Goal: Contribute content: Add original content to the website for others to see

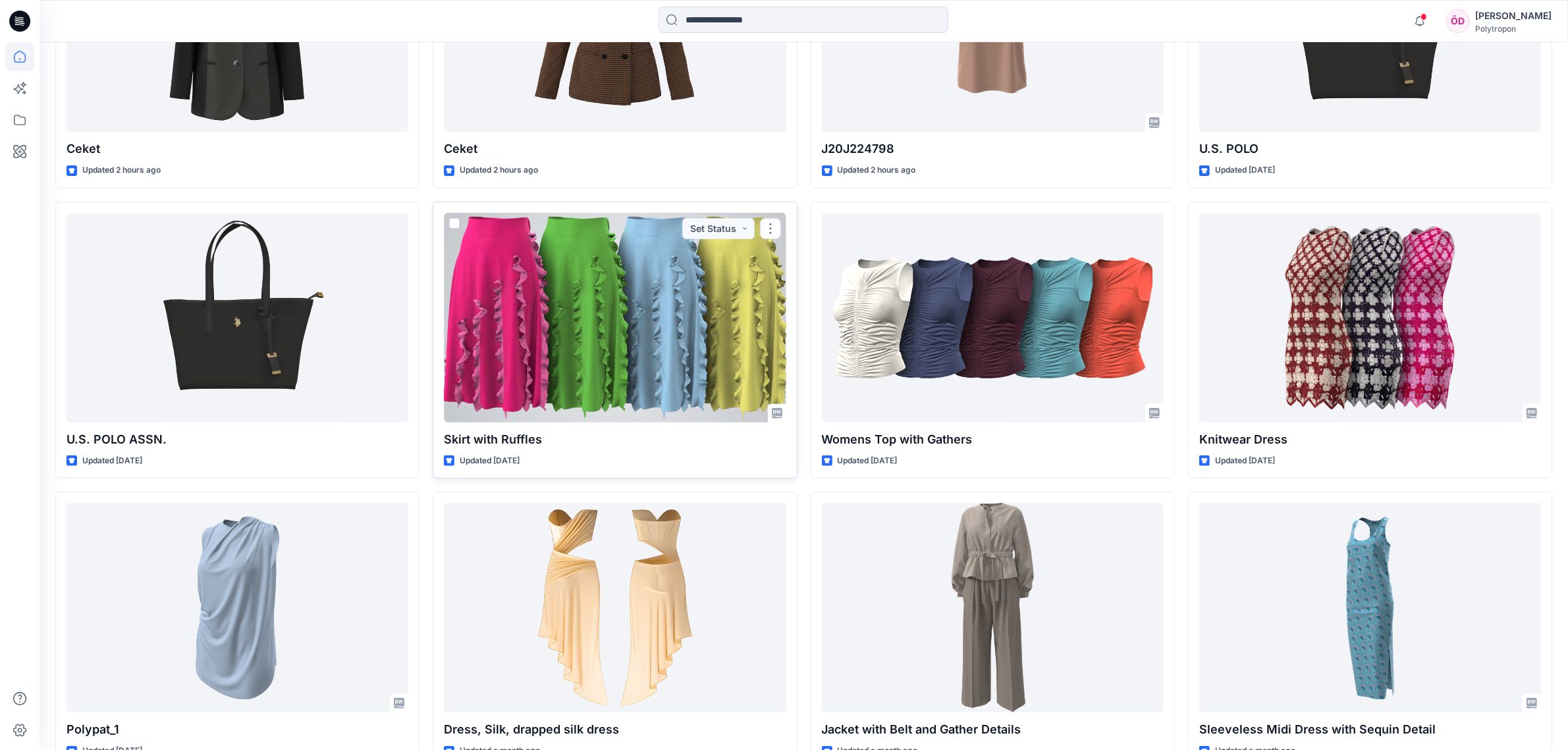
scroll to position [577, 0]
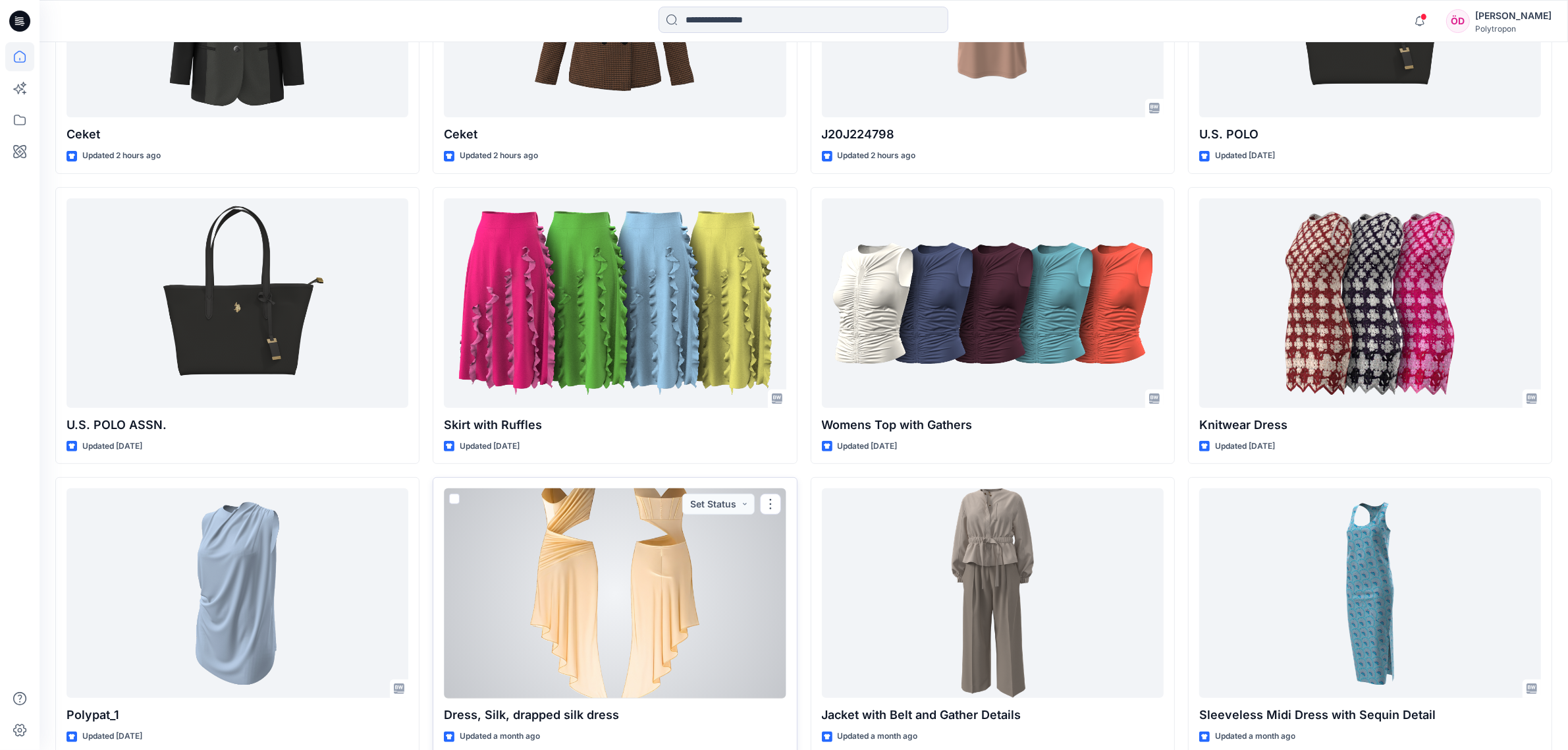
click at [711, 522] on div at bounding box center [615, 593] width 342 height 209
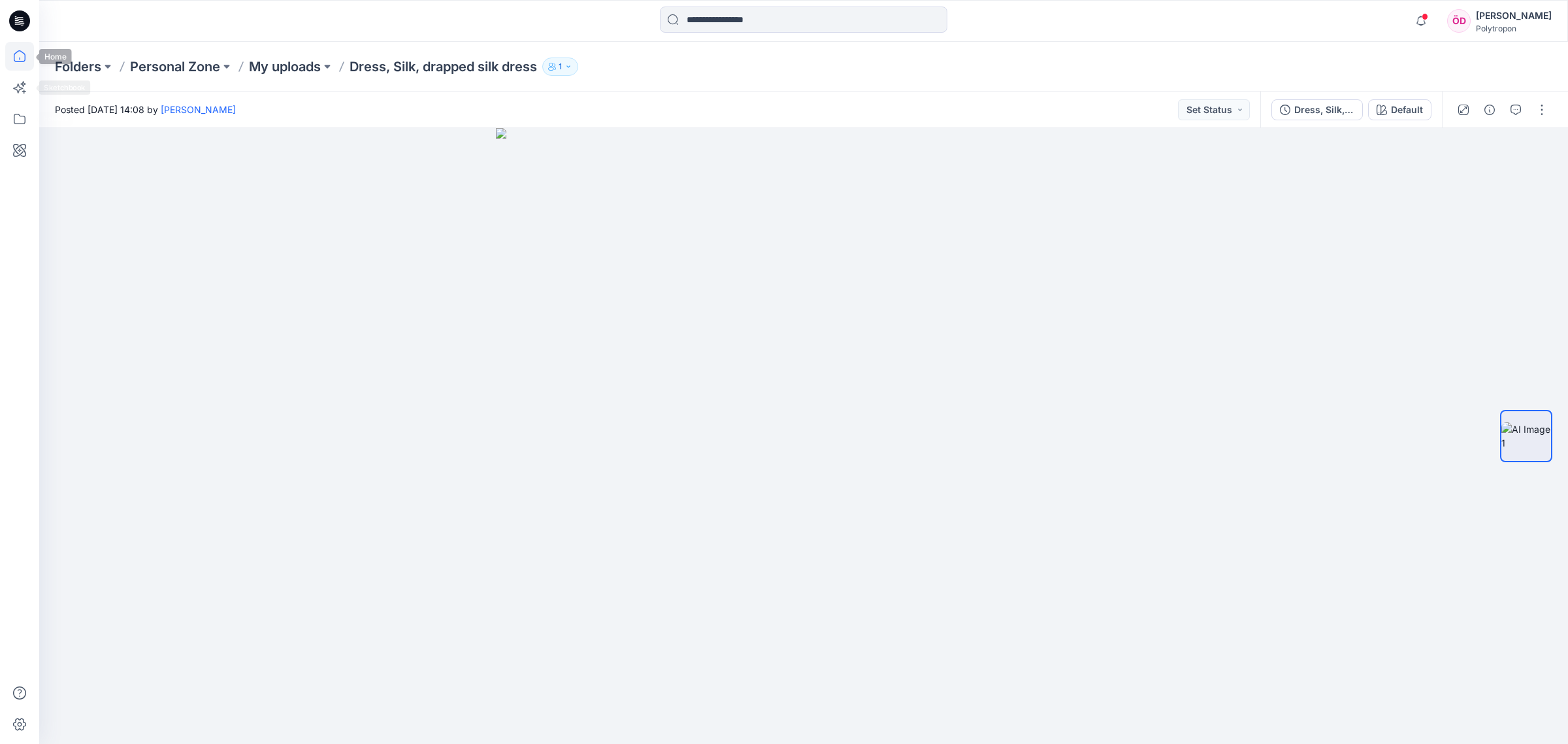
click at [16, 48] on icon at bounding box center [20, 56] width 29 height 29
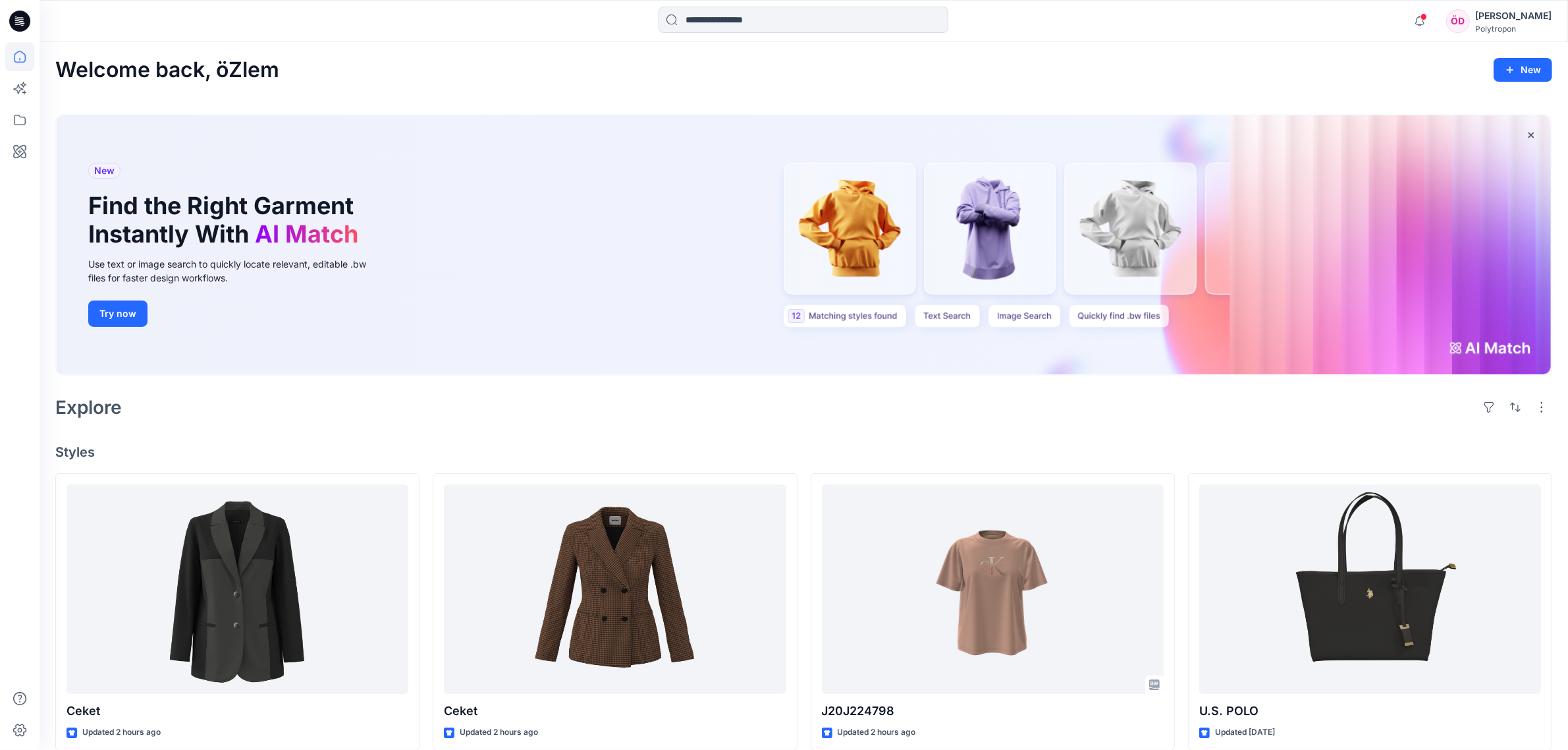
click at [1537, 11] on div "[PERSON_NAME]" at bounding box center [1513, 16] width 76 height 16
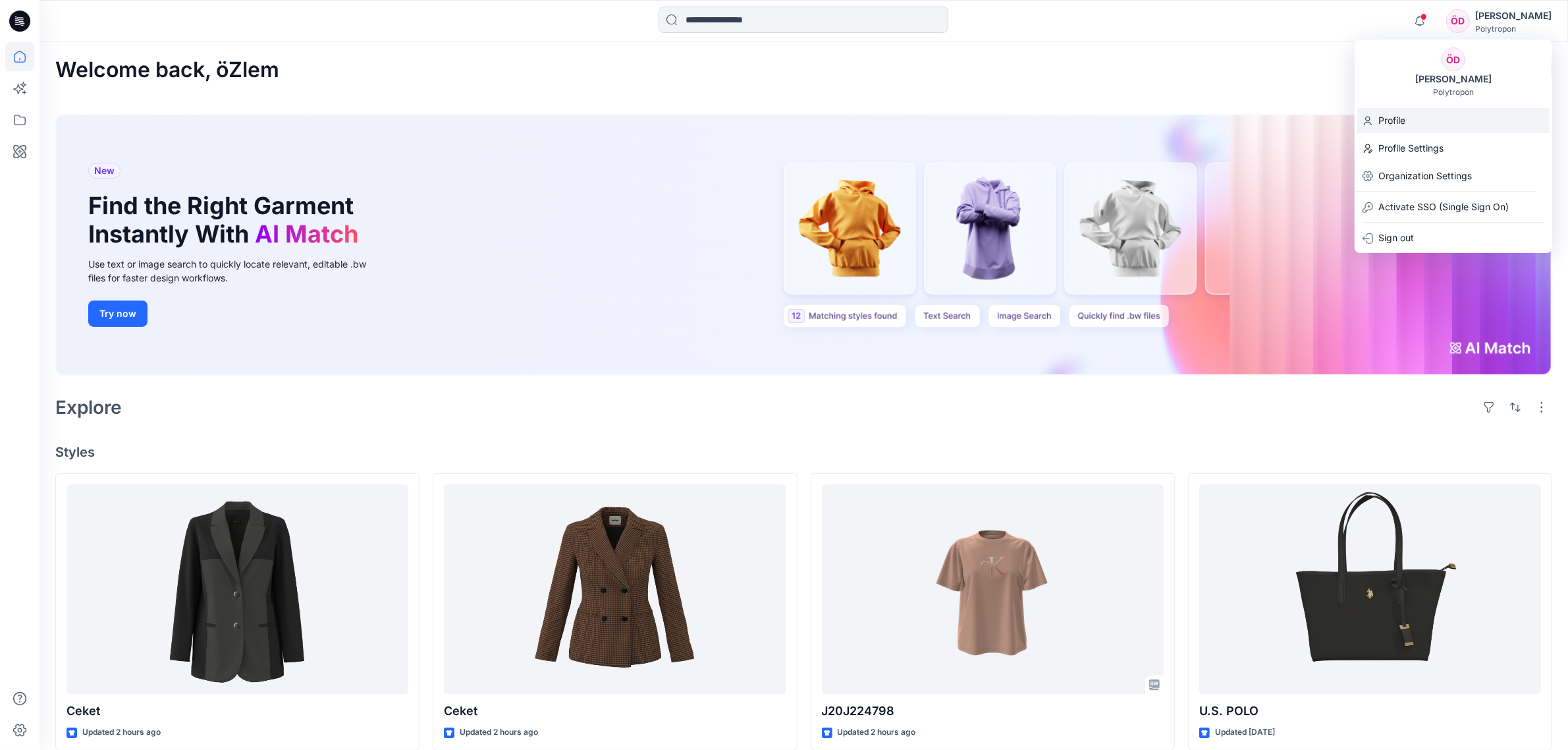
click at [1405, 117] on p "Profile" at bounding box center [1392, 120] width 27 height 25
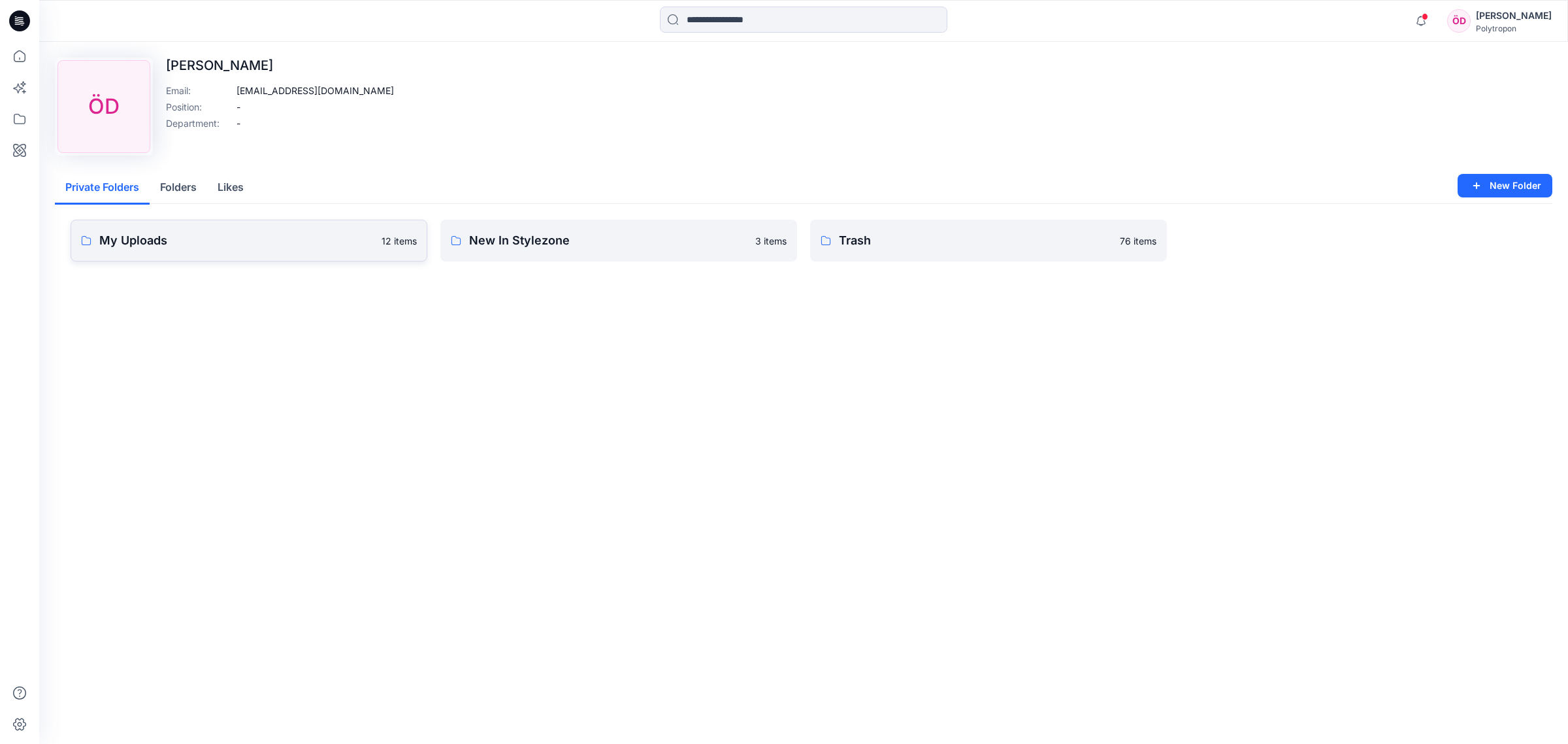
click at [187, 245] on p "My Uploads" at bounding box center [236, 240] width 274 height 18
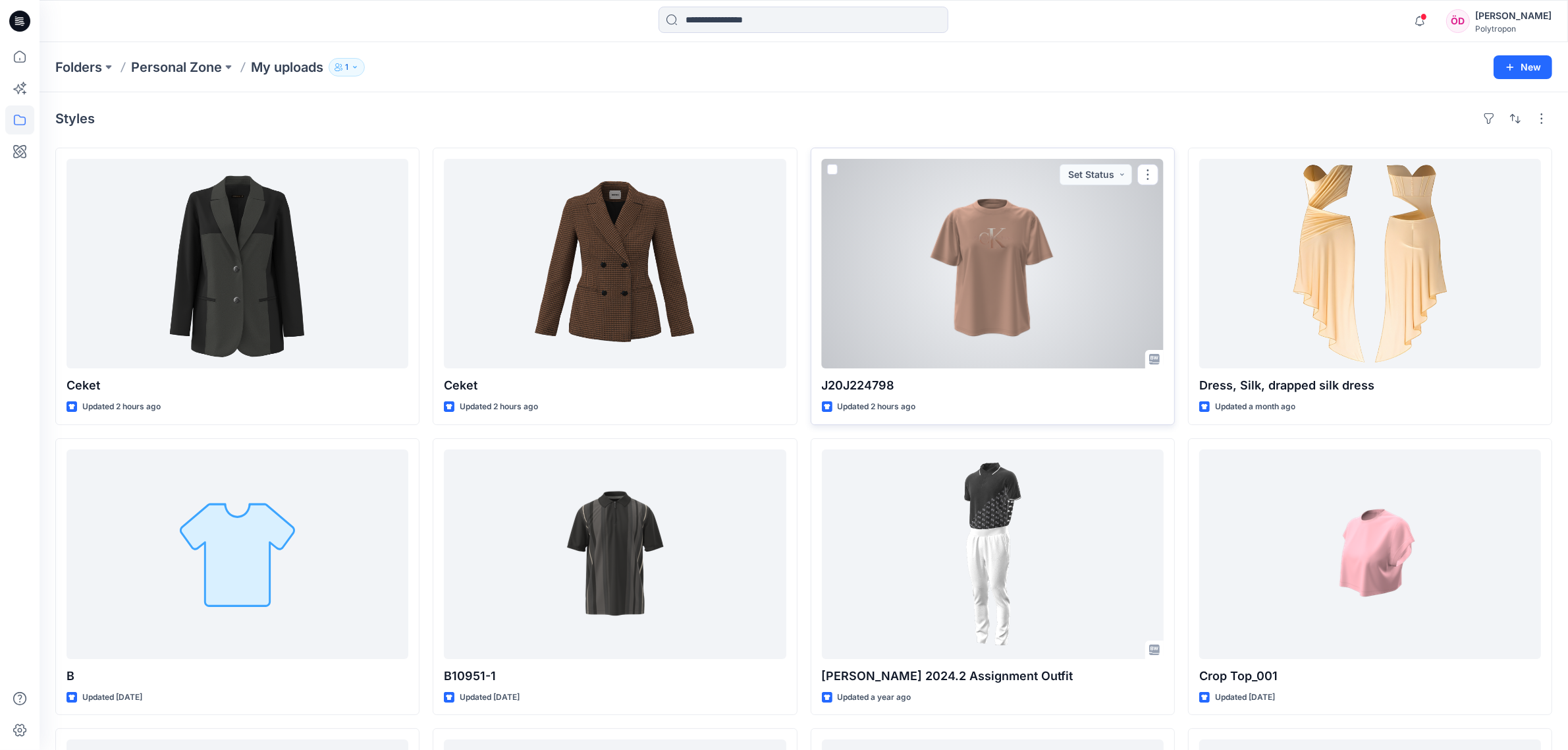
click at [942, 314] on div at bounding box center [992, 264] width 342 height 209
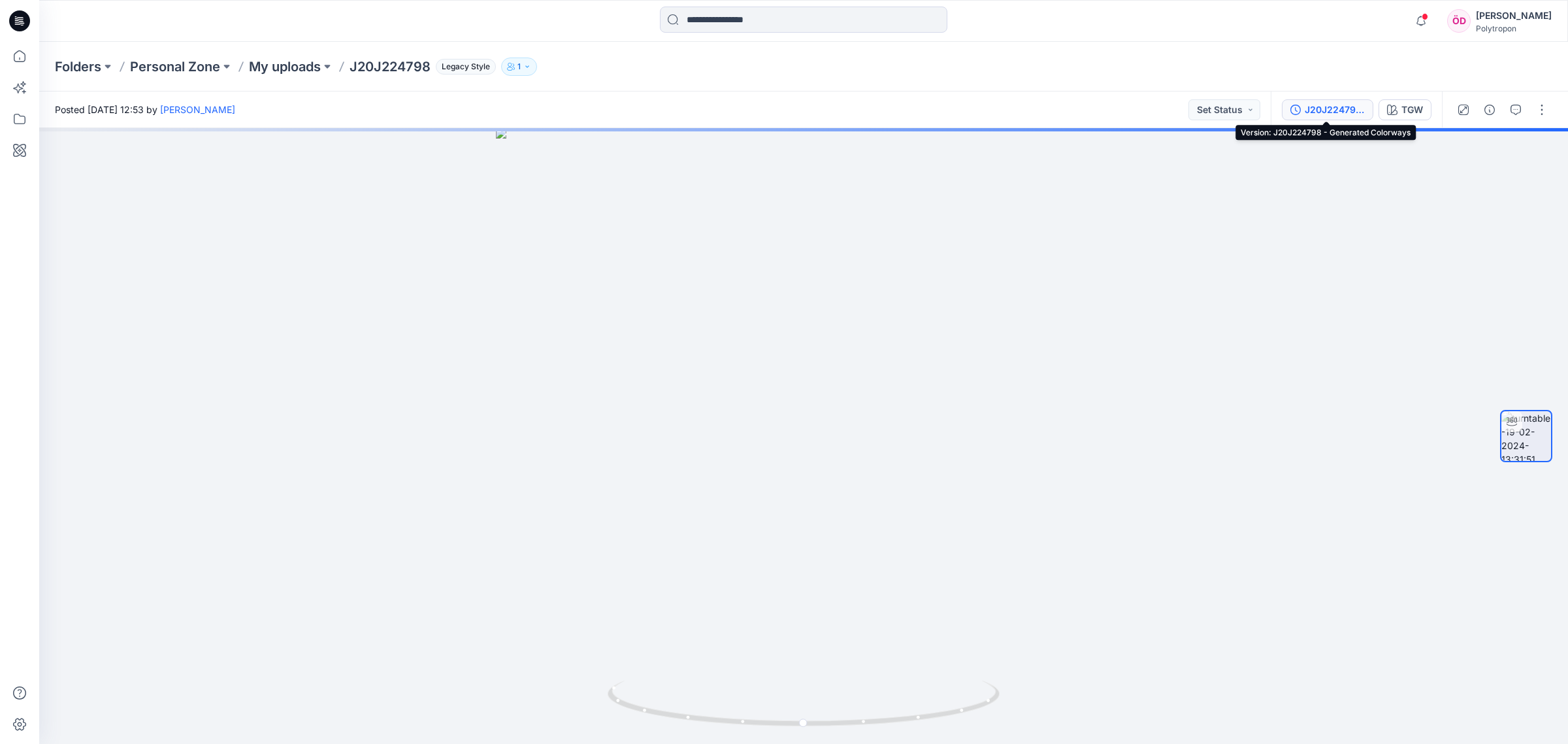
click at [1314, 102] on div "J20J224798 - Generated Colorways" at bounding box center [1334, 109] width 60 height 14
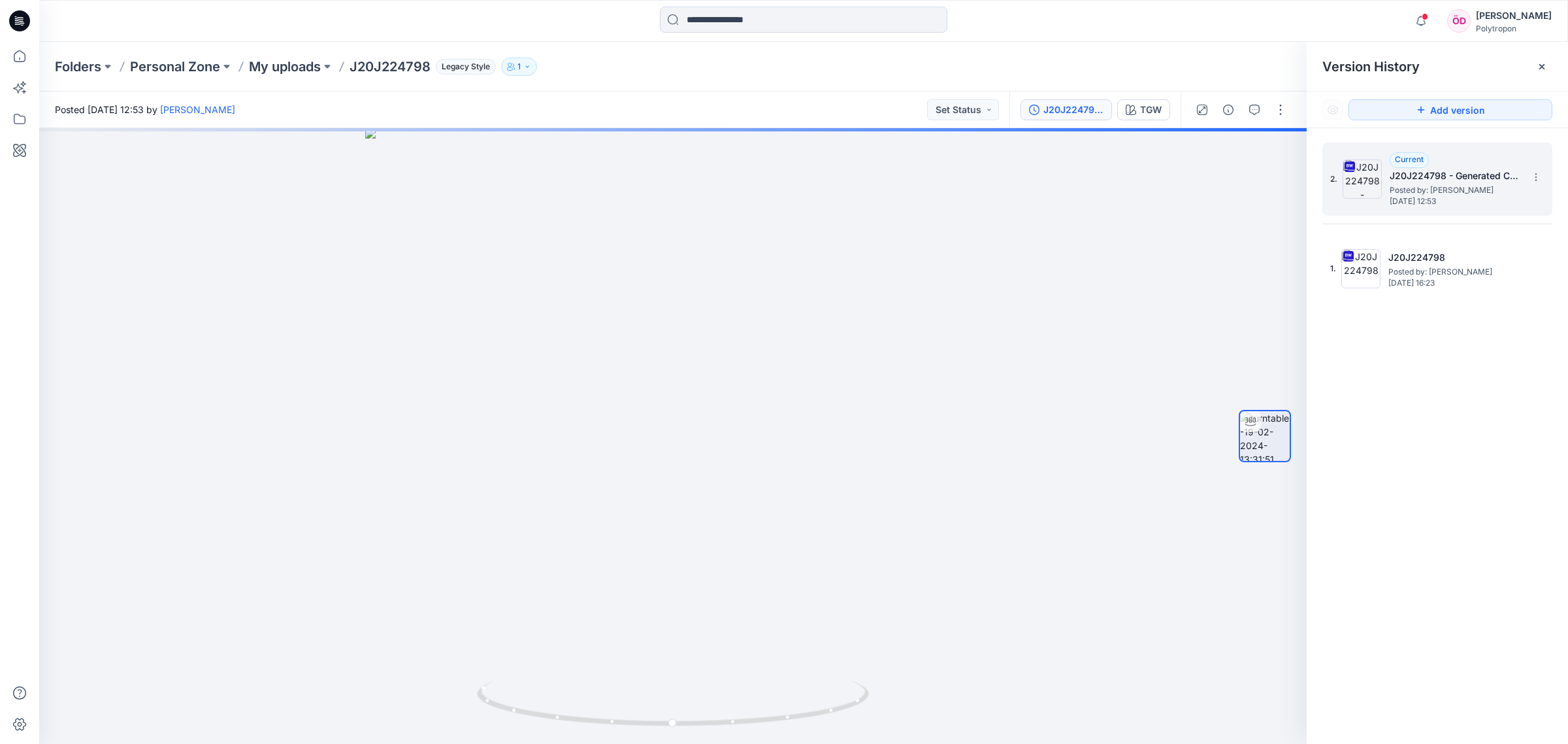
click at [1481, 172] on h5 "J20J224798 - Generated Colorways" at bounding box center [1455, 175] width 131 height 16
click at [1468, 180] on h5 "J20J224798 - Generated Colorways" at bounding box center [1455, 175] width 131 height 16
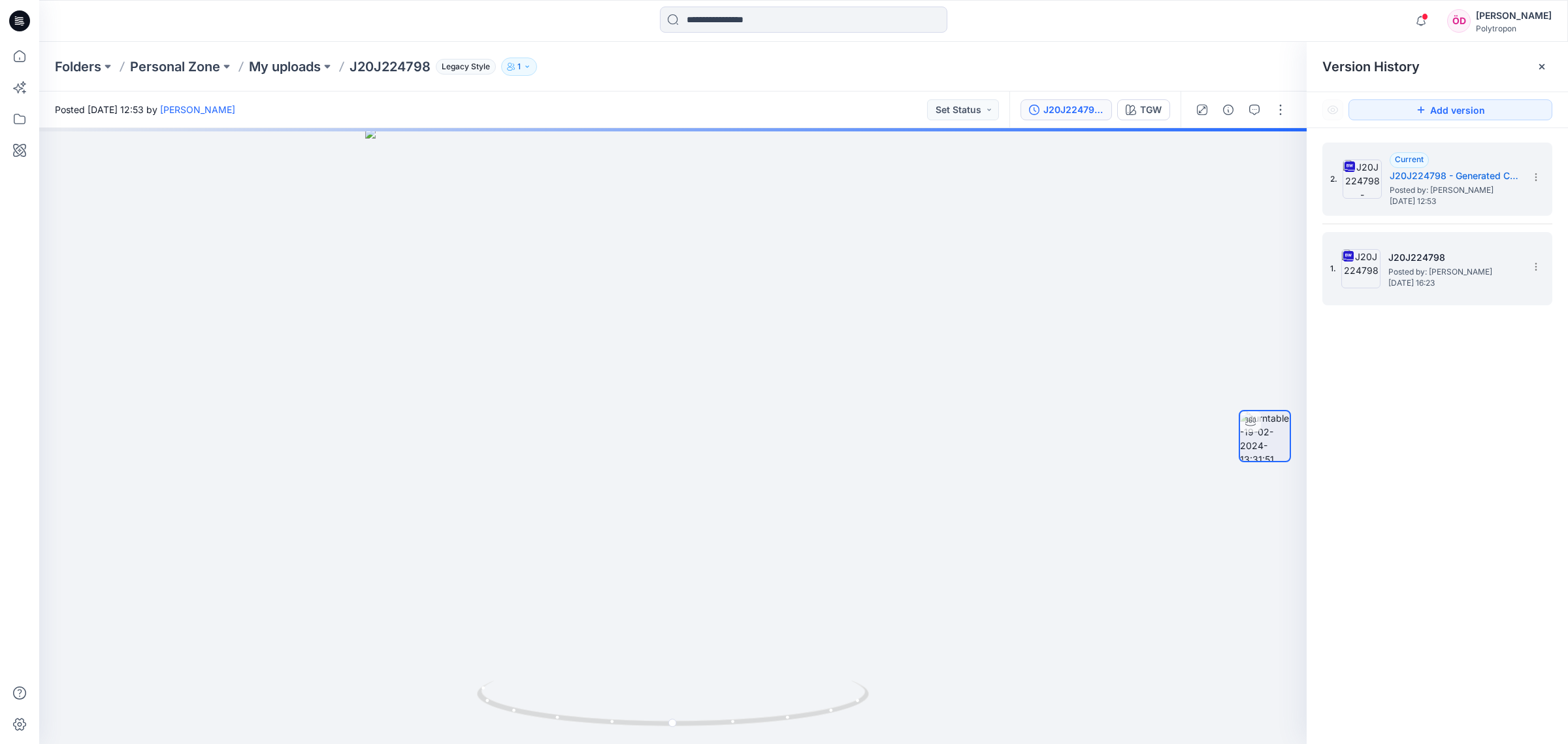
click at [1437, 275] on span "Posted by: [PERSON_NAME]" at bounding box center [1453, 272] width 131 height 13
click at [1445, 193] on span "Posted by: [PERSON_NAME]" at bounding box center [1455, 190] width 131 height 13
click at [1546, 62] on icon at bounding box center [1542, 67] width 11 height 11
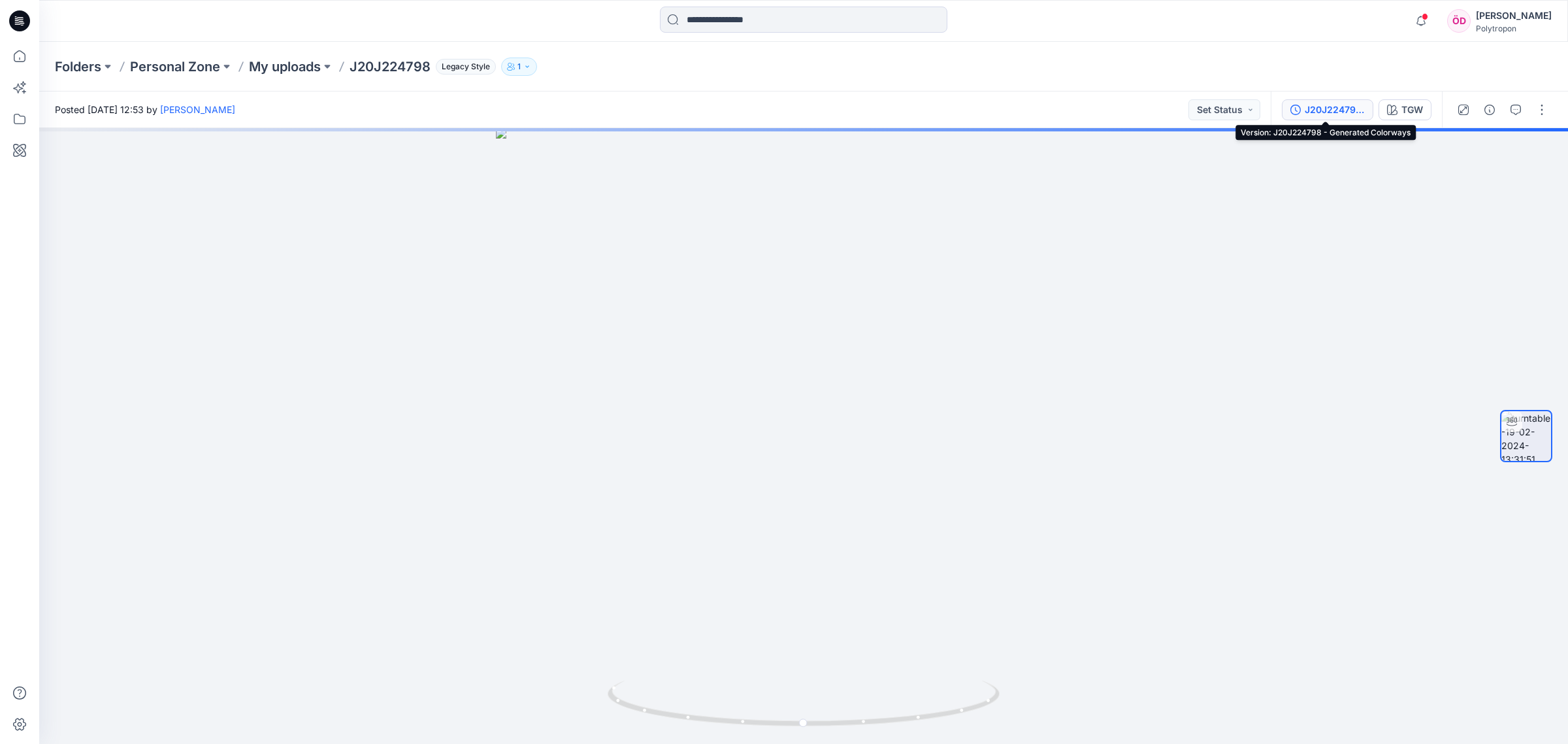
click at [1320, 113] on div "J20J224798 - Generated Colorways" at bounding box center [1334, 109] width 60 height 14
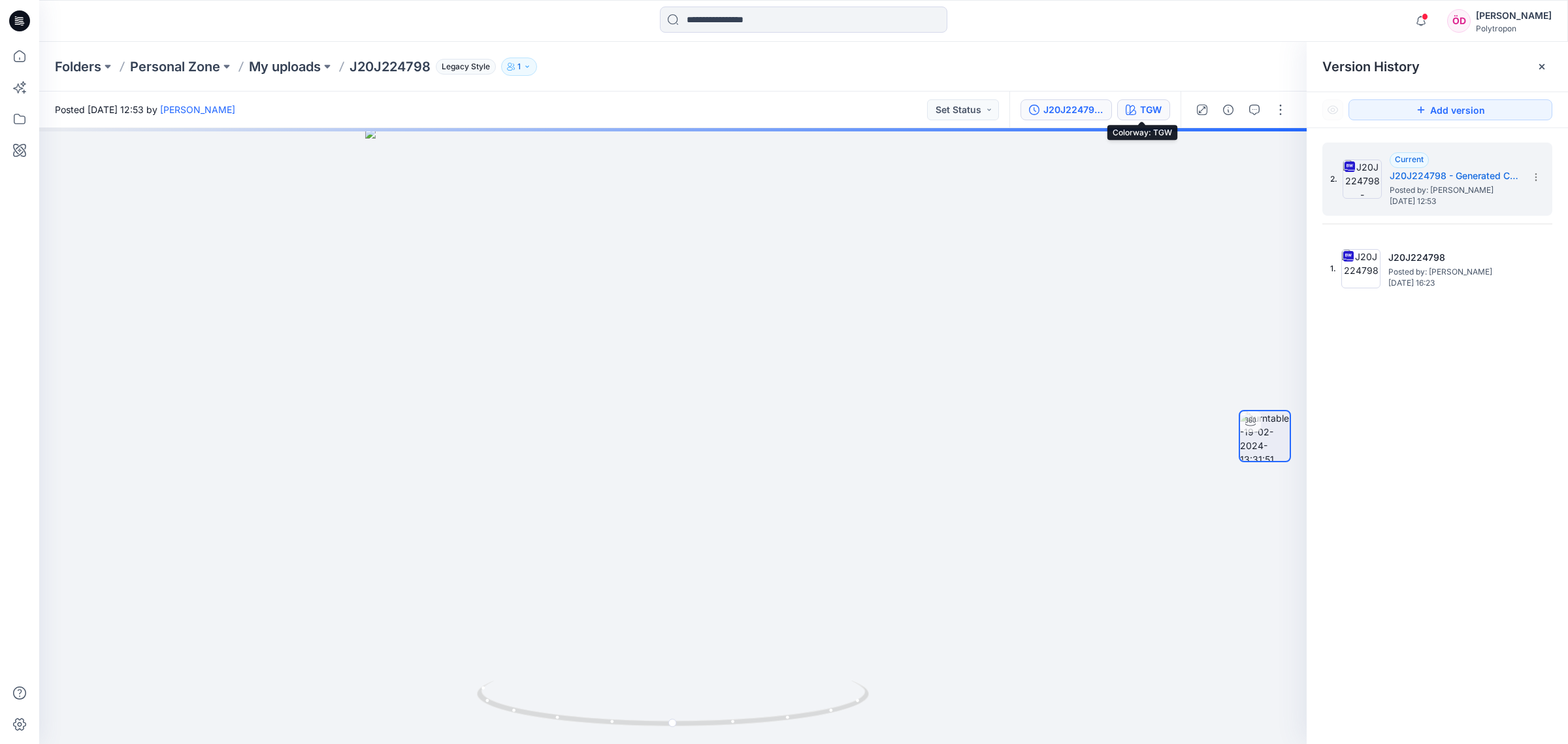
click at [1143, 112] on div "TGW" at bounding box center [1150, 109] width 22 height 14
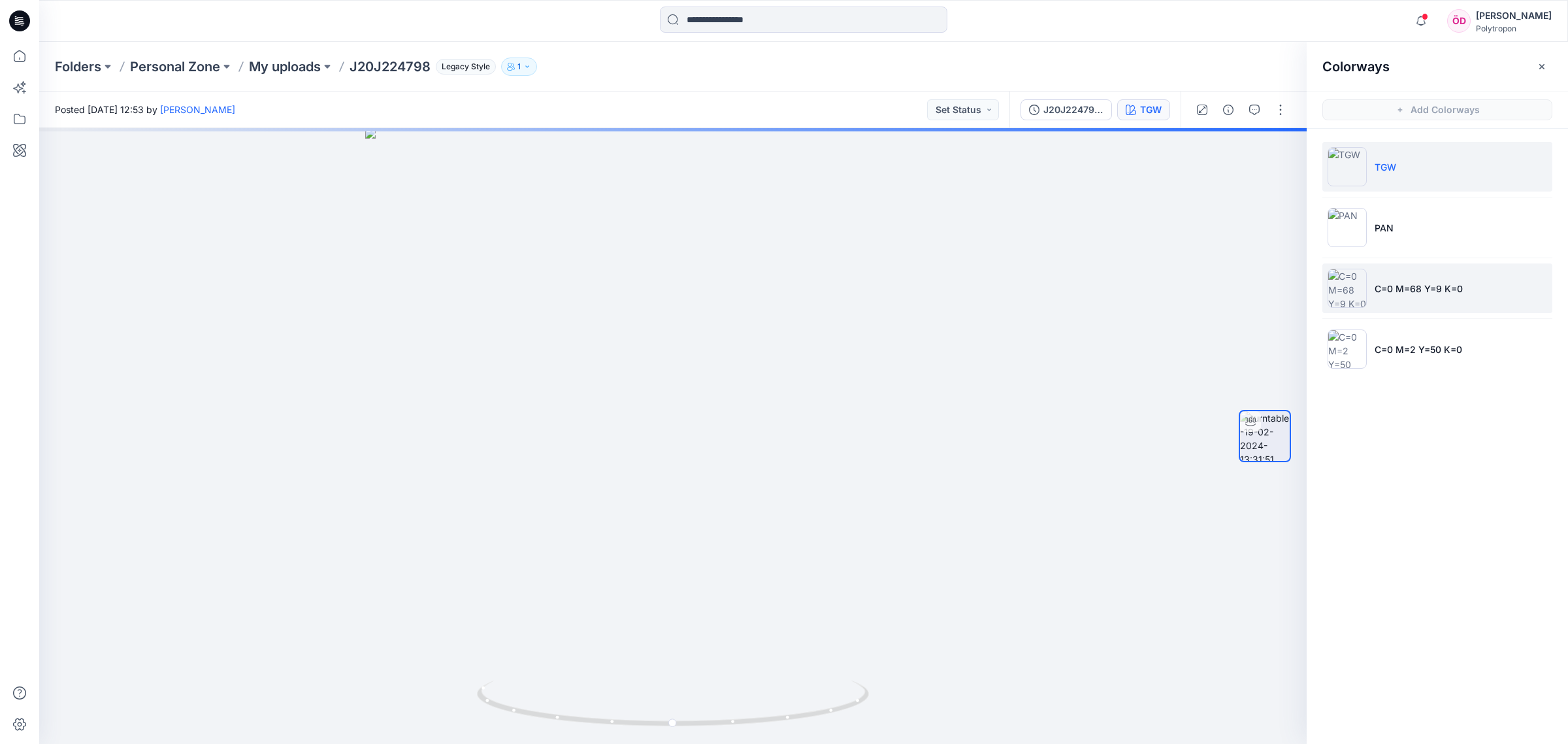
click at [1412, 285] on p "C=0 M=68 Y=9 K=0" at bounding box center [1418, 288] width 88 height 13
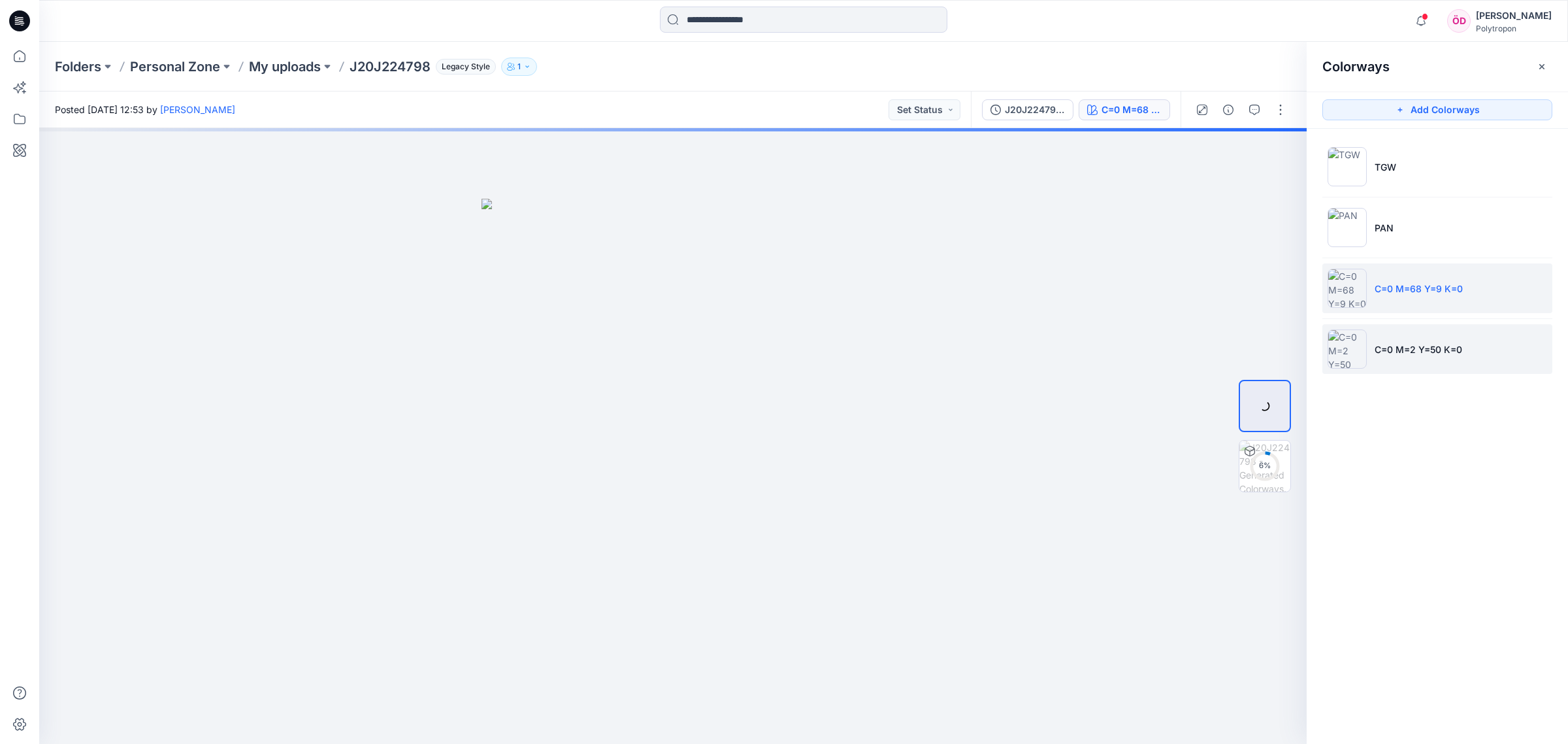
click at [1401, 347] on p "C=0 M=2 Y=50 K=0" at bounding box center [1418, 349] width 88 height 13
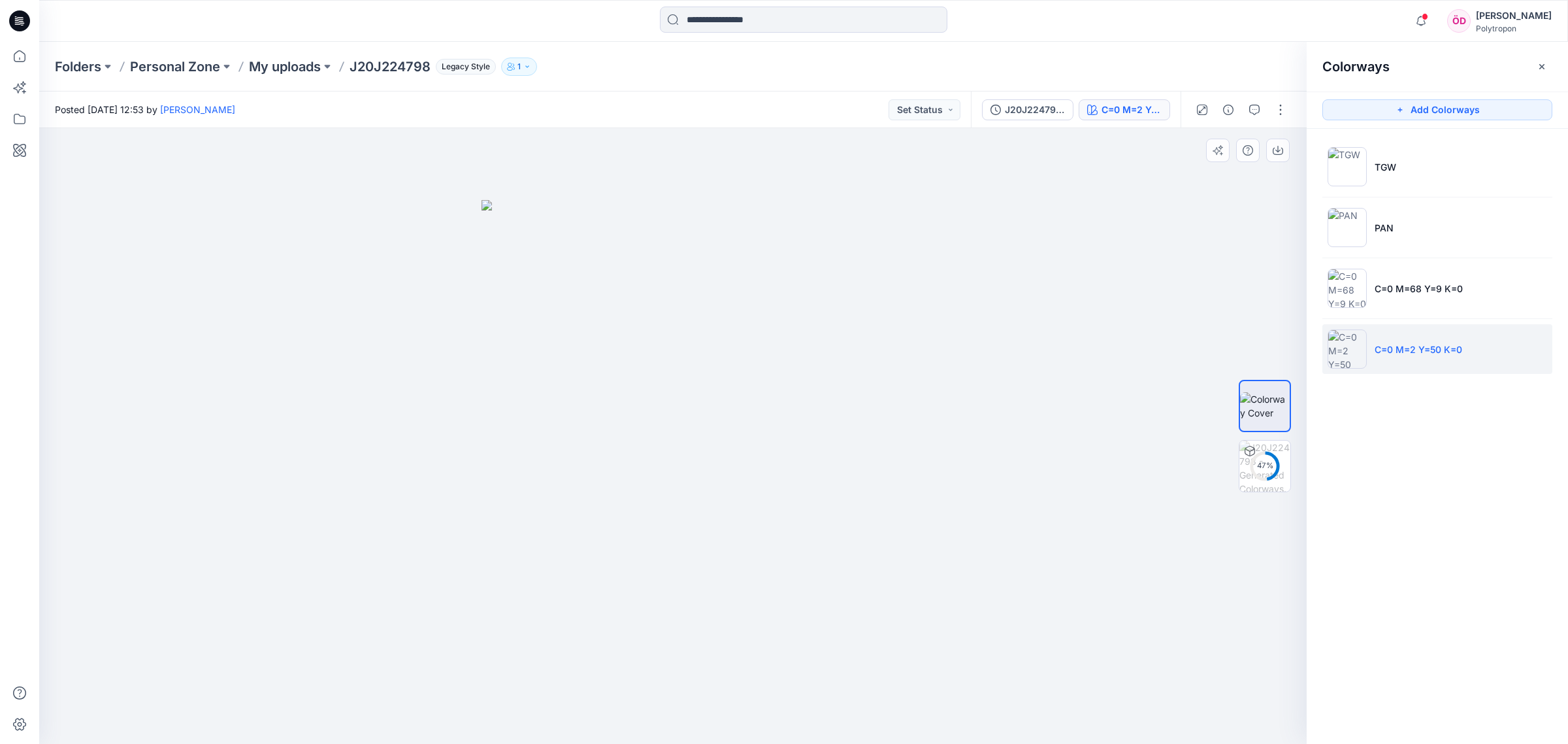
drag, startPoint x: 759, startPoint y: 313, endPoint x: 864, endPoint y: 306, distance: 105.2
click at [885, 303] on div at bounding box center [672, 436] width 1267 height 617
drag, startPoint x: 703, startPoint y: 368, endPoint x: 809, endPoint y: 425, distance: 120.4
click at [809, 425] on img at bounding box center [673, 472] width 383 height 544
click at [1285, 458] on img at bounding box center [1265, 466] width 51 height 51
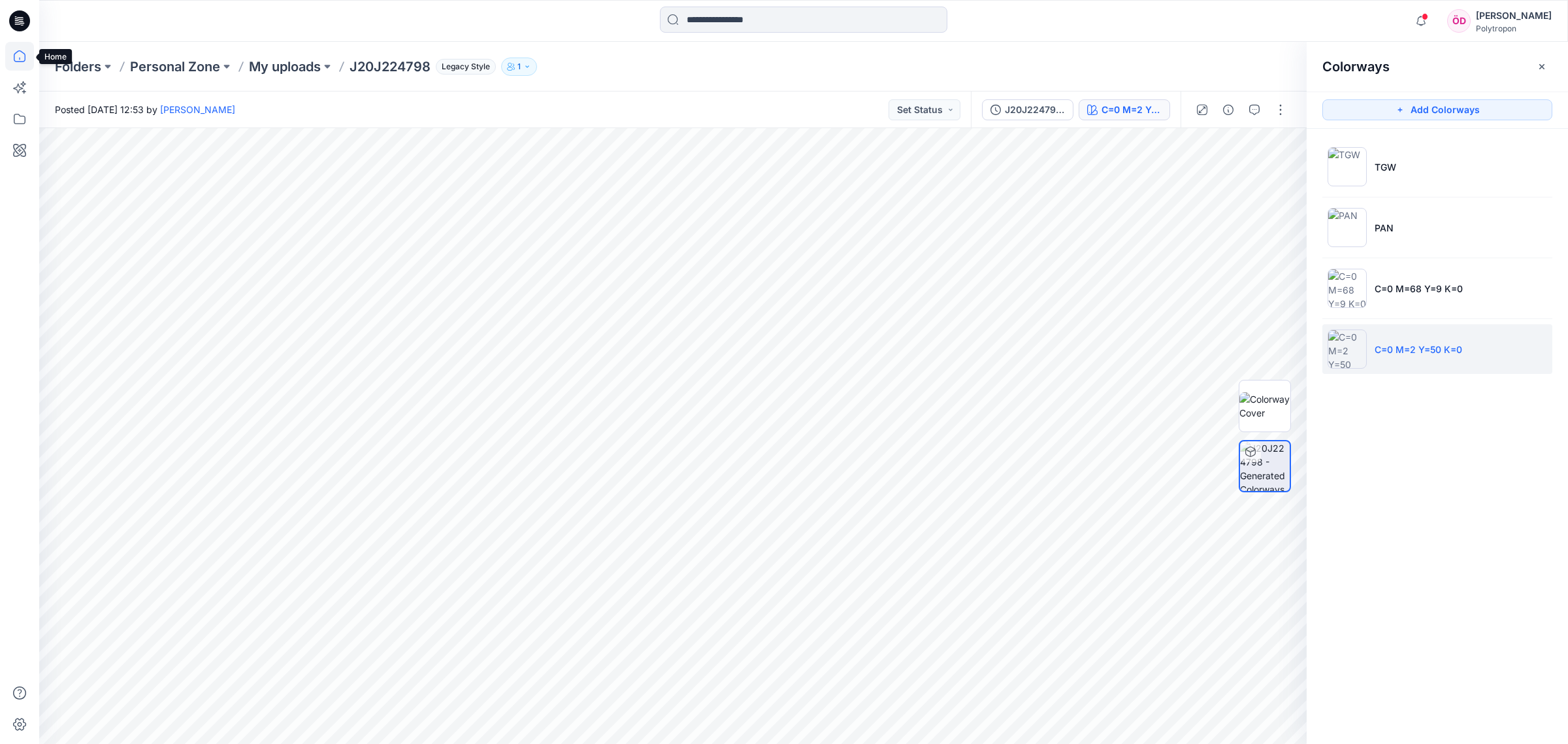
click at [25, 54] on icon at bounding box center [19, 56] width 11 height 11
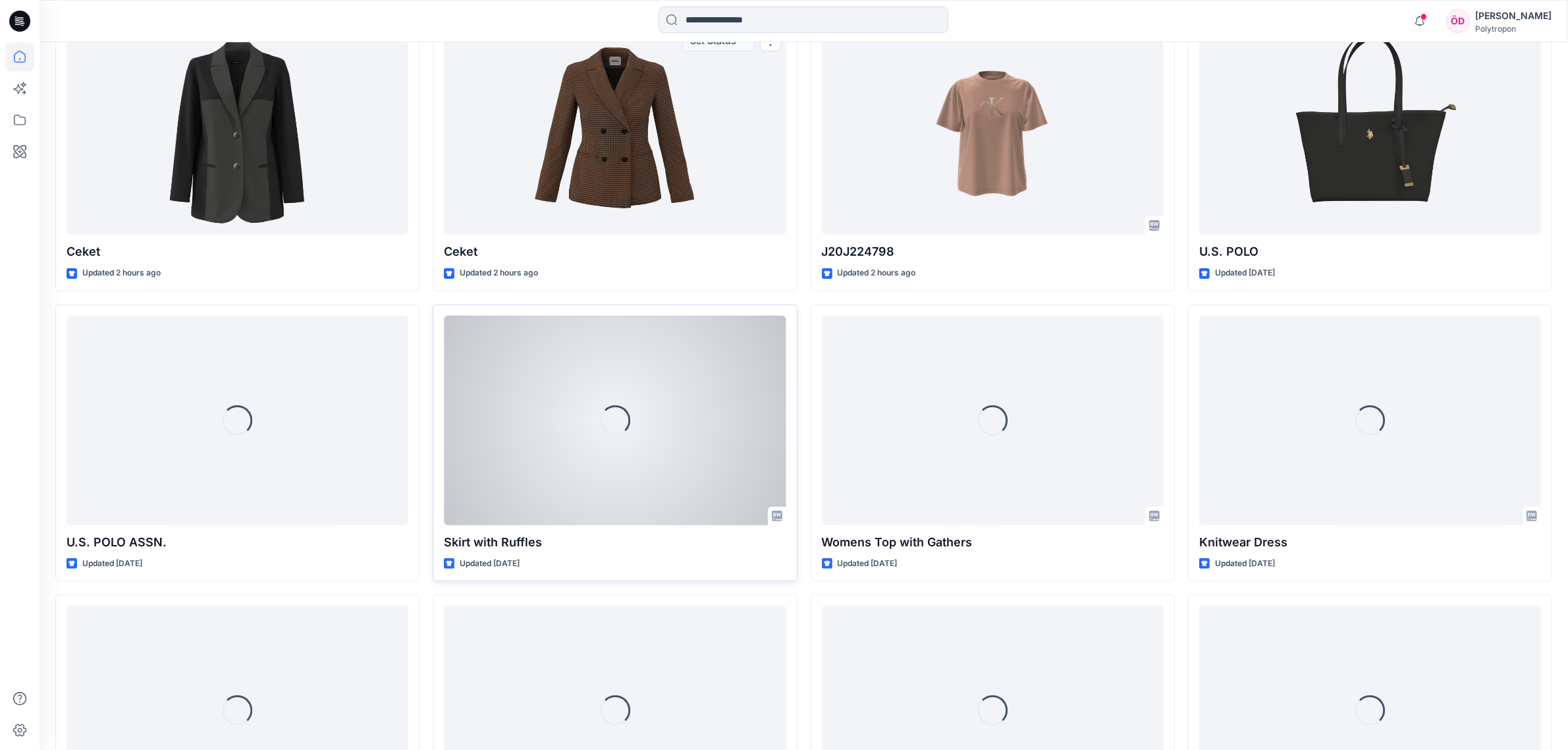
scroll to position [494, 0]
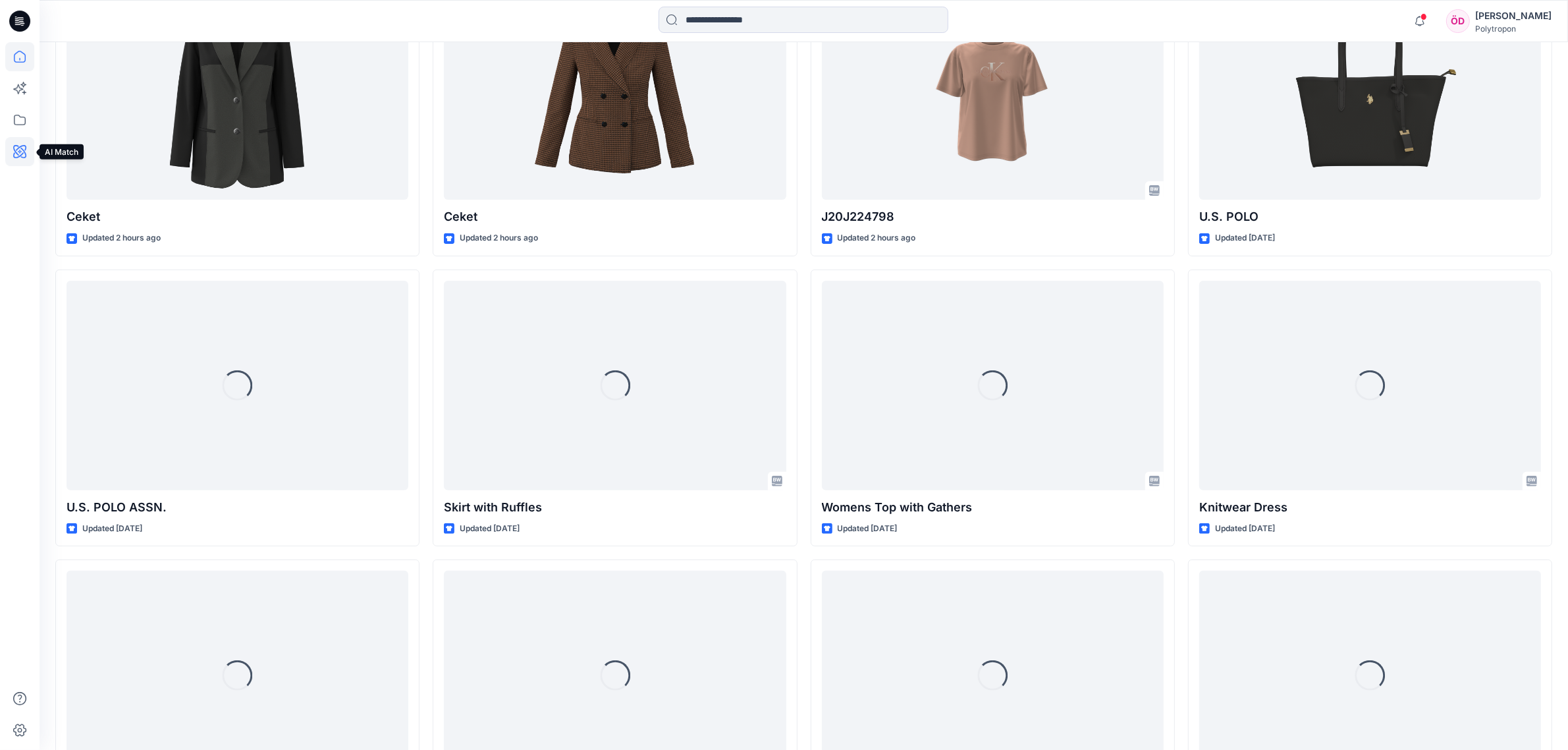
click at [10, 153] on icon at bounding box center [20, 151] width 29 height 29
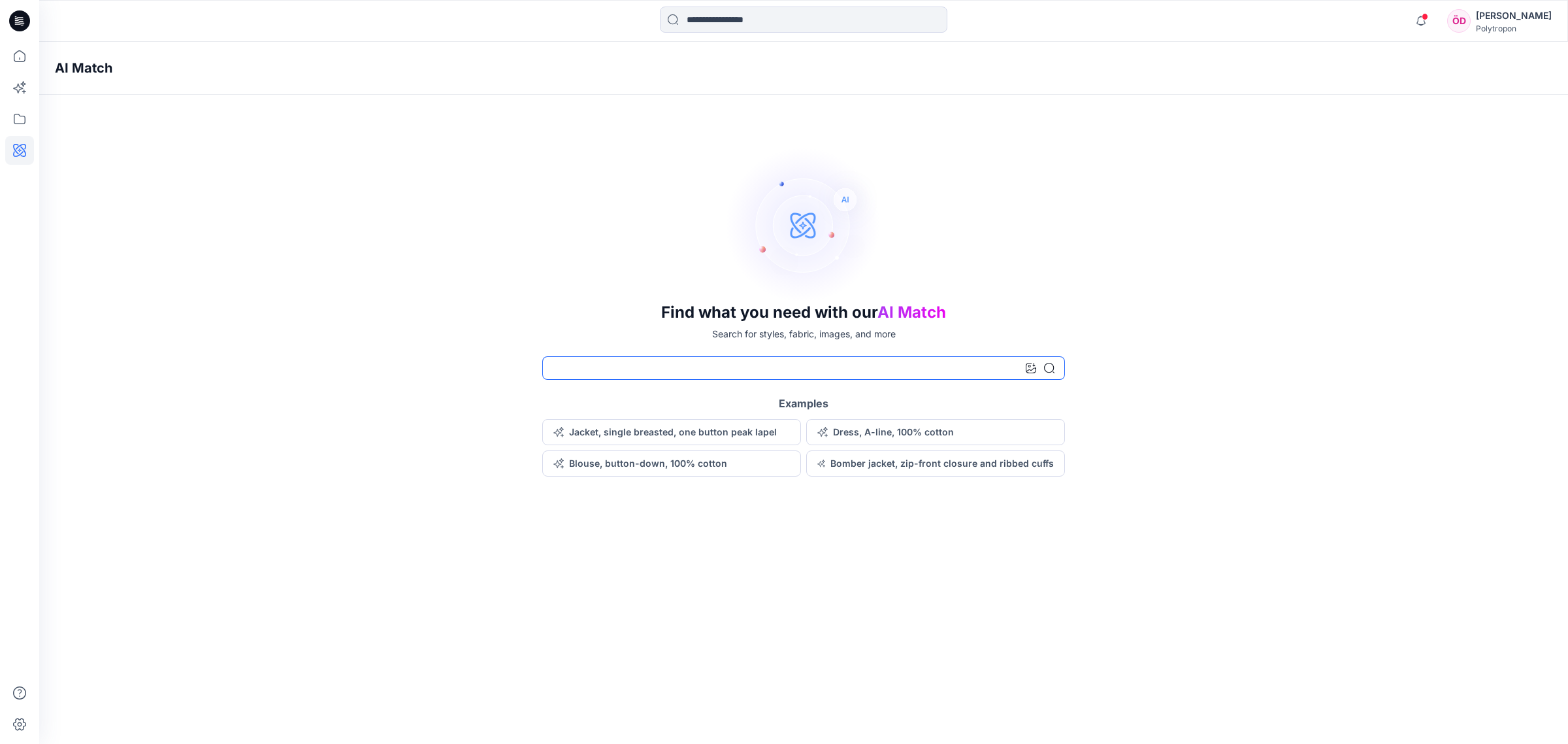
click at [568, 367] on input at bounding box center [804, 368] width 523 height 24
drag, startPoint x: 552, startPoint y: 360, endPoint x: 493, endPoint y: 361, distance: 59.0
click at [493, 361] on div "**********" at bounding box center [803, 311] width 1528 height 330
type input "****"
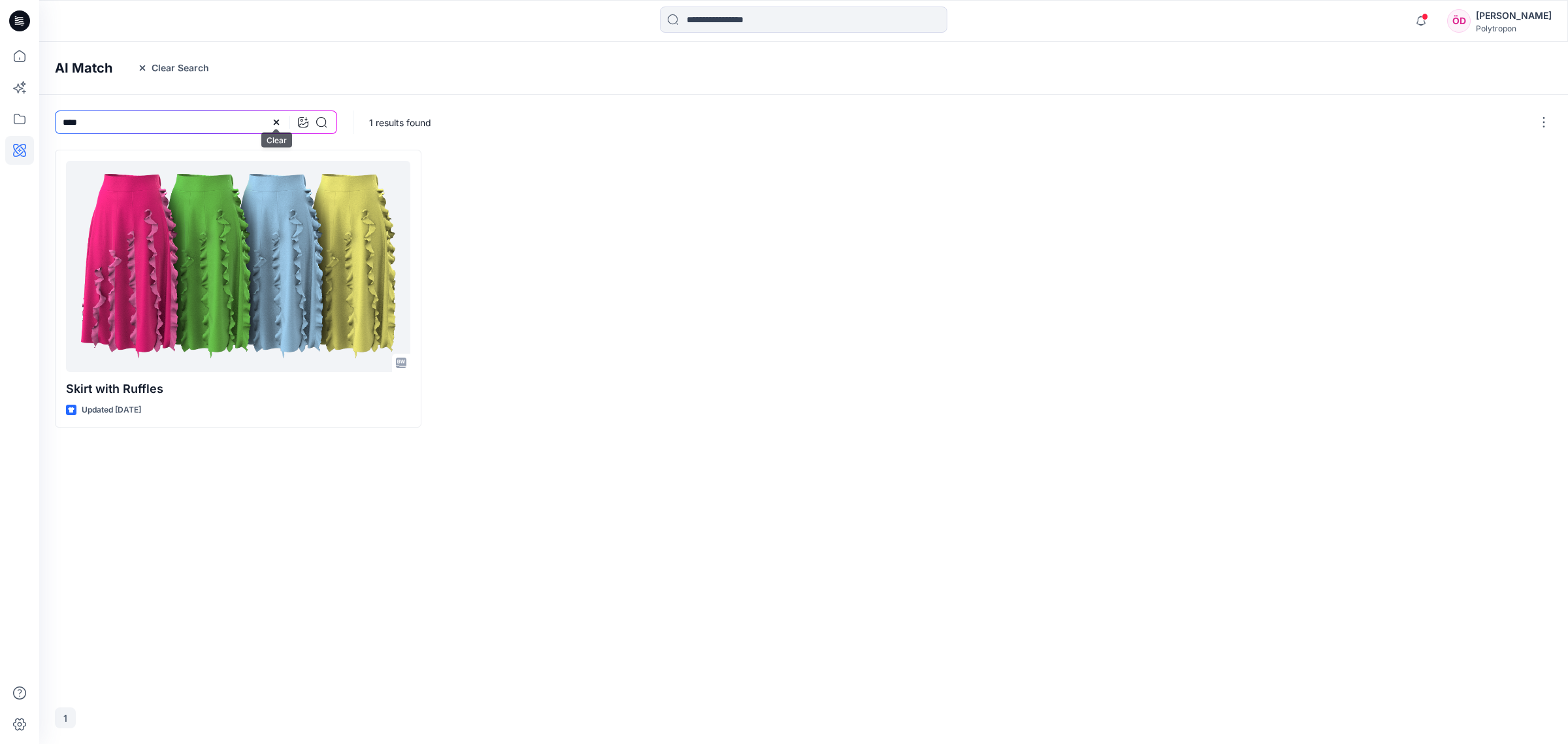
click at [274, 125] on icon at bounding box center [276, 123] width 11 height 11
click at [268, 124] on input at bounding box center [195, 122] width 282 height 24
click at [301, 122] on icon at bounding box center [303, 123] width 11 height 11
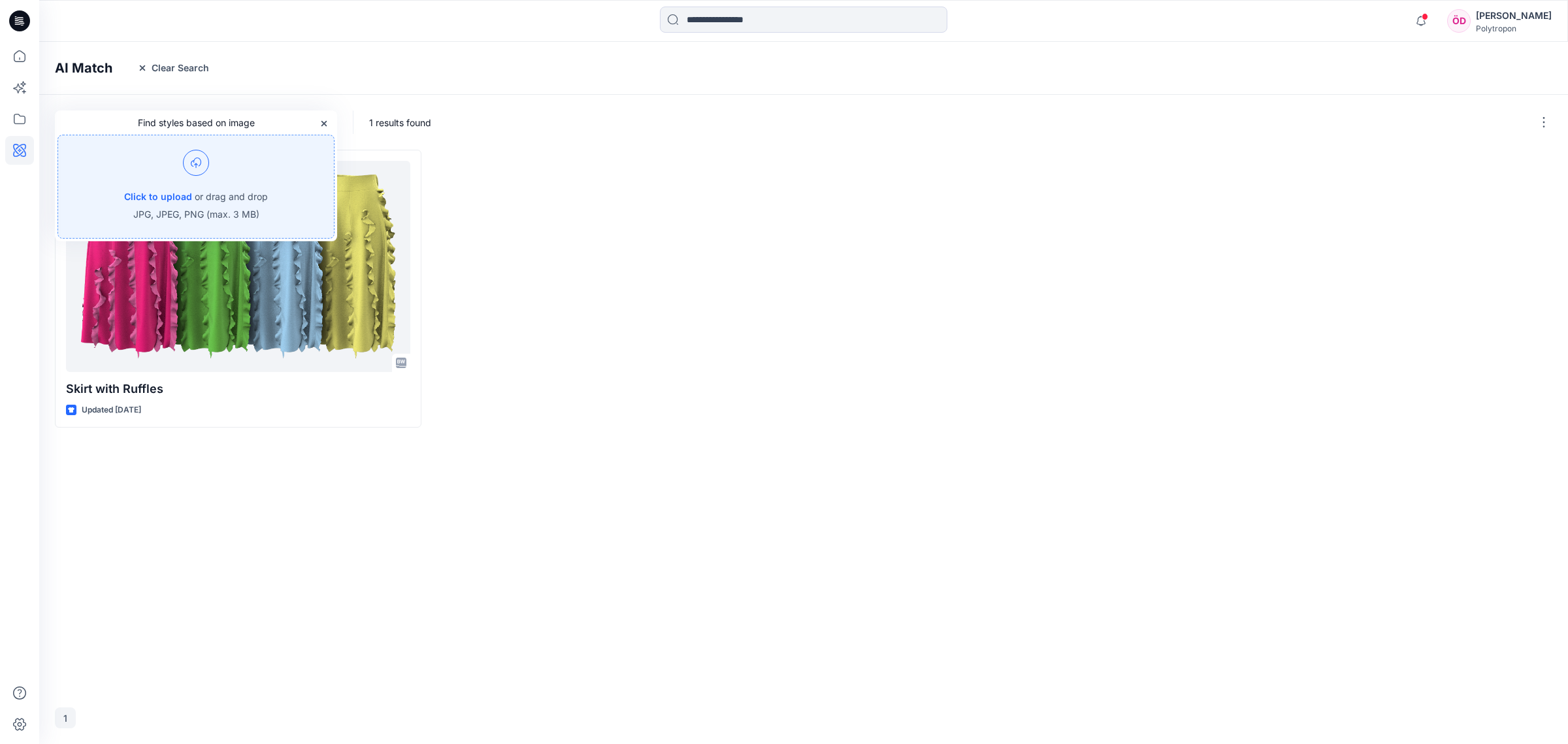
click at [173, 187] on div "Click to upload or drag and drop JPG, JPEG, PNG (max. 3 MB)" at bounding box center [195, 187] width 277 height 104
click at [696, 364] on div at bounding box center [615, 288] width 366 height 278
click at [182, 69] on button "Clear Search" at bounding box center [173, 67] width 89 height 21
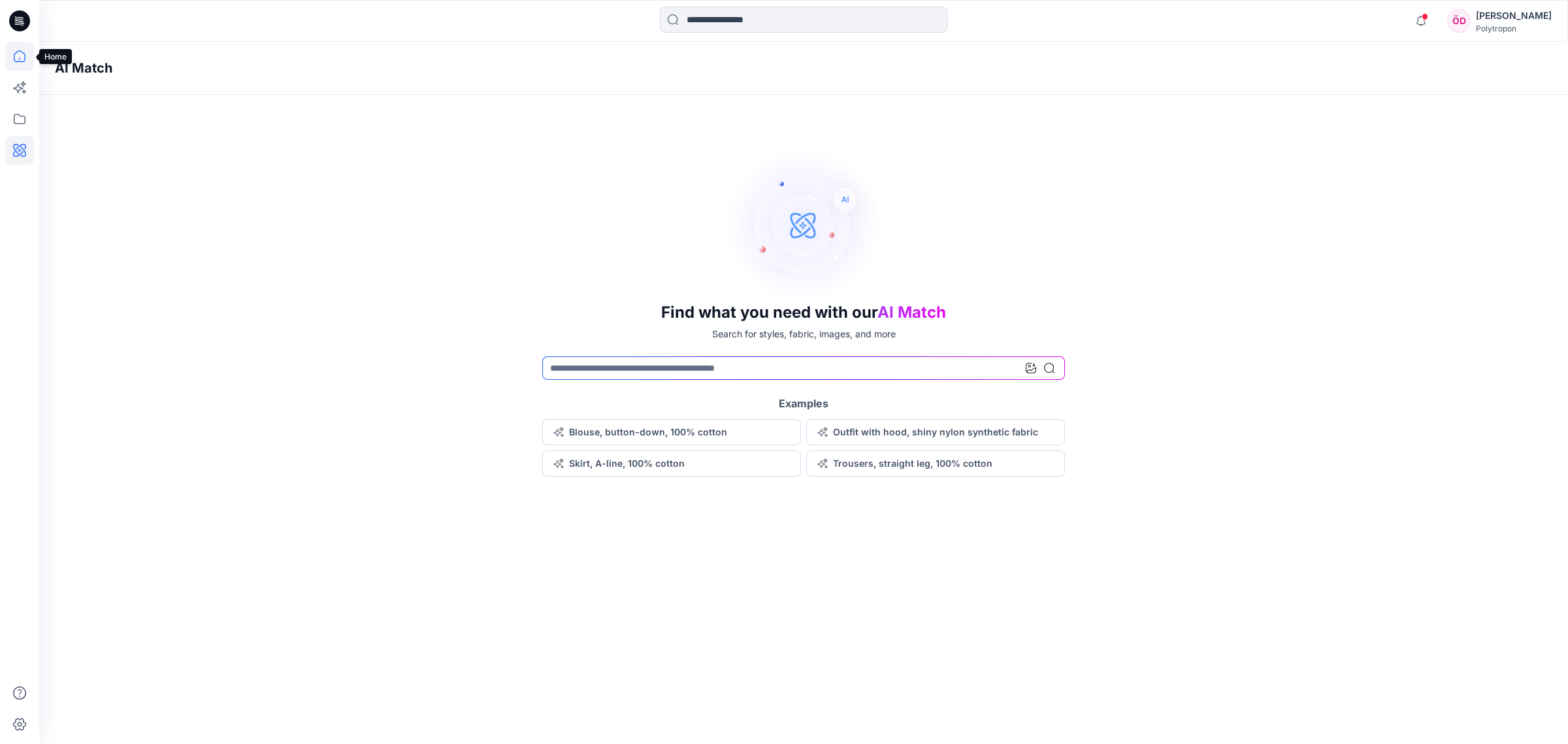
click at [7, 57] on icon at bounding box center [20, 56] width 29 height 29
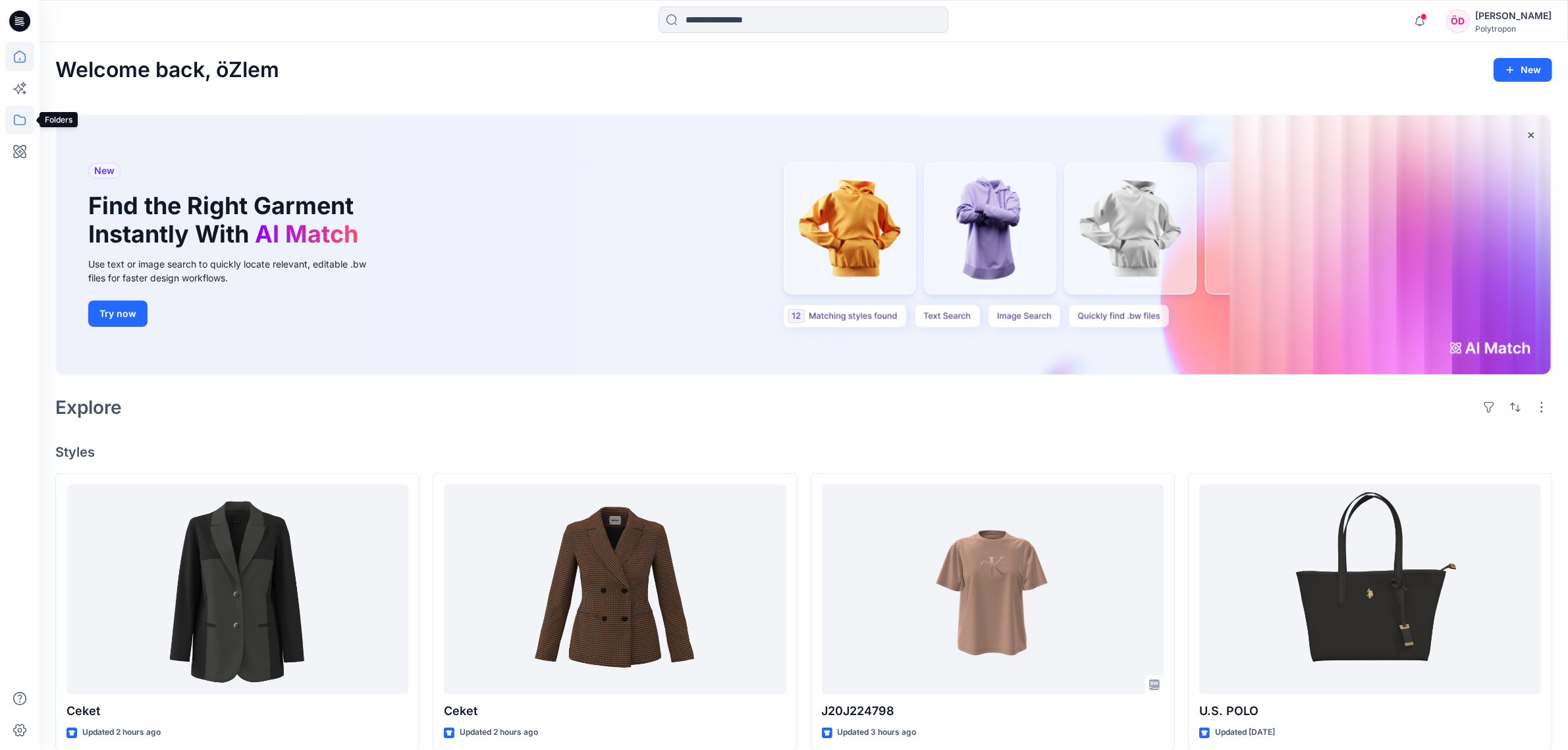
click at [30, 114] on icon at bounding box center [20, 120] width 29 height 29
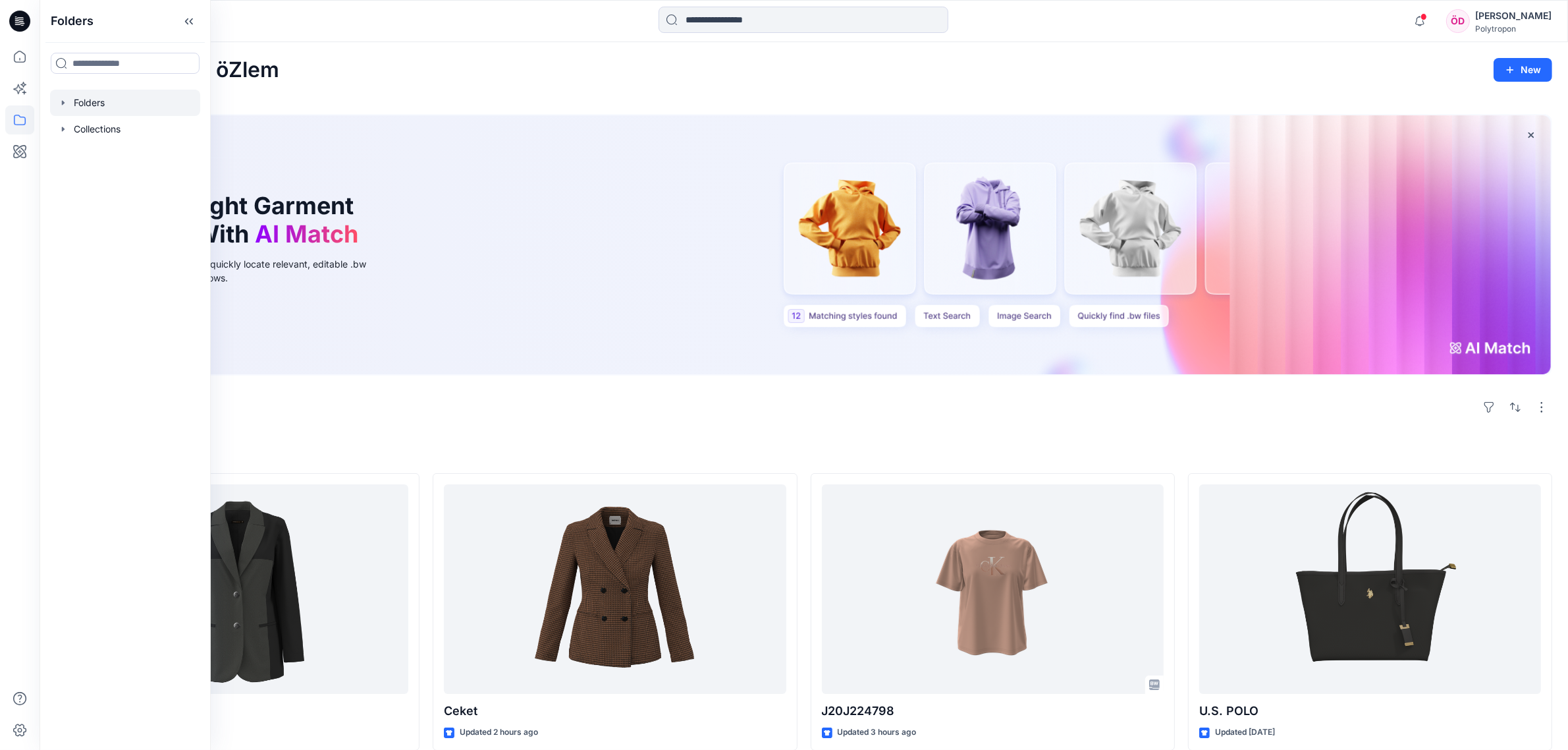
click at [104, 93] on div at bounding box center [125, 103] width 150 height 26
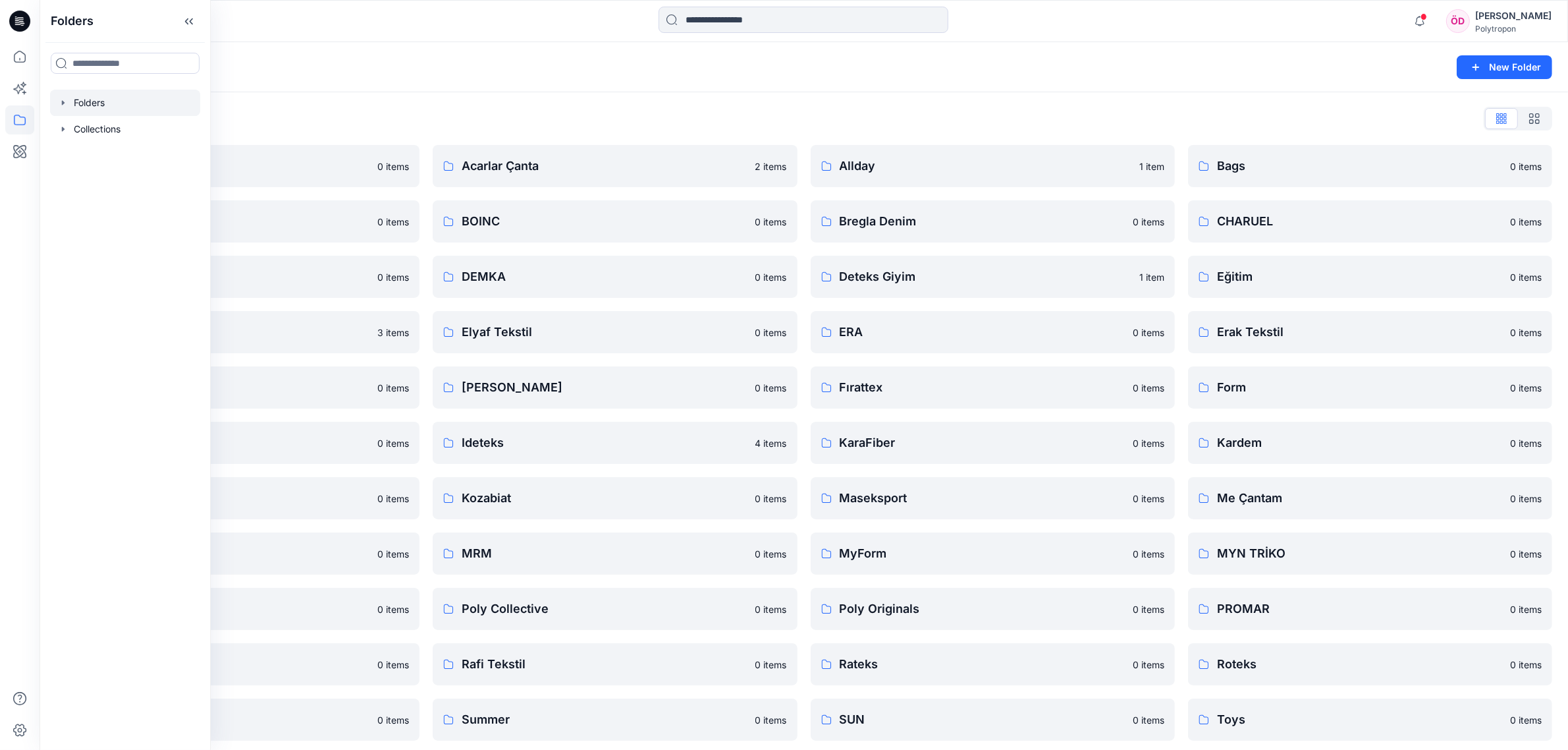
click at [452, 106] on div "Folders List Abiteks 0 items Bebetto 0 items DeFacto 0 items EKO 3 items Ereks …" at bounding box center [803, 480] width 1529 height 774
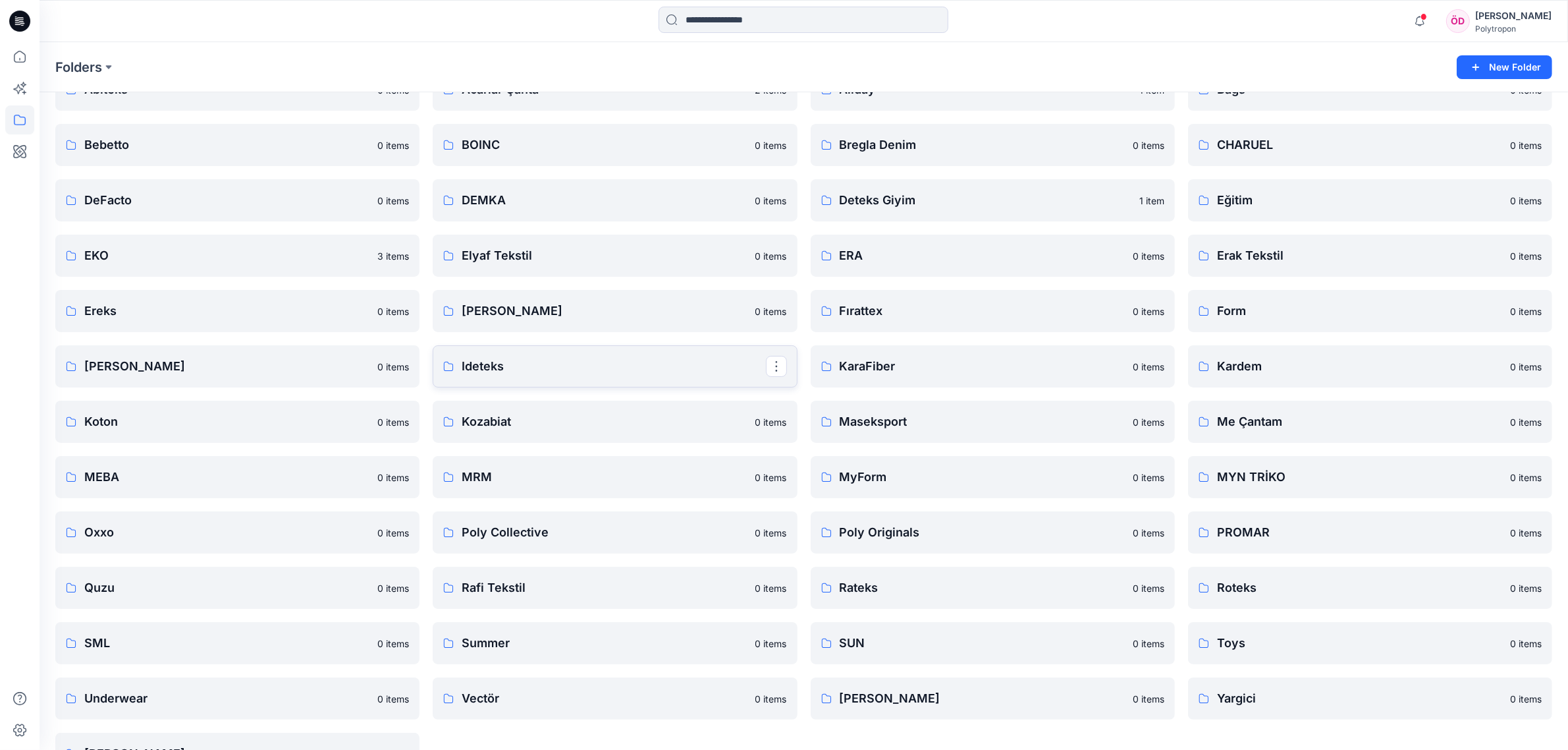
scroll to position [117, 0]
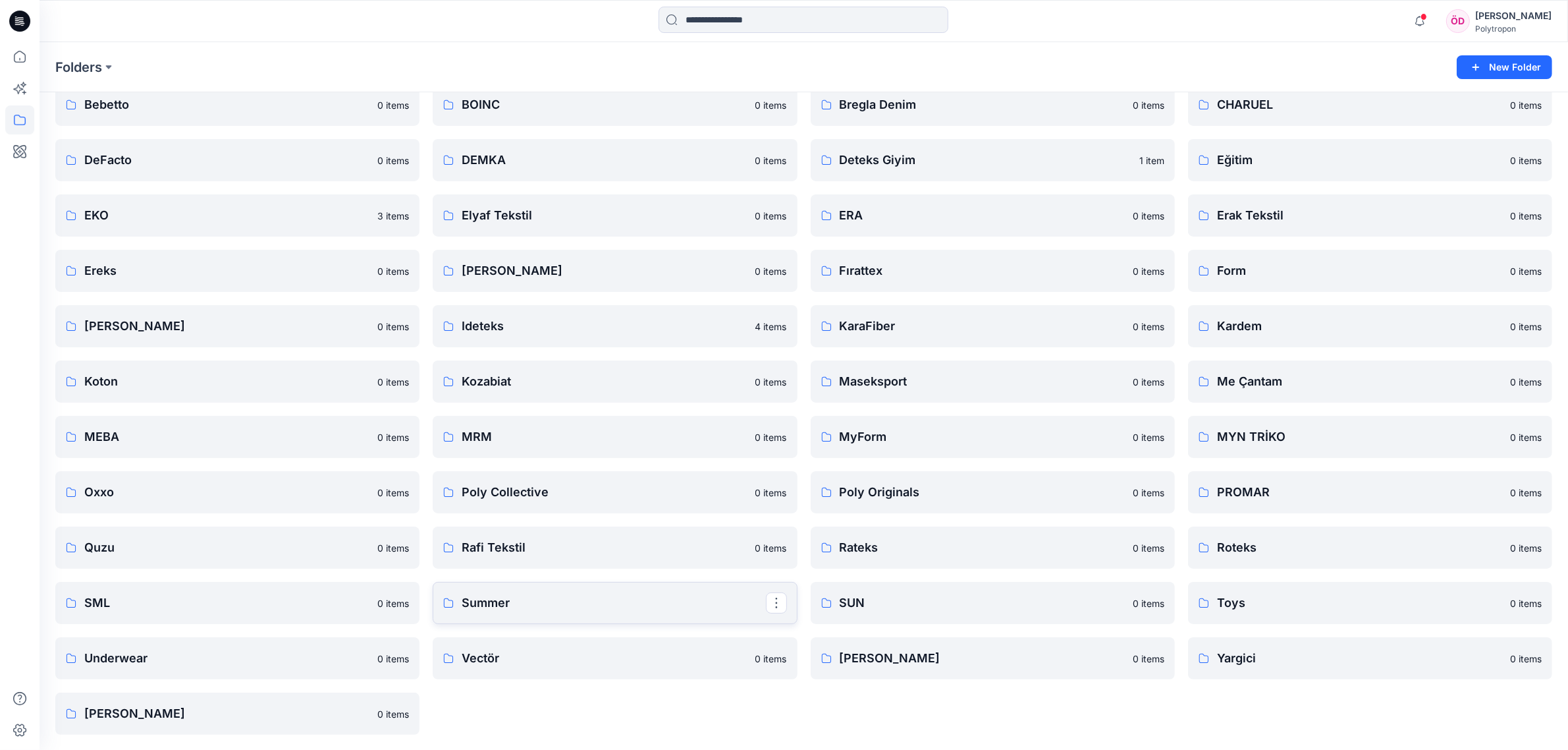
click at [502, 596] on p "Summer" at bounding box center [613, 603] width 304 height 18
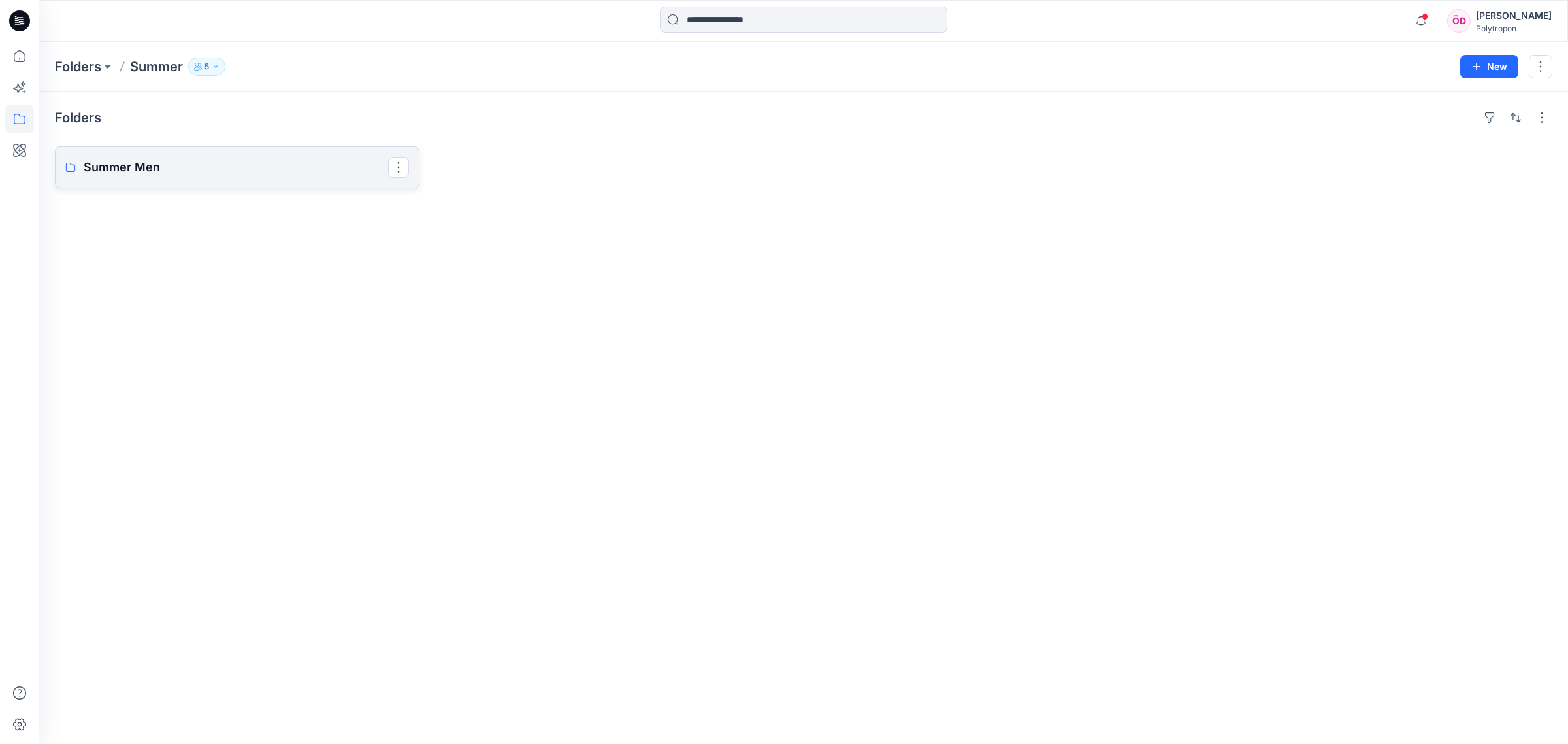
click at [147, 159] on p "Summer Men" at bounding box center [236, 167] width 304 height 18
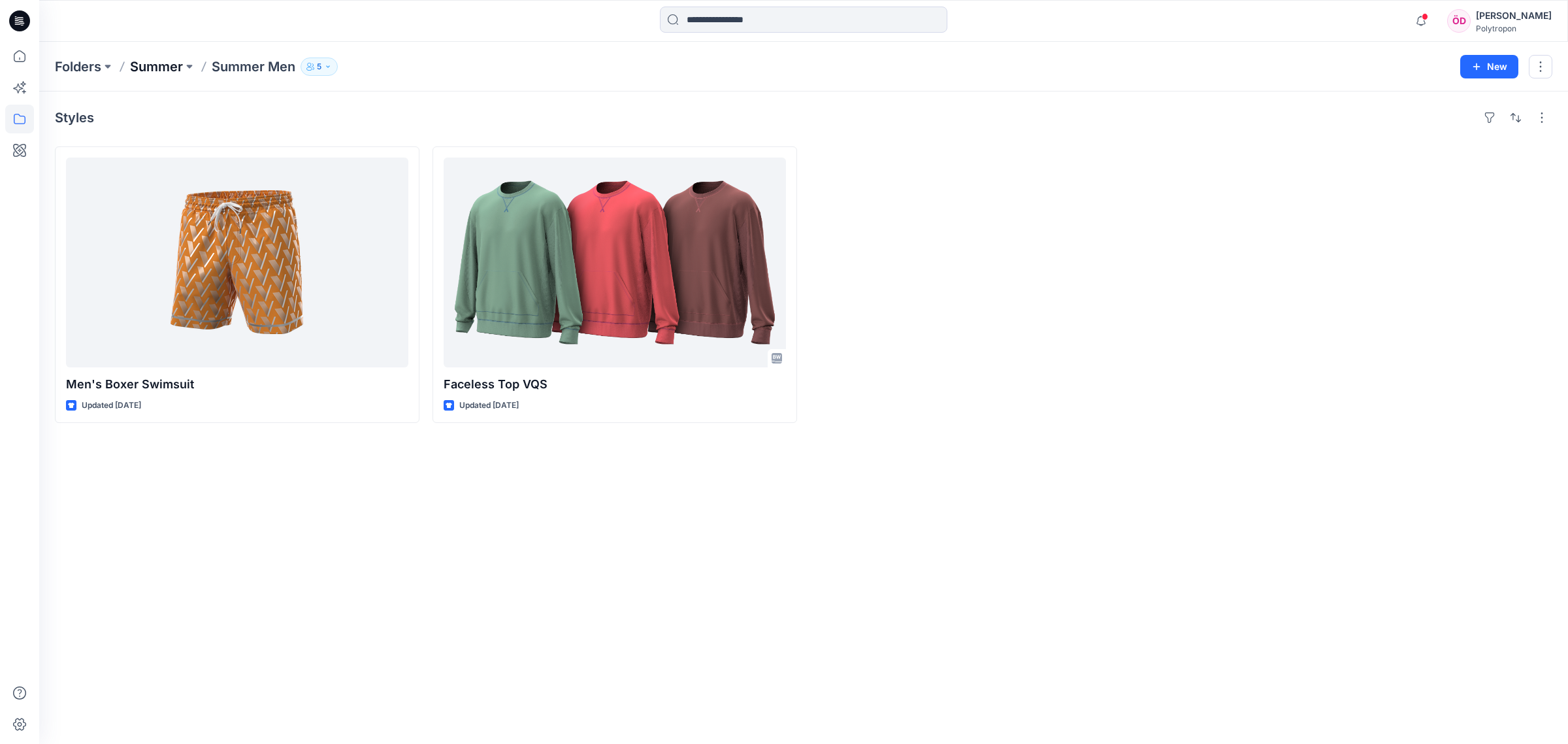
click at [154, 62] on p "Summer" at bounding box center [156, 66] width 53 height 18
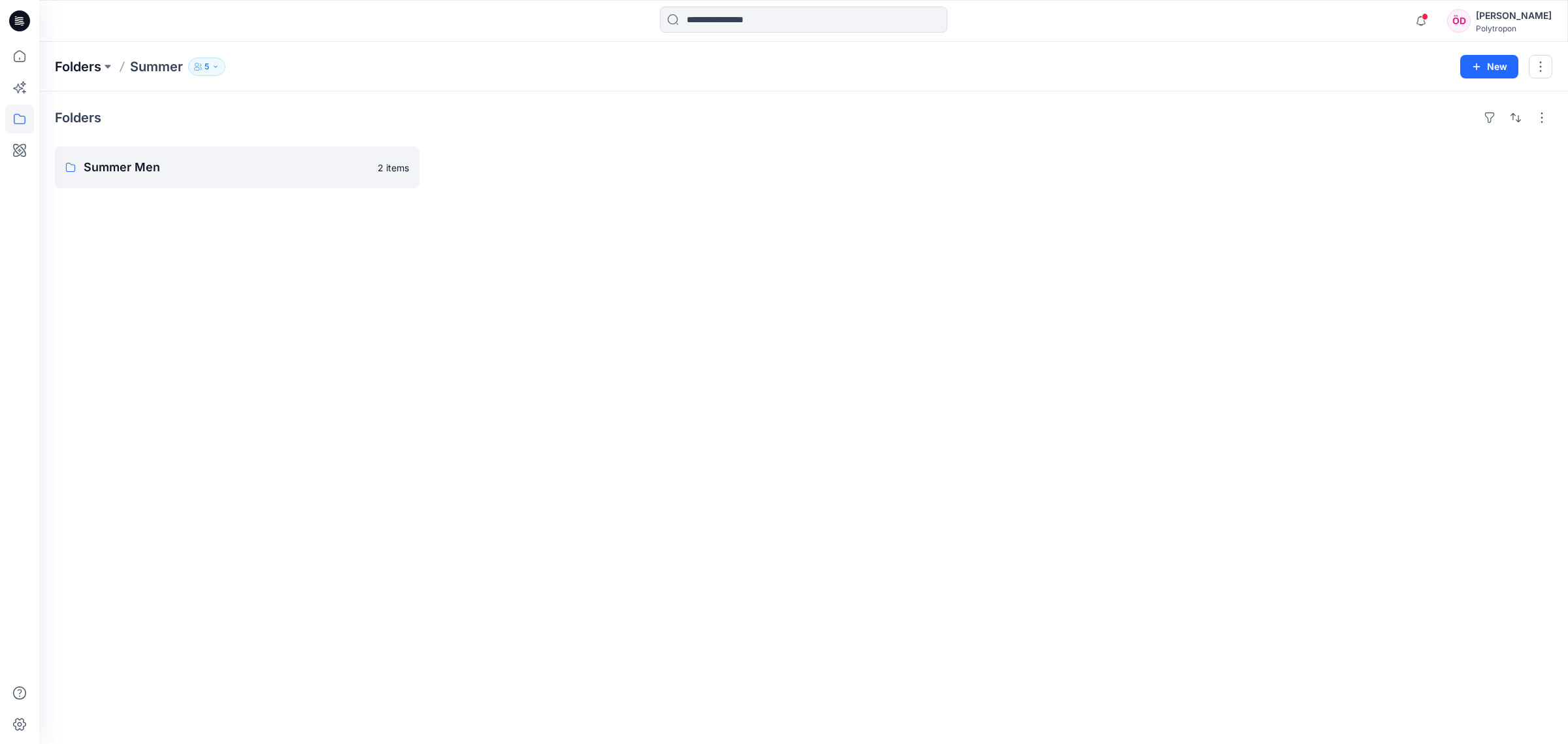
click at [81, 65] on p "Folders" at bounding box center [77, 66] width 46 height 18
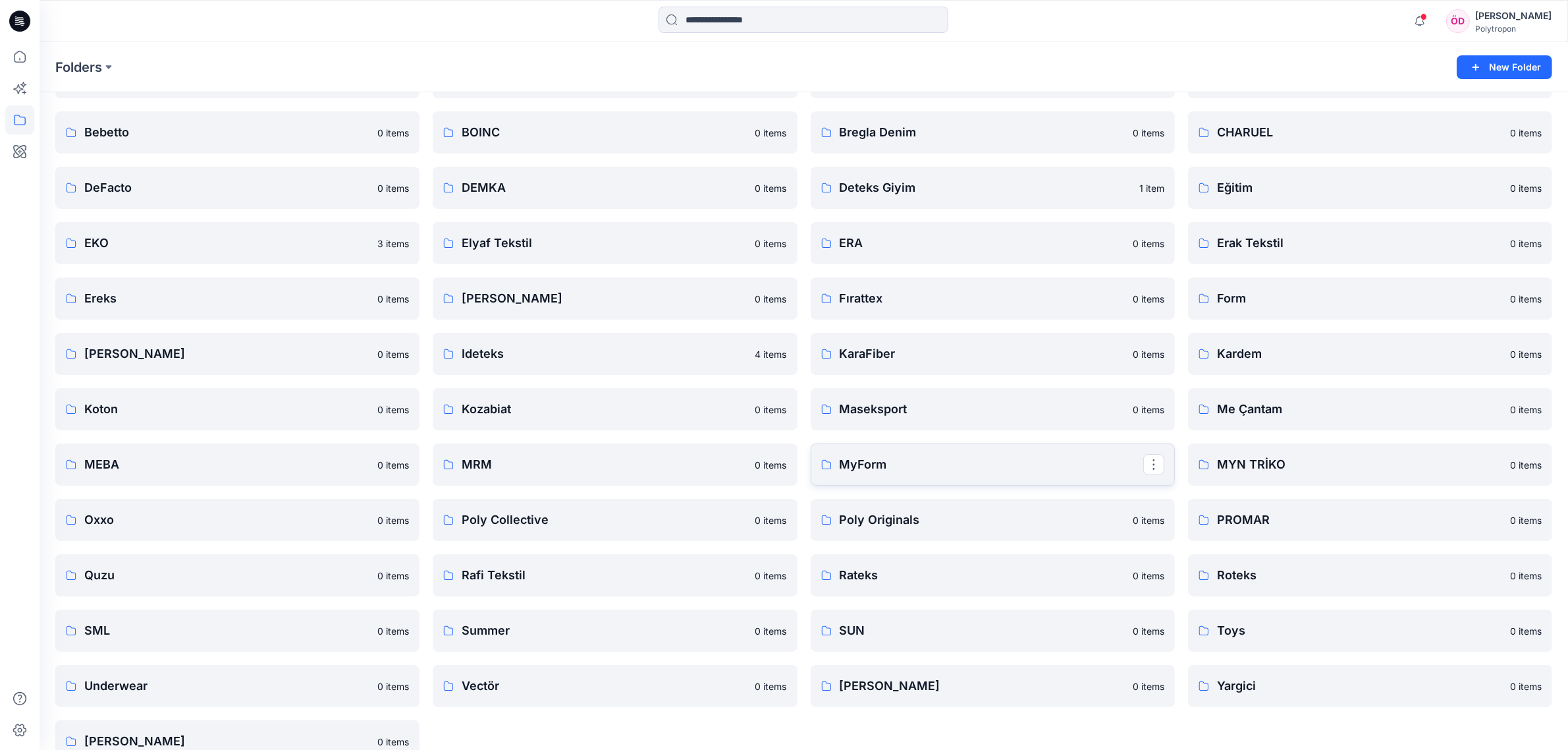
scroll to position [117, 0]
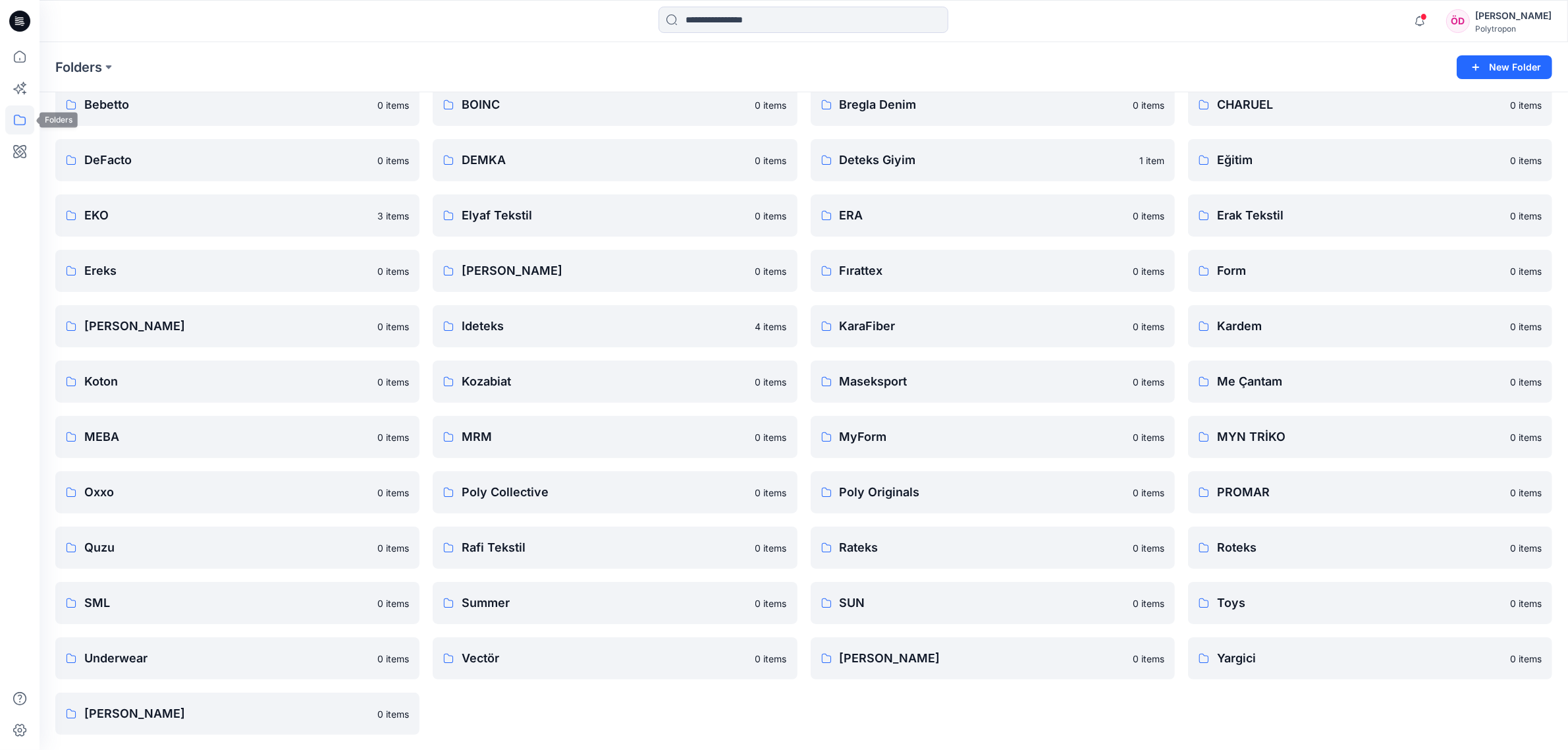
click at [26, 120] on icon at bounding box center [20, 120] width 29 height 29
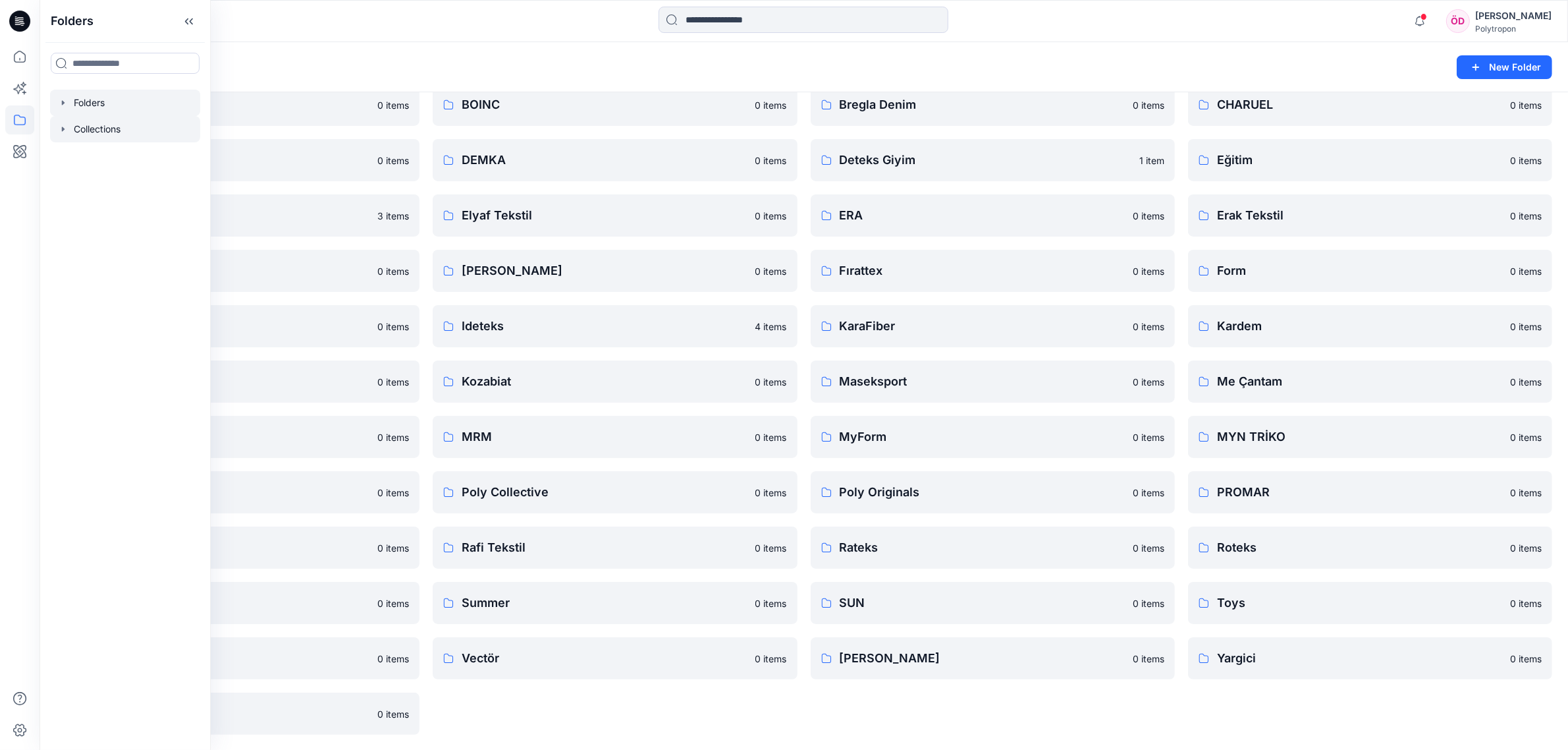
click at [98, 125] on div at bounding box center [125, 129] width 150 height 26
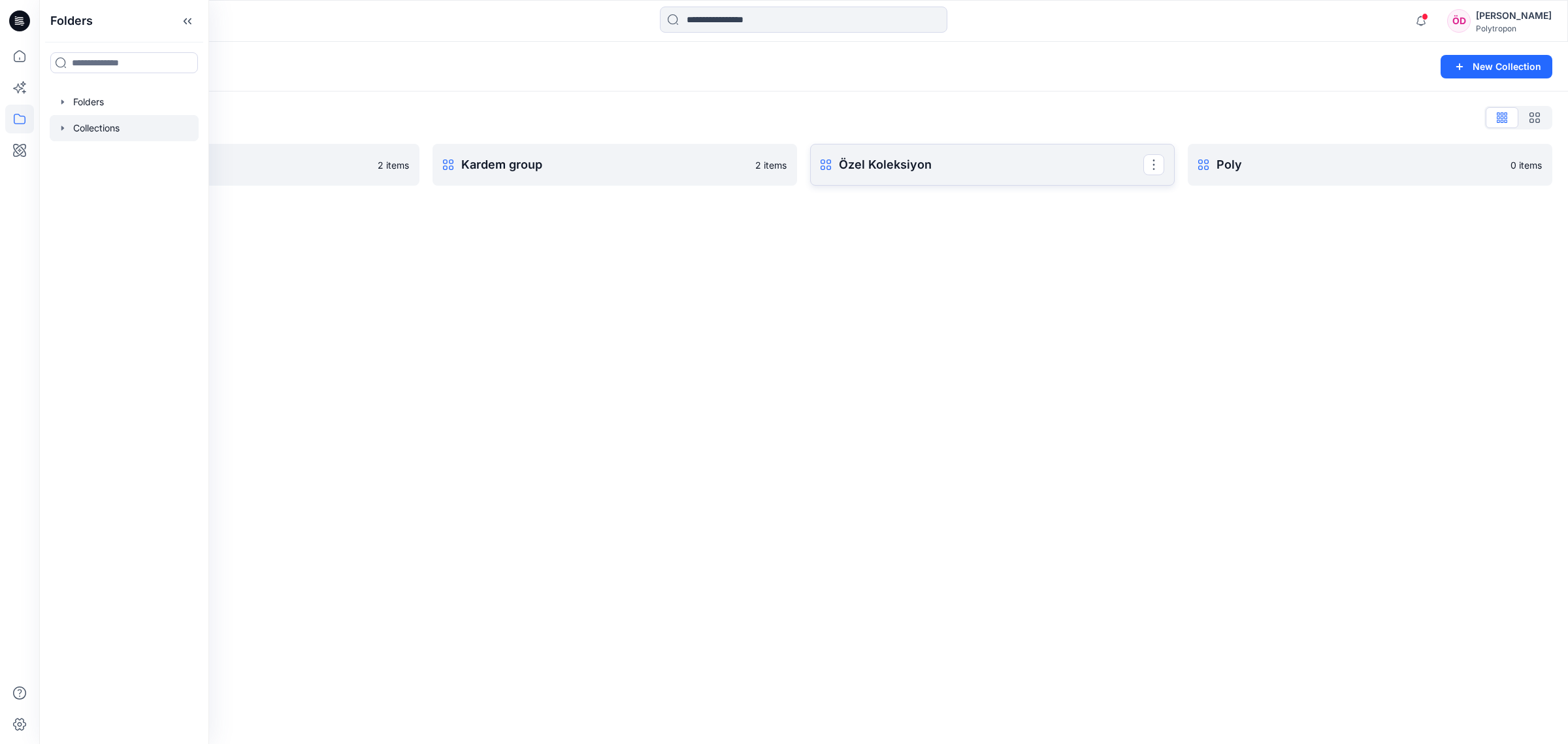
click at [869, 162] on p "Özel Koleksiyon" at bounding box center [991, 164] width 304 height 18
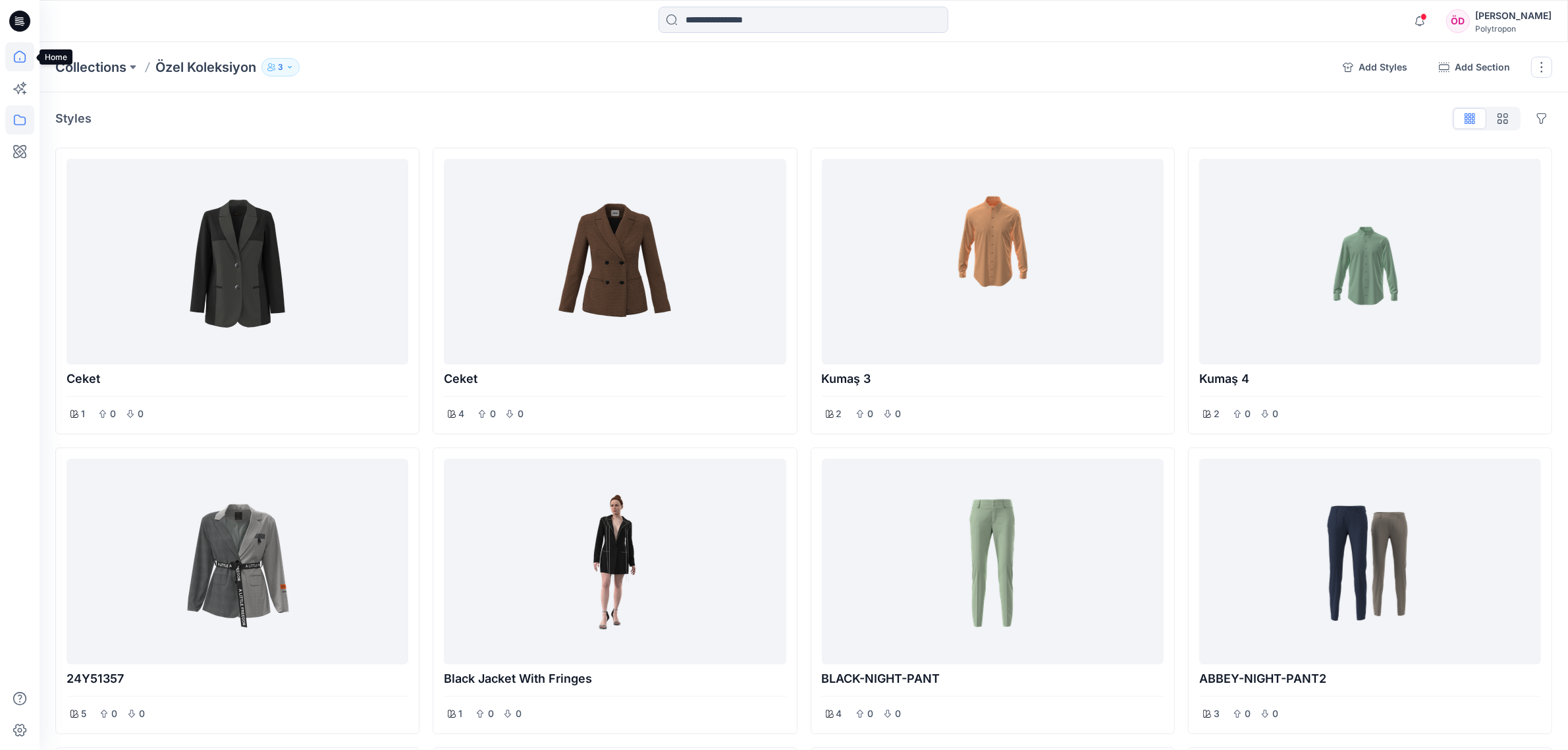
click at [23, 60] on icon at bounding box center [20, 56] width 29 height 29
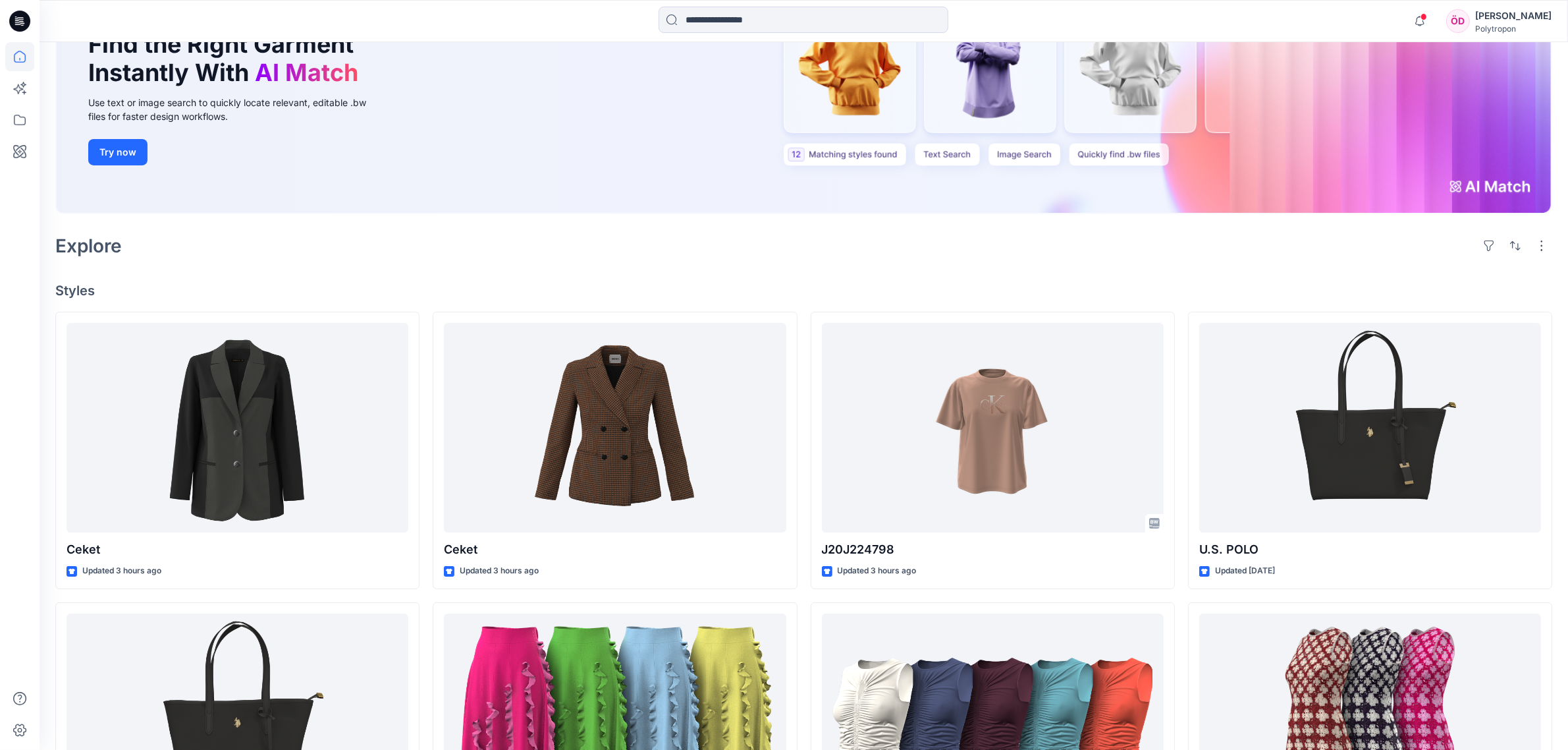
scroll to position [164, 0]
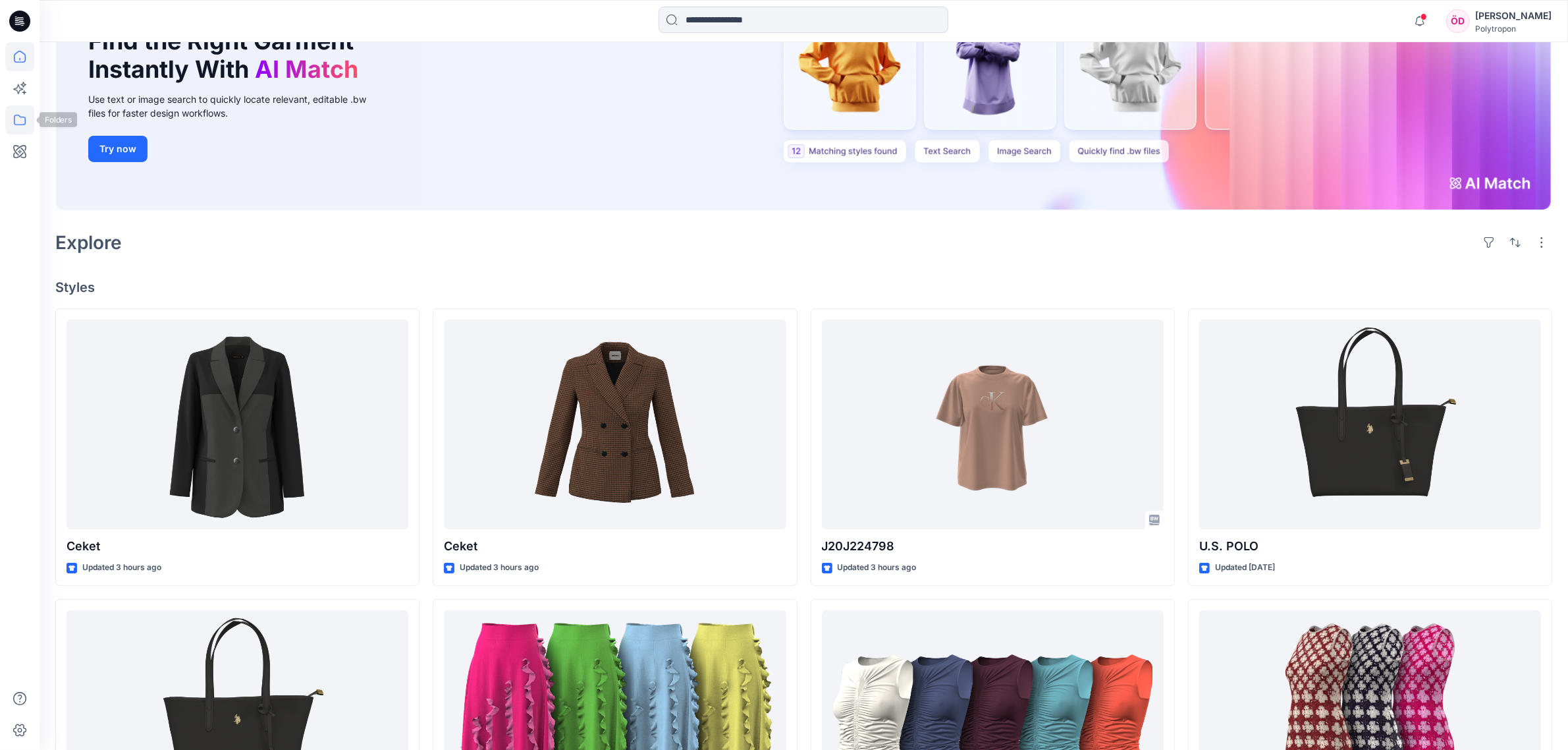
click at [11, 120] on icon at bounding box center [20, 120] width 29 height 29
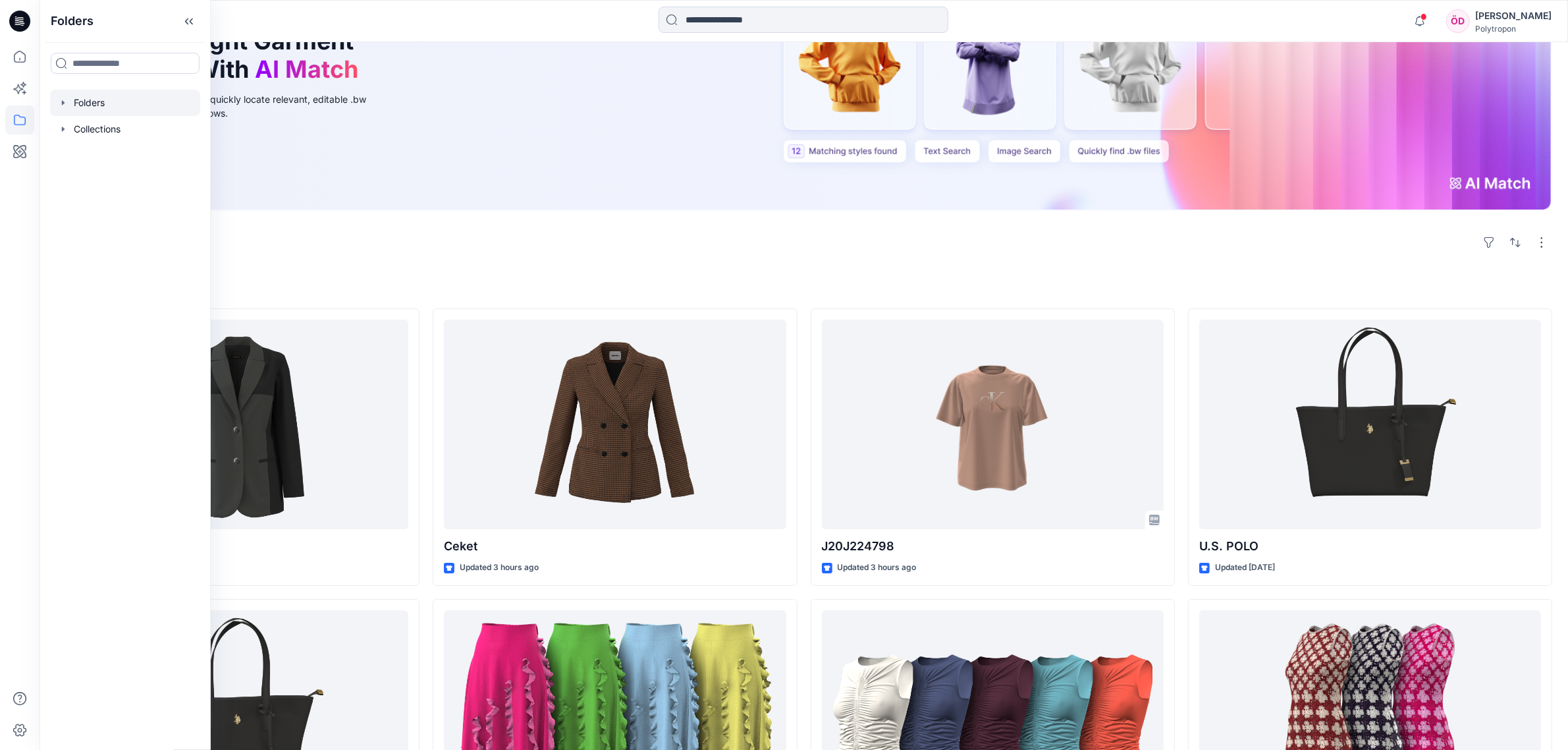
click at [111, 106] on div at bounding box center [125, 103] width 150 height 26
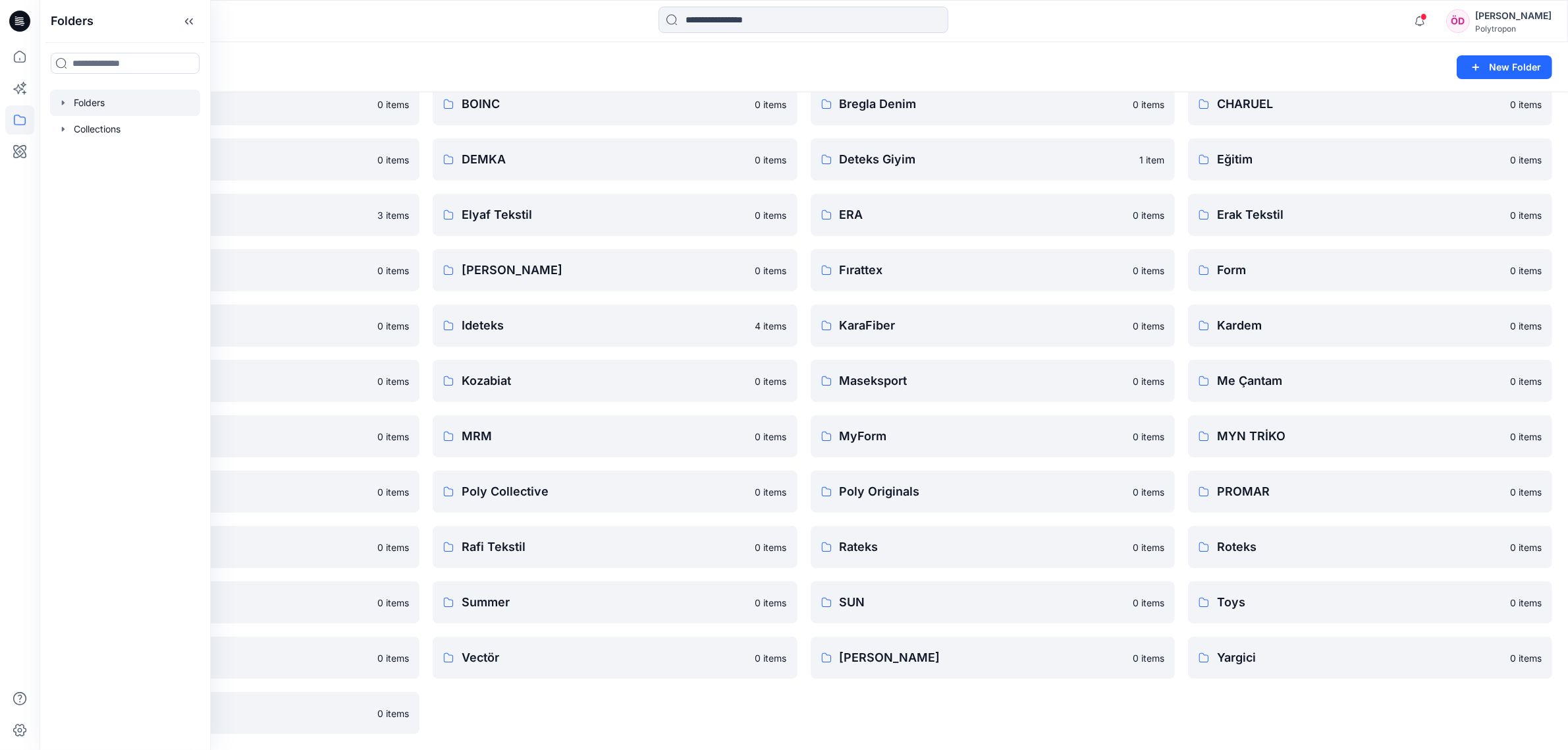
scroll to position [117, 0]
click at [614, 705] on div "Acarlar Çanta 2 items BOINC 0 items DEMKA 0 items Elyaf Tekstil 0 items Eroğlu …" at bounding box center [615, 382] width 364 height 707
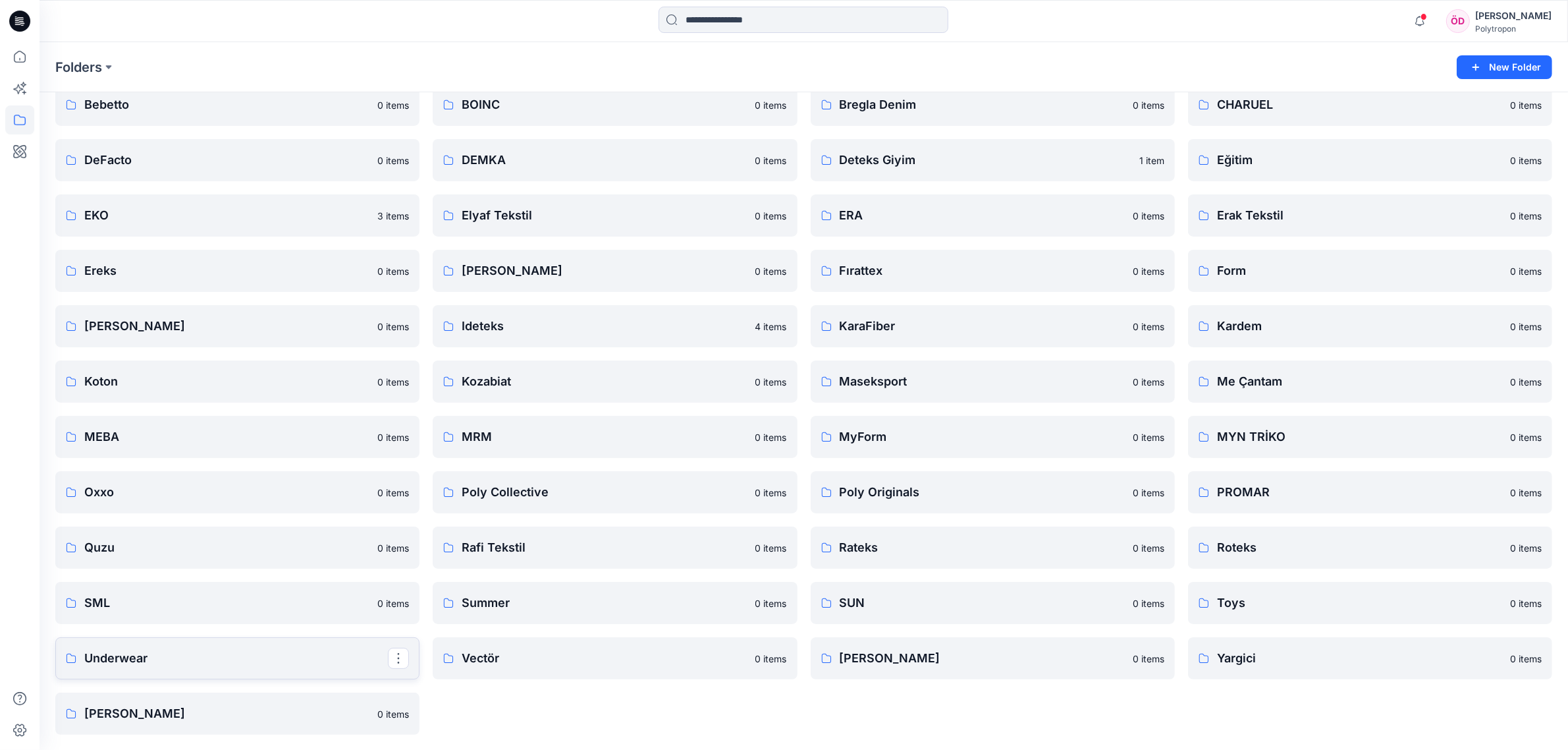
click at [175, 653] on p "Underwear" at bounding box center [236, 658] width 304 height 18
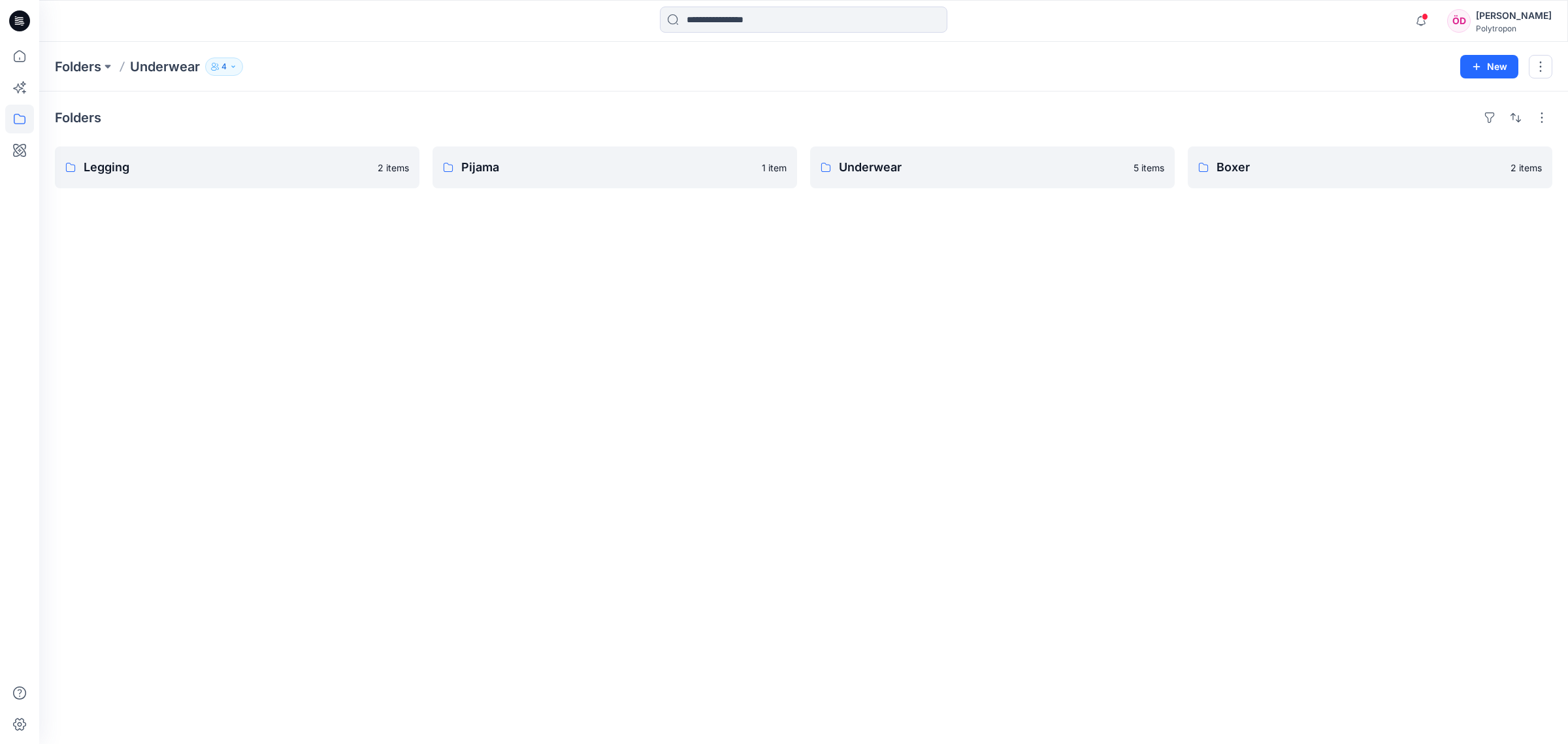
click at [323, 503] on div "Folders Legging 2 items Pijama 1 item Underwear 5 items Boxer 2 items" at bounding box center [803, 418] width 1528 height 652
click at [487, 168] on p "Pijama" at bounding box center [614, 167] width 304 height 18
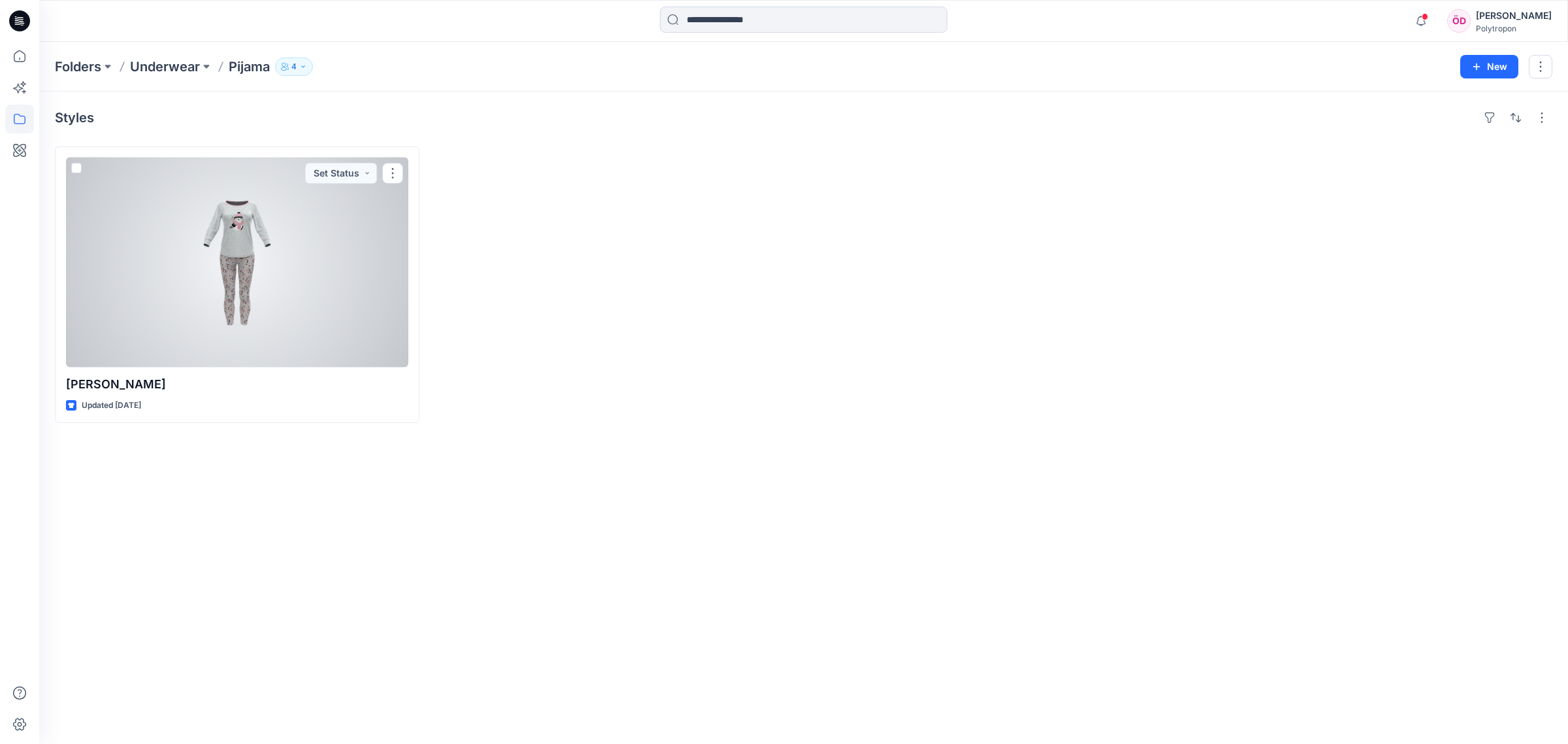
click at [255, 247] on div at bounding box center [237, 262] width 342 height 210
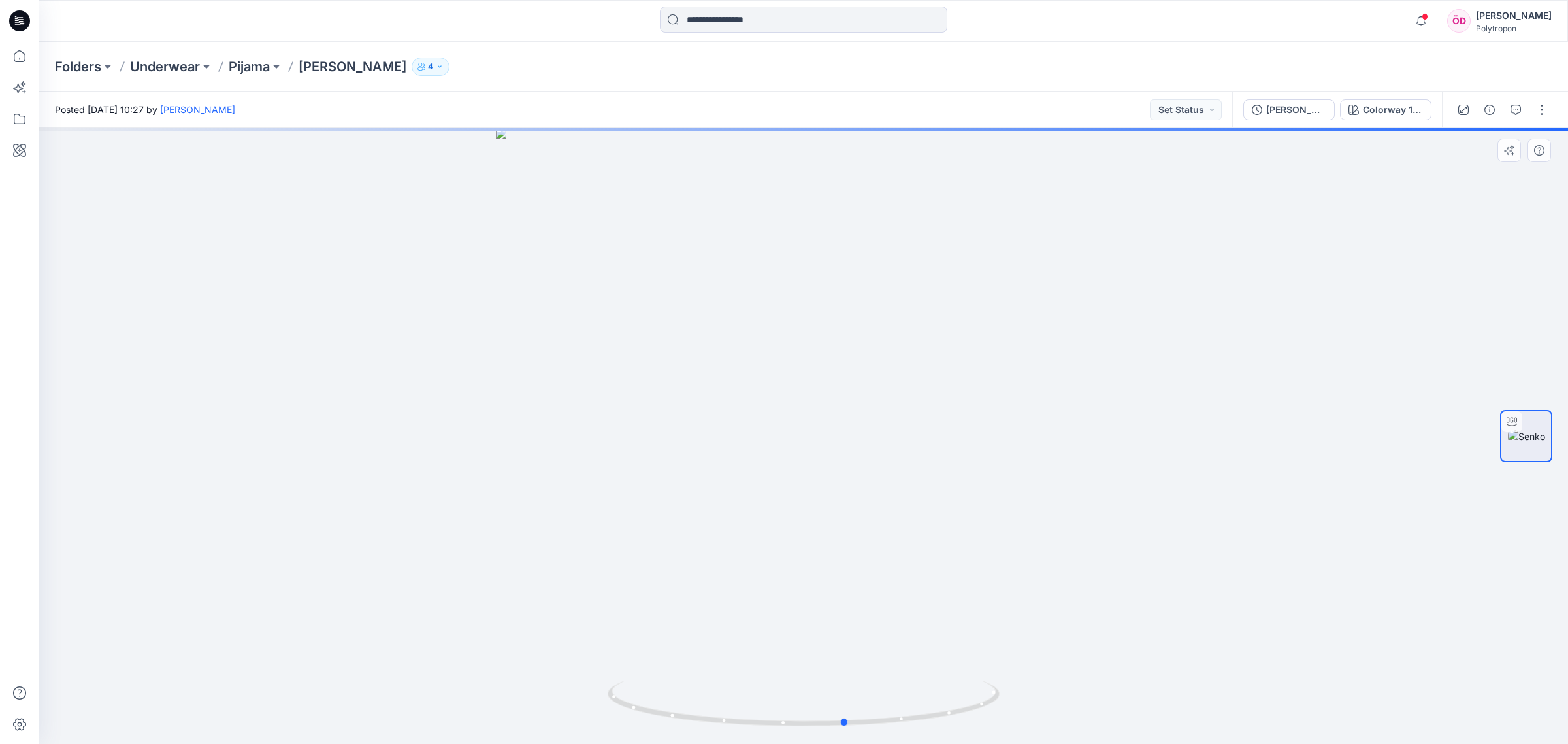
drag, startPoint x: 923, startPoint y: 710, endPoint x: 527, endPoint y: 507, distance: 445.0
click at [573, 609] on div at bounding box center [803, 436] width 1528 height 616
click at [171, 73] on p "Underwear" at bounding box center [165, 66] width 70 height 18
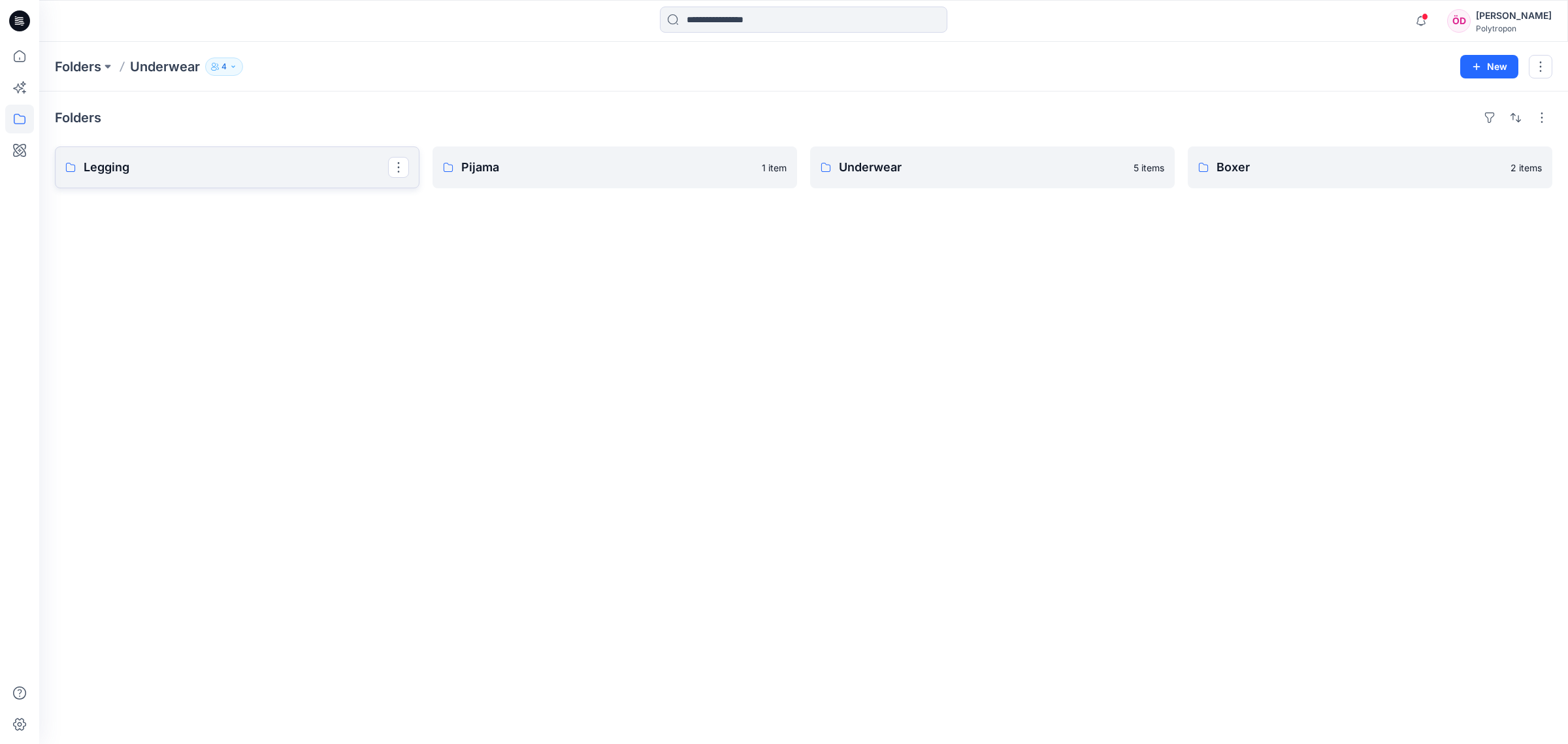
click at [185, 164] on p "Legging" at bounding box center [236, 167] width 304 height 18
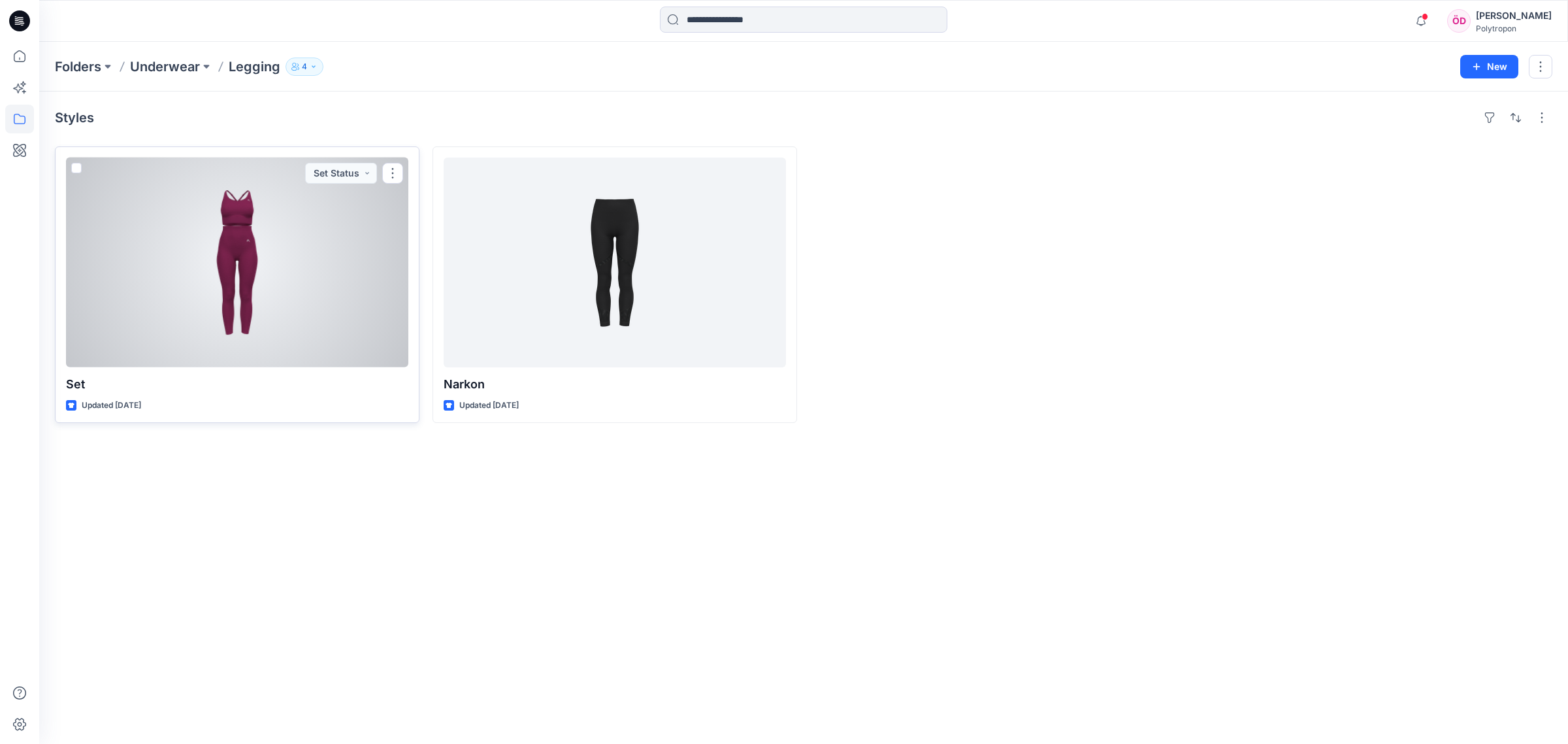
click at [269, 308] on div at bounding box center [237, 262] width 342 height 210
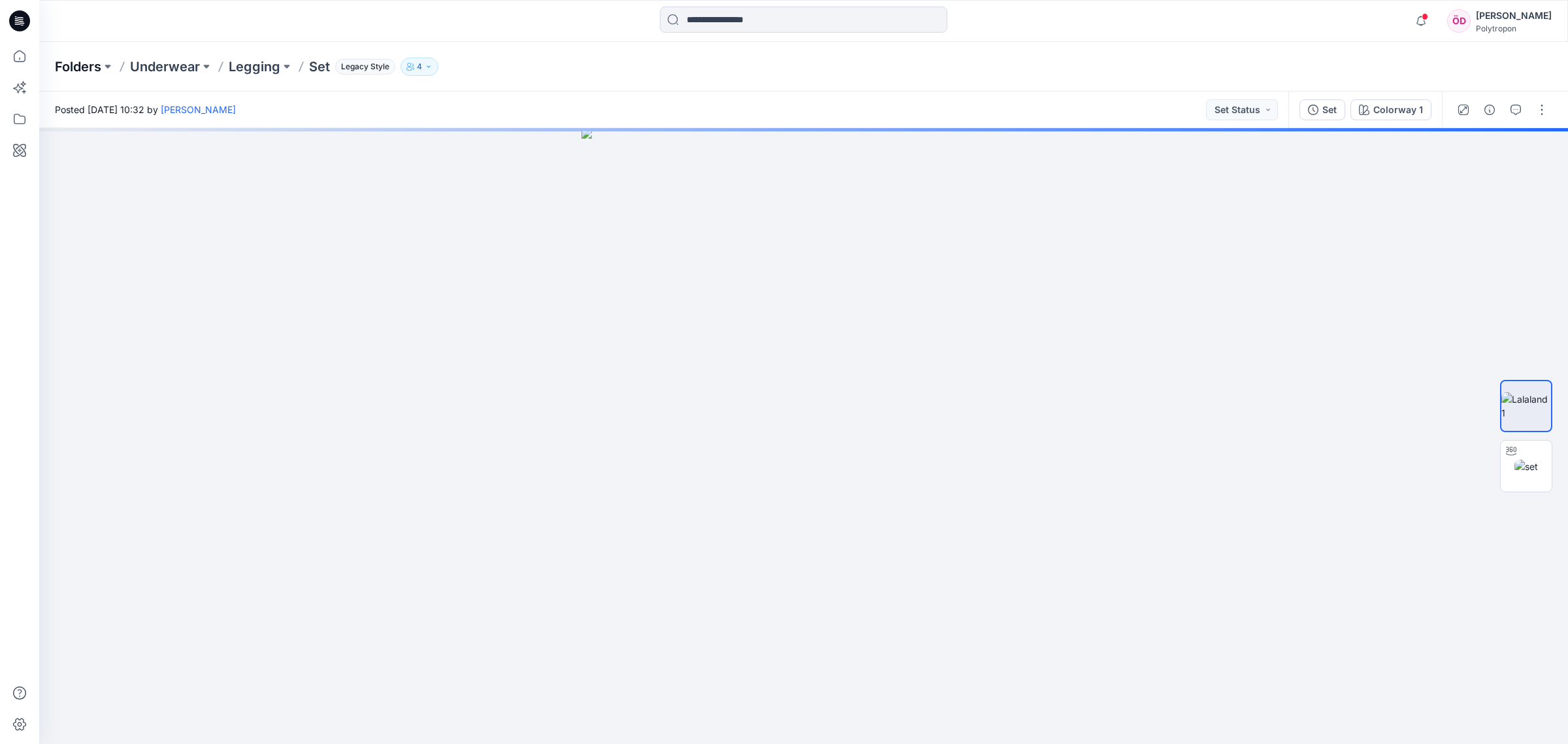
click at [92, 67] on p "Folders" at bounding box center [77, 66] width 46 height 18
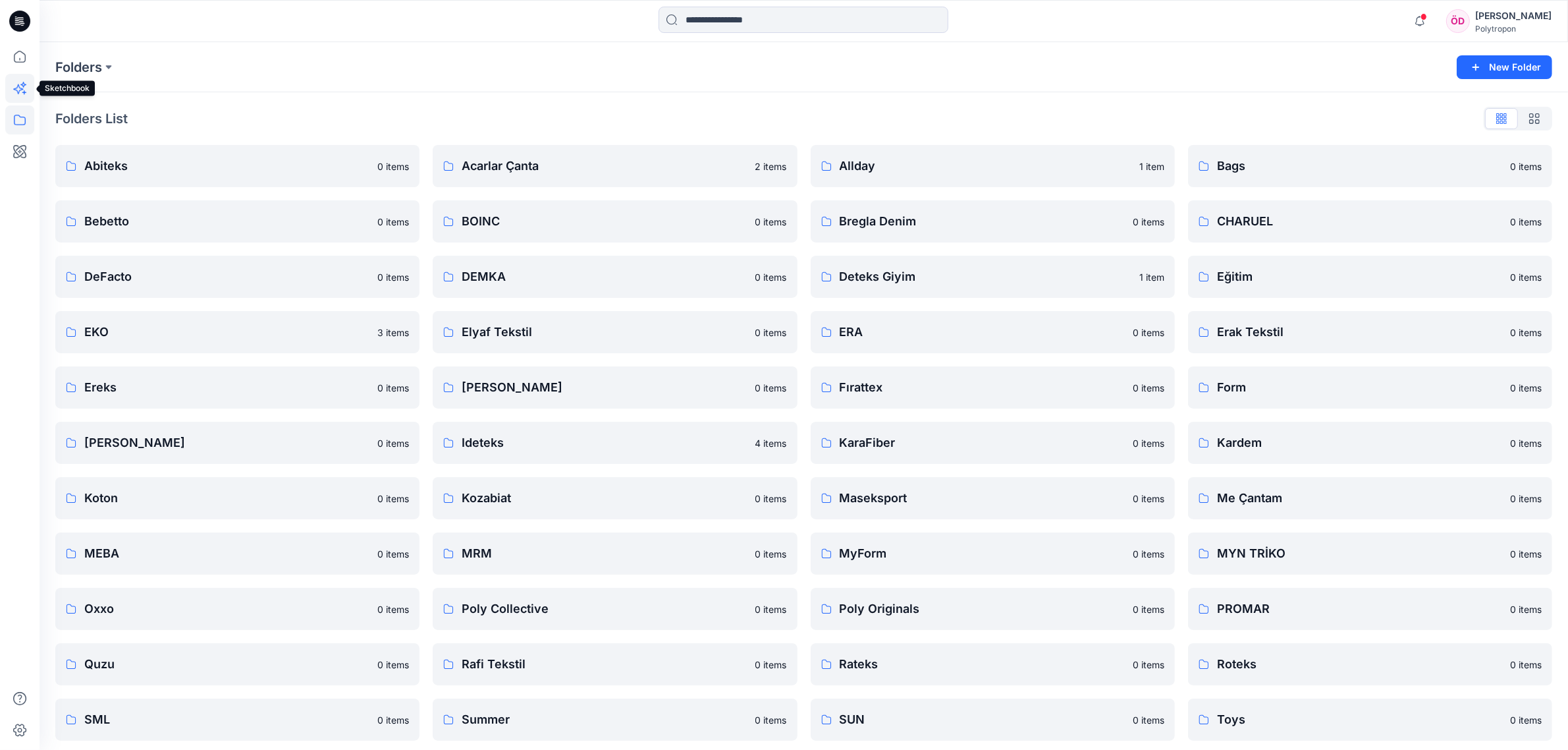
click at [23, 88] on icon at bounding box center [20, 88] width 29 height 29
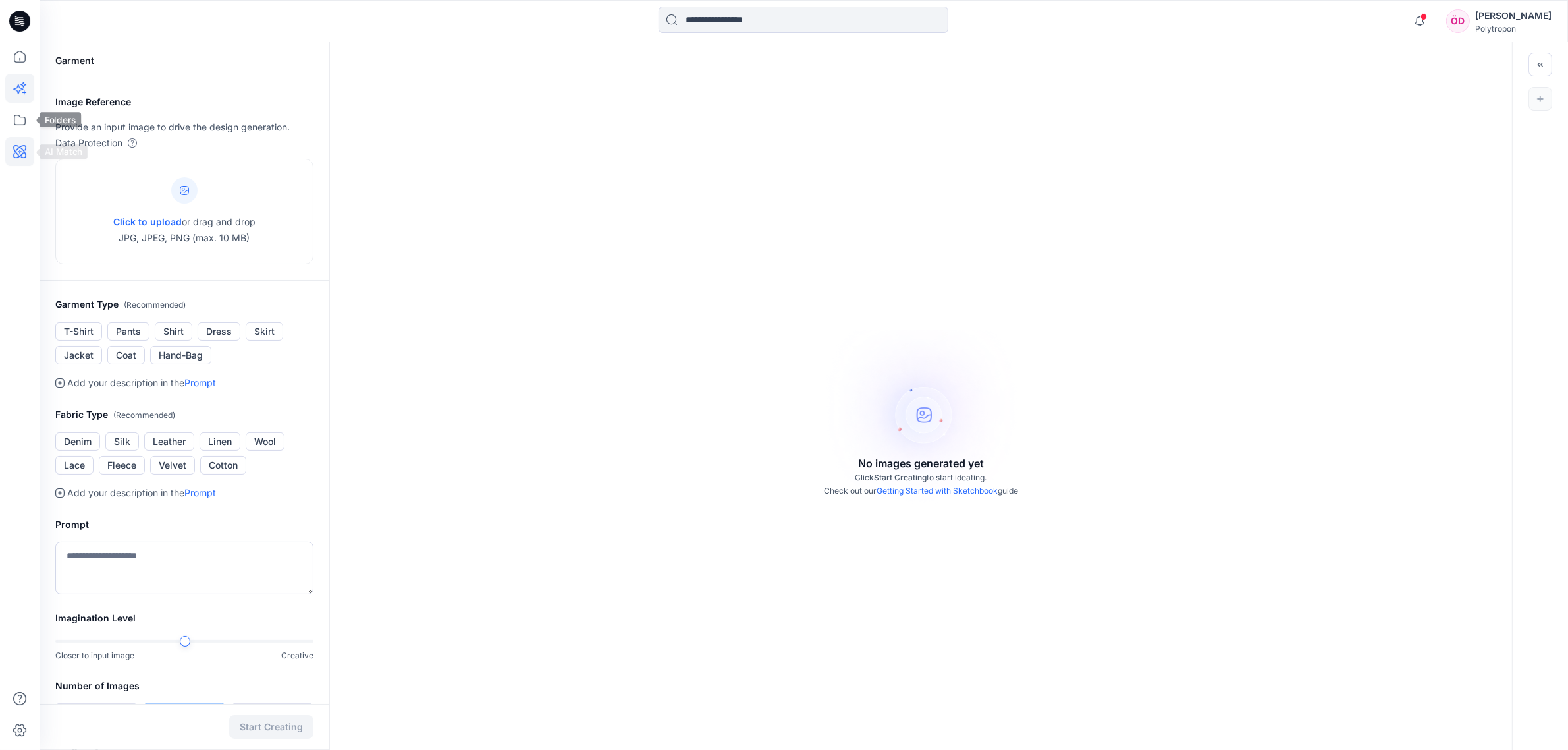
click at [10, 153] on icon at bounding box center [20, 151] width 29 height 29
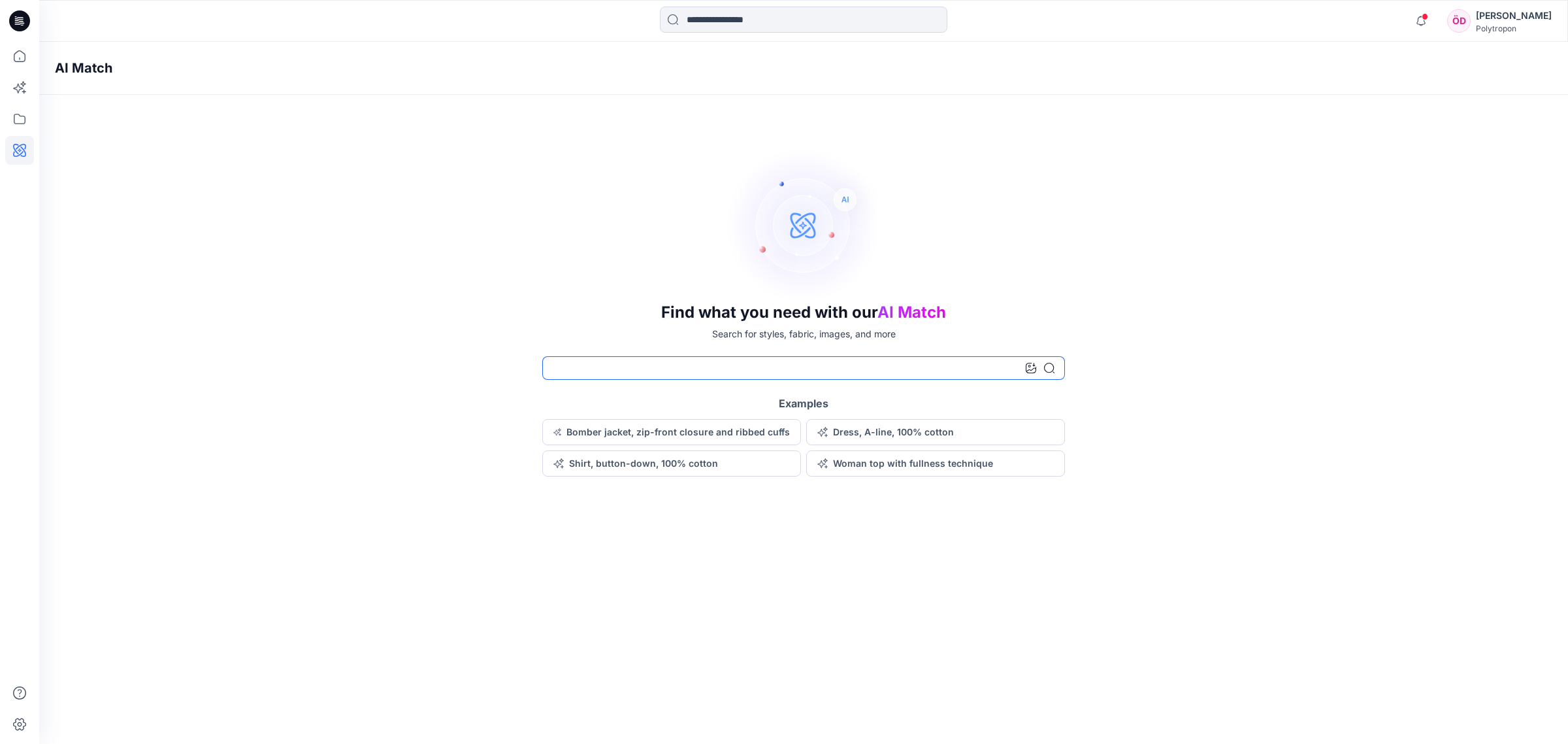
click at [868, 361] on input at bounding box center [804, 368] width 523 height 24
type input "*"
type input "****"
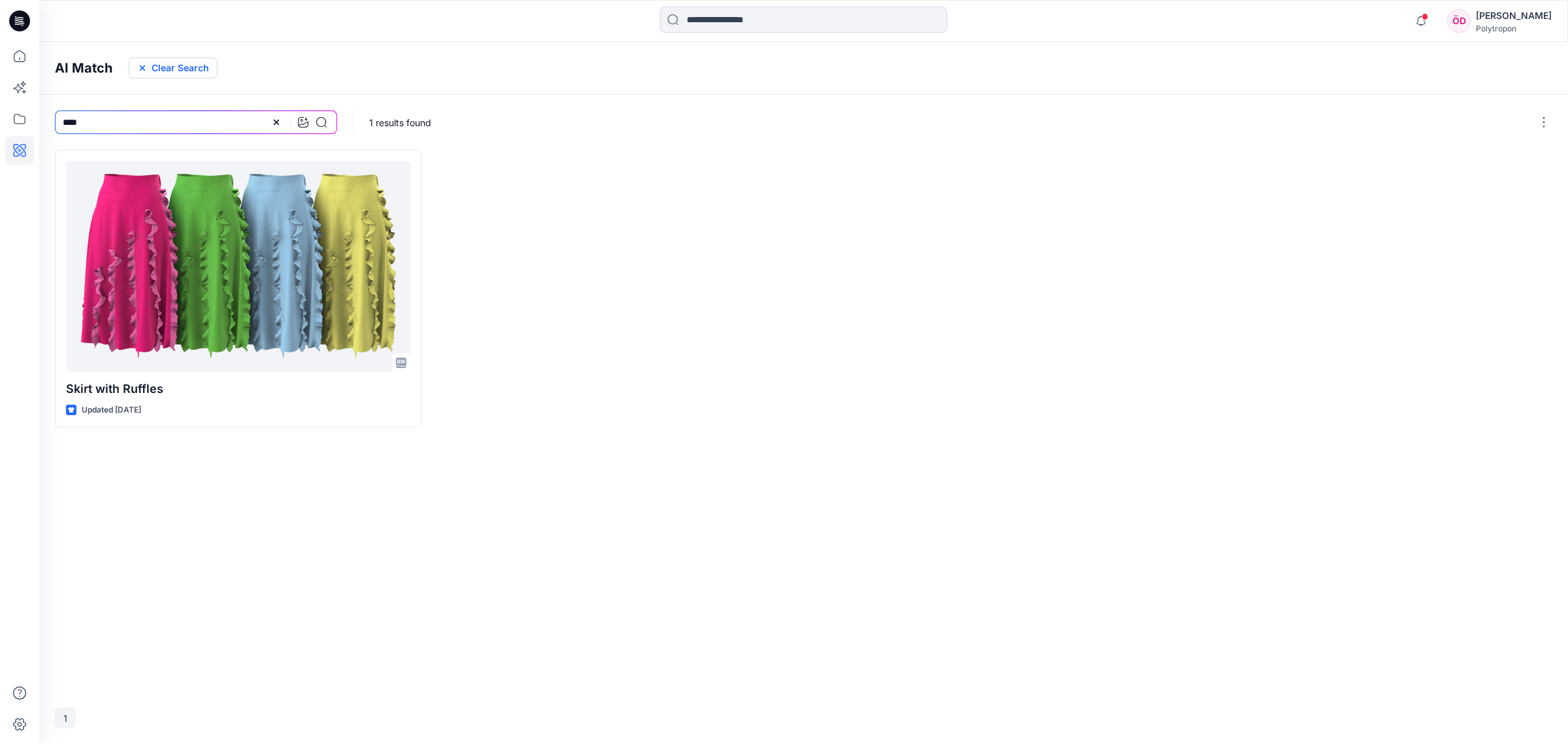
click at [199, 69] on button "Clear Search" at bounding box center [173, 67] width 89 height 21
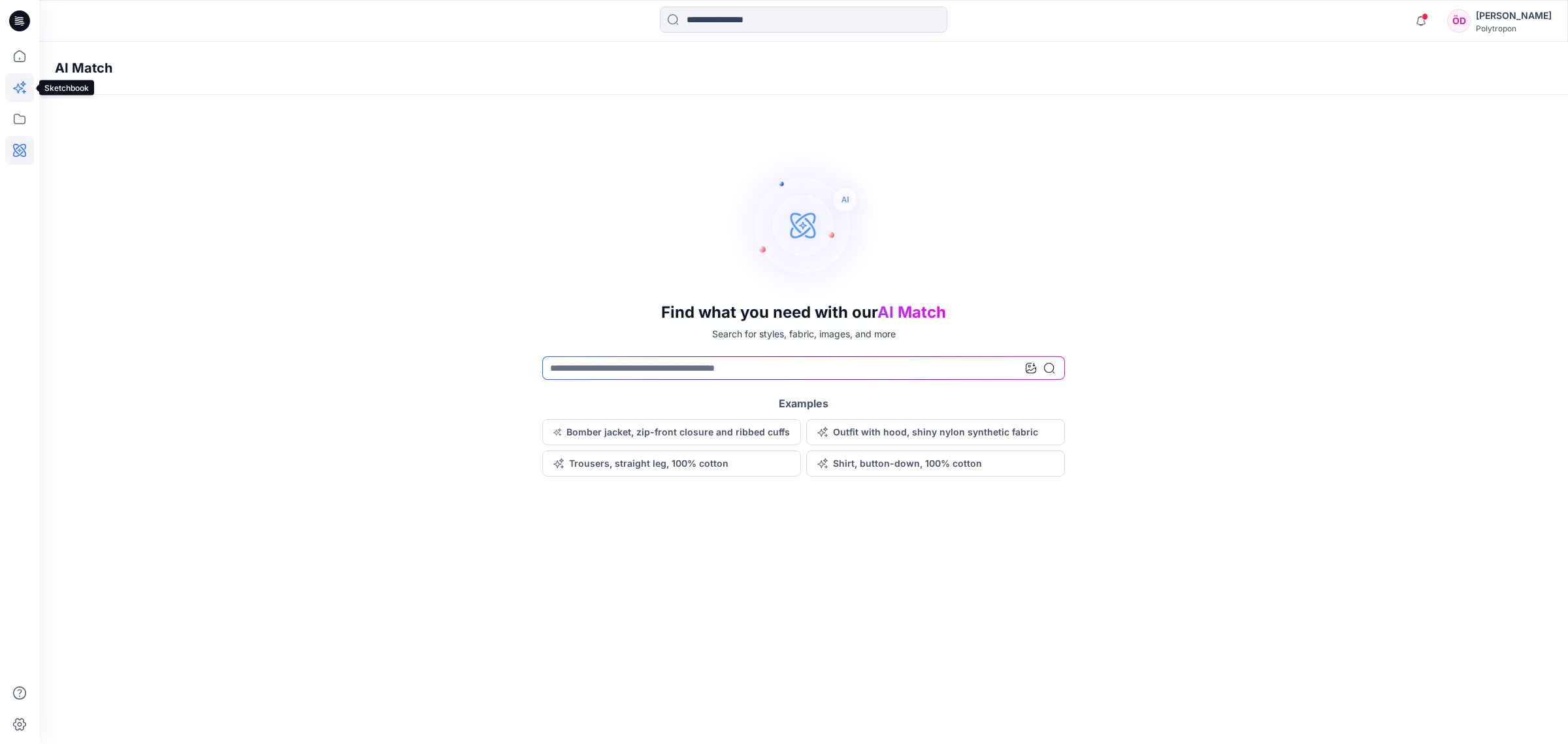
click at [32, 93] on icon at bounding box center [20, 88] width 29 height 29
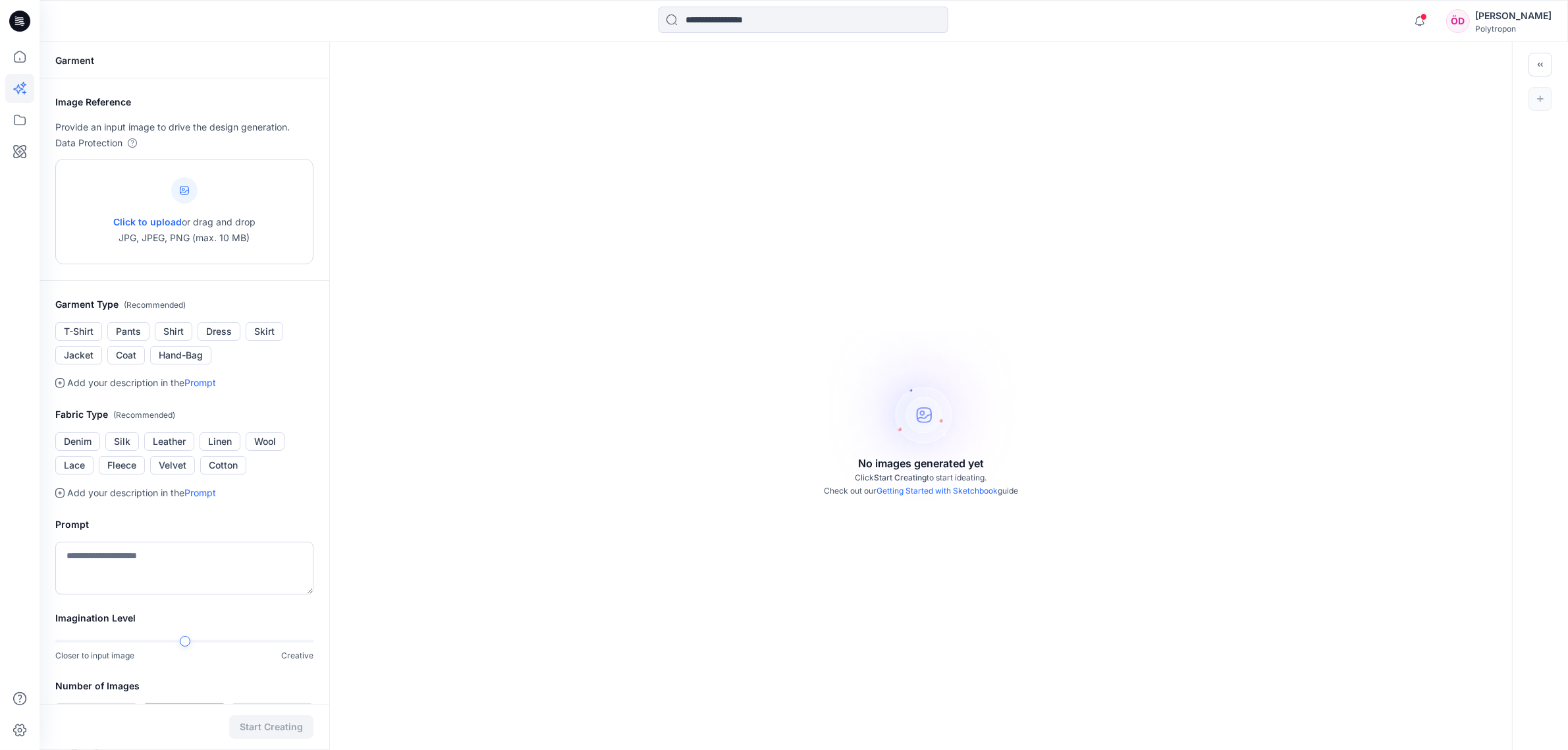
click at [142, 225] on span "Click to upload" at bounding box center [147, 221] width 69 height 11
click at [11, 62] on icon at bounding box center [20, 56] width 29 height 29
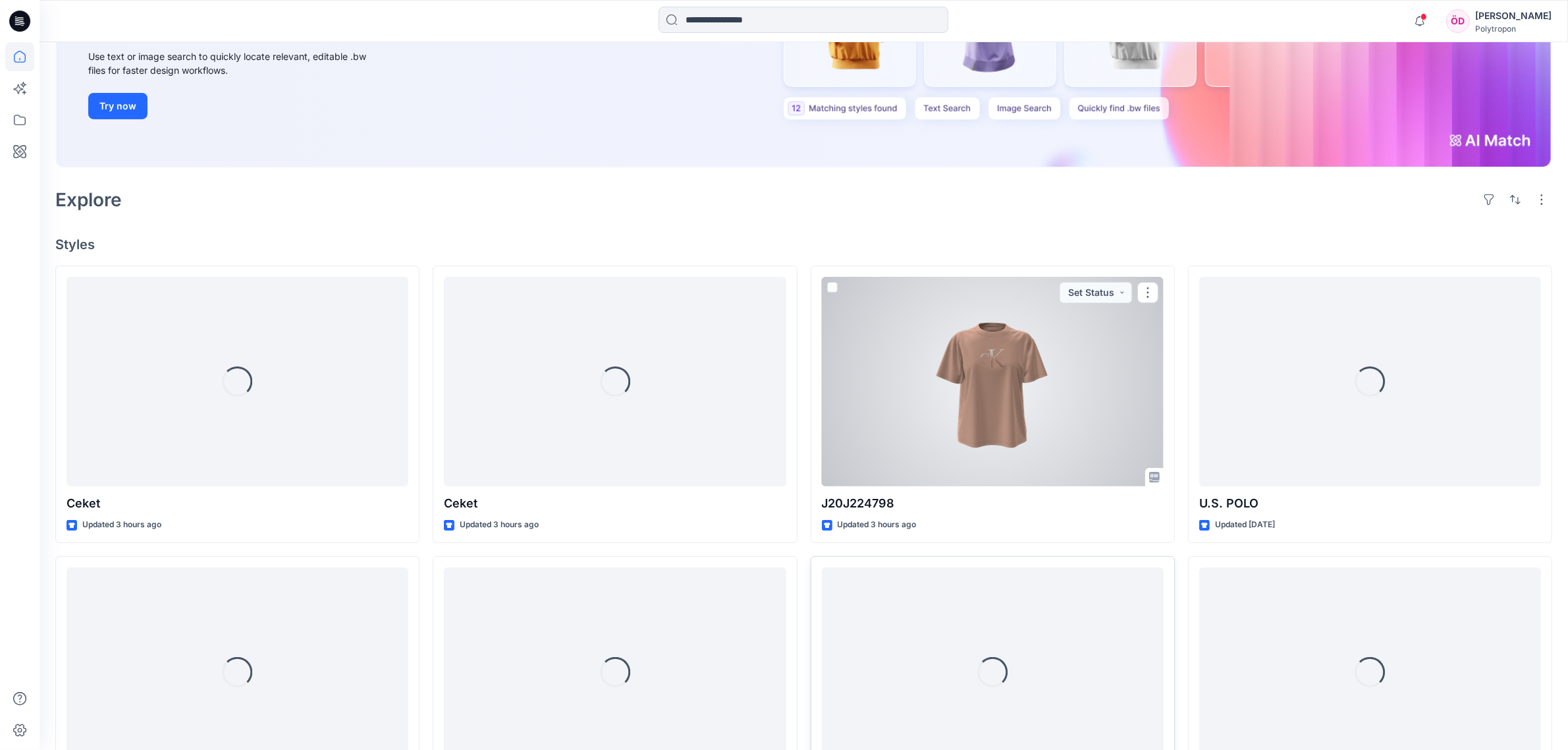
scroll to position [247, 0]
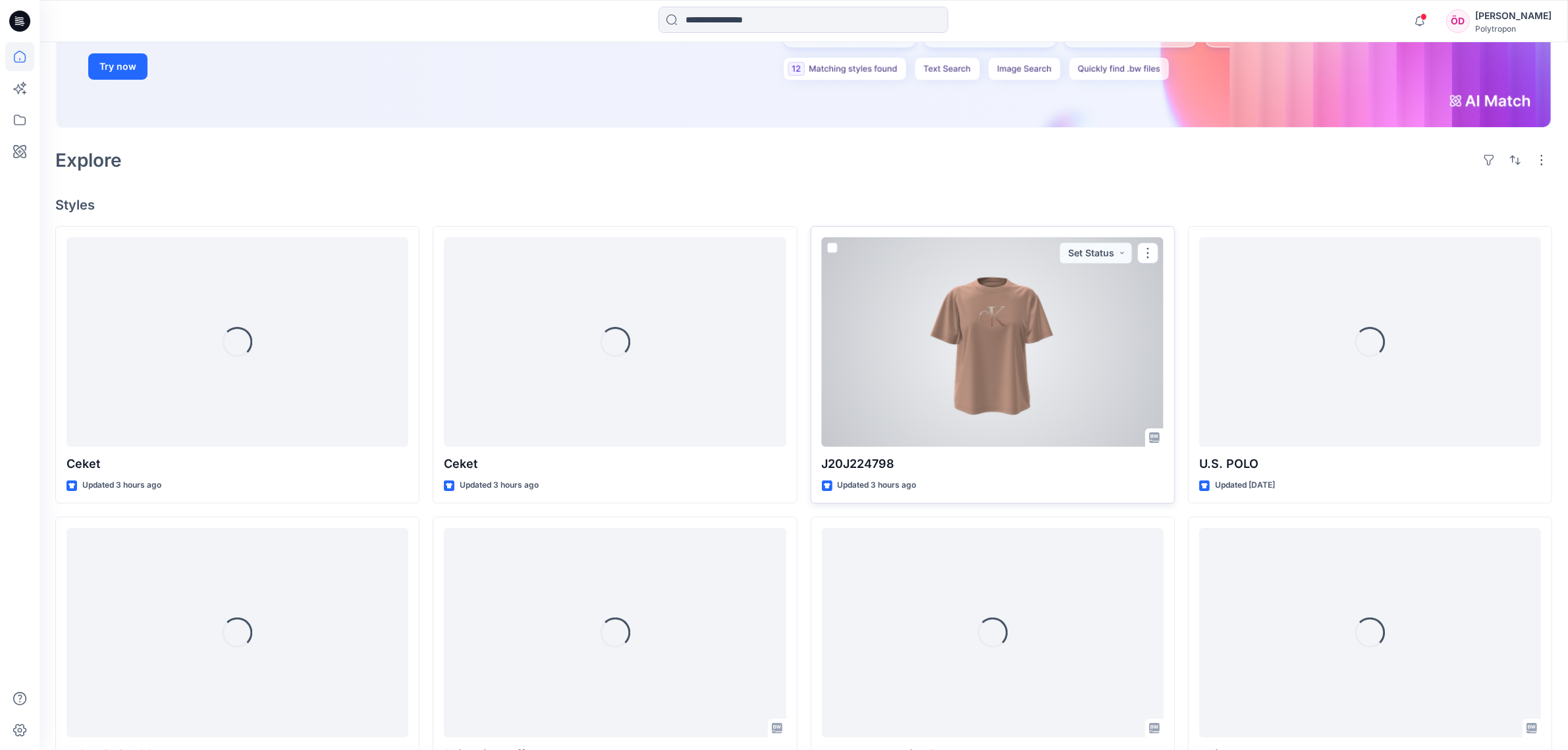
click at [1037, 399] on div at bounding box center [992, 342] width 342 height 209
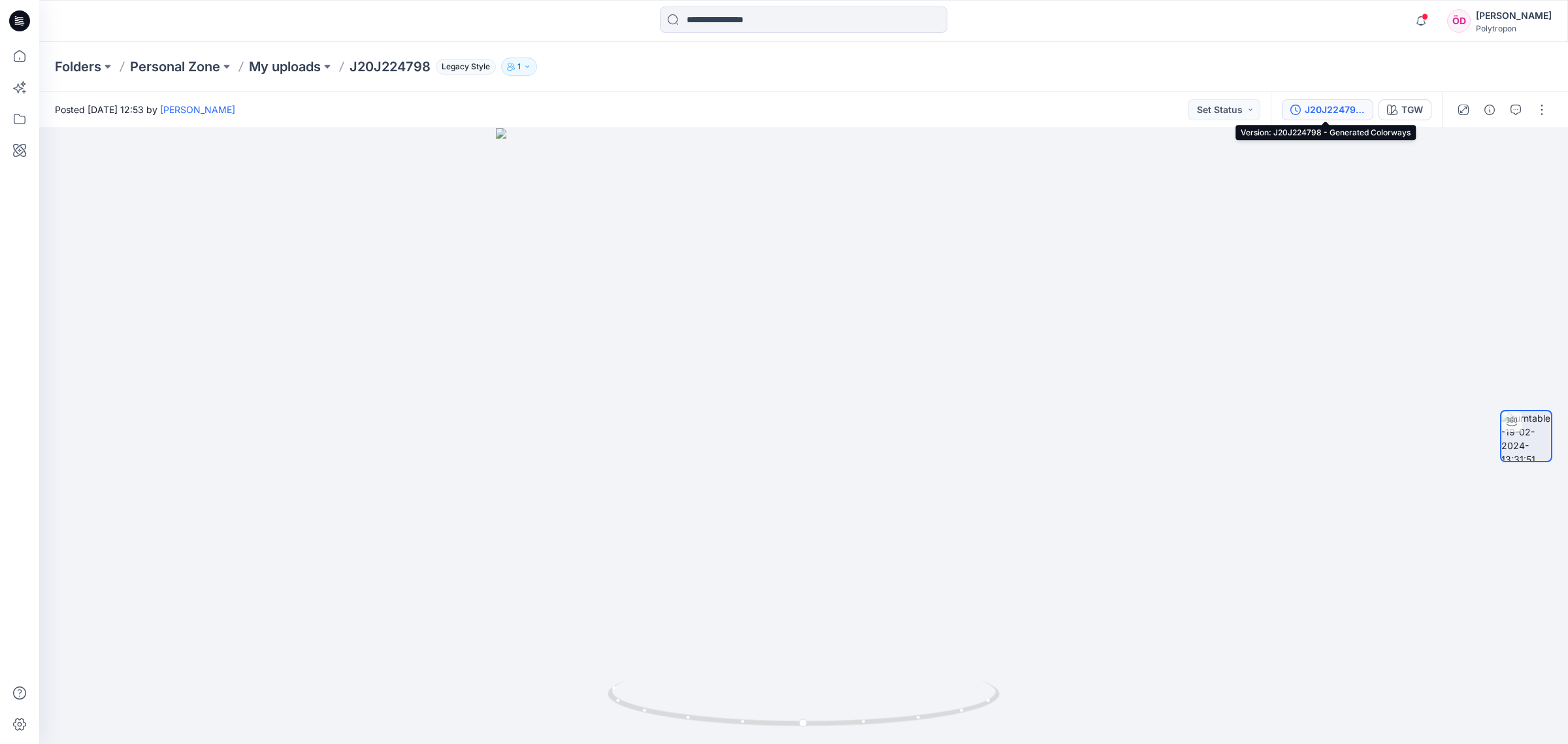
click at [1350, 102] on div "J20J224798 - Generated Colorways" at bounding box center [1334, 109] width 60 height 14
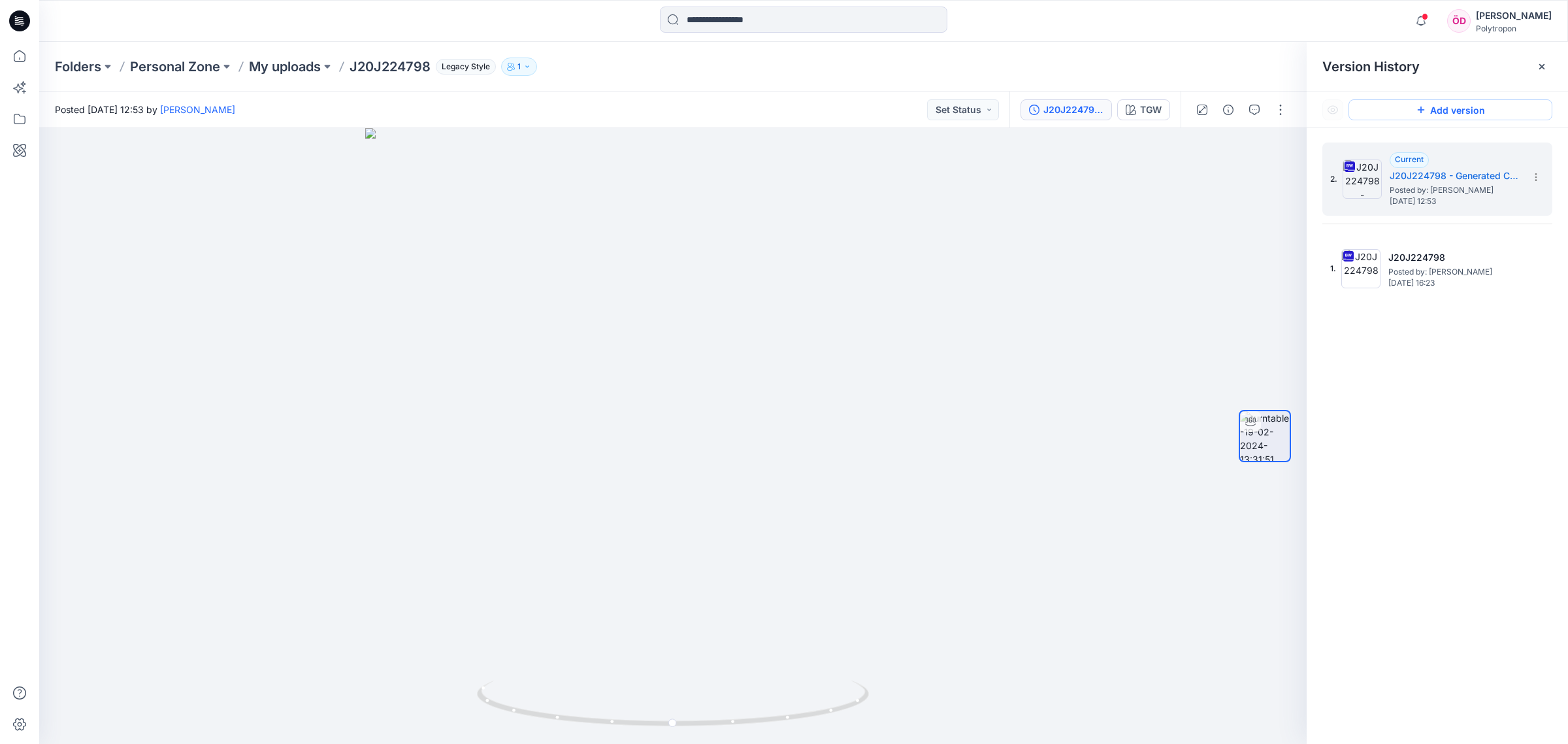
click at [1431, 109] on button "Add version" at bounding box center [1450, 109] width 204 height 21
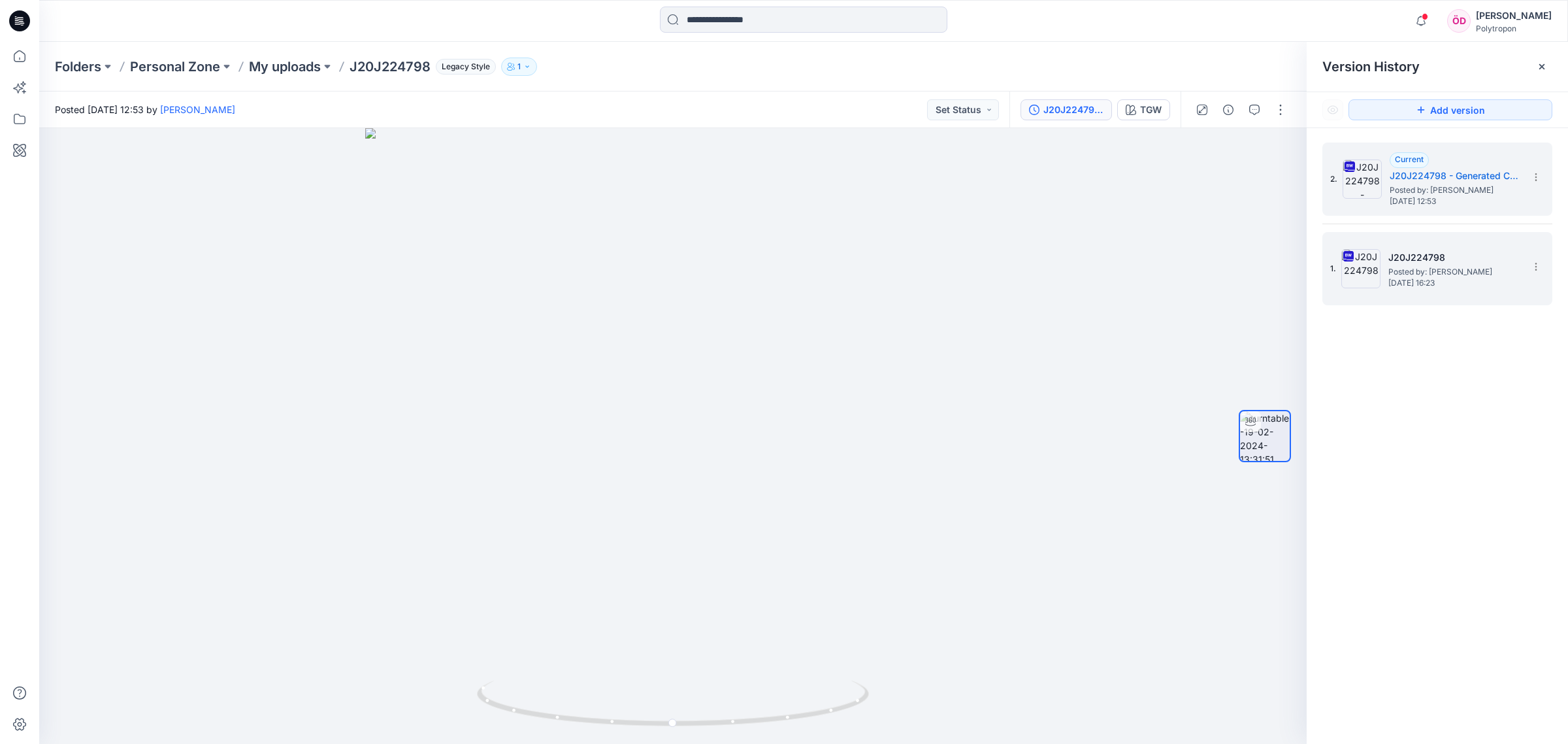
click at [1463, 244] on div "1. J20J224798 Posted by: [PERSON_NAME] [DATE] 16:23" at bounding box center [1428, 268] width 196 height 63
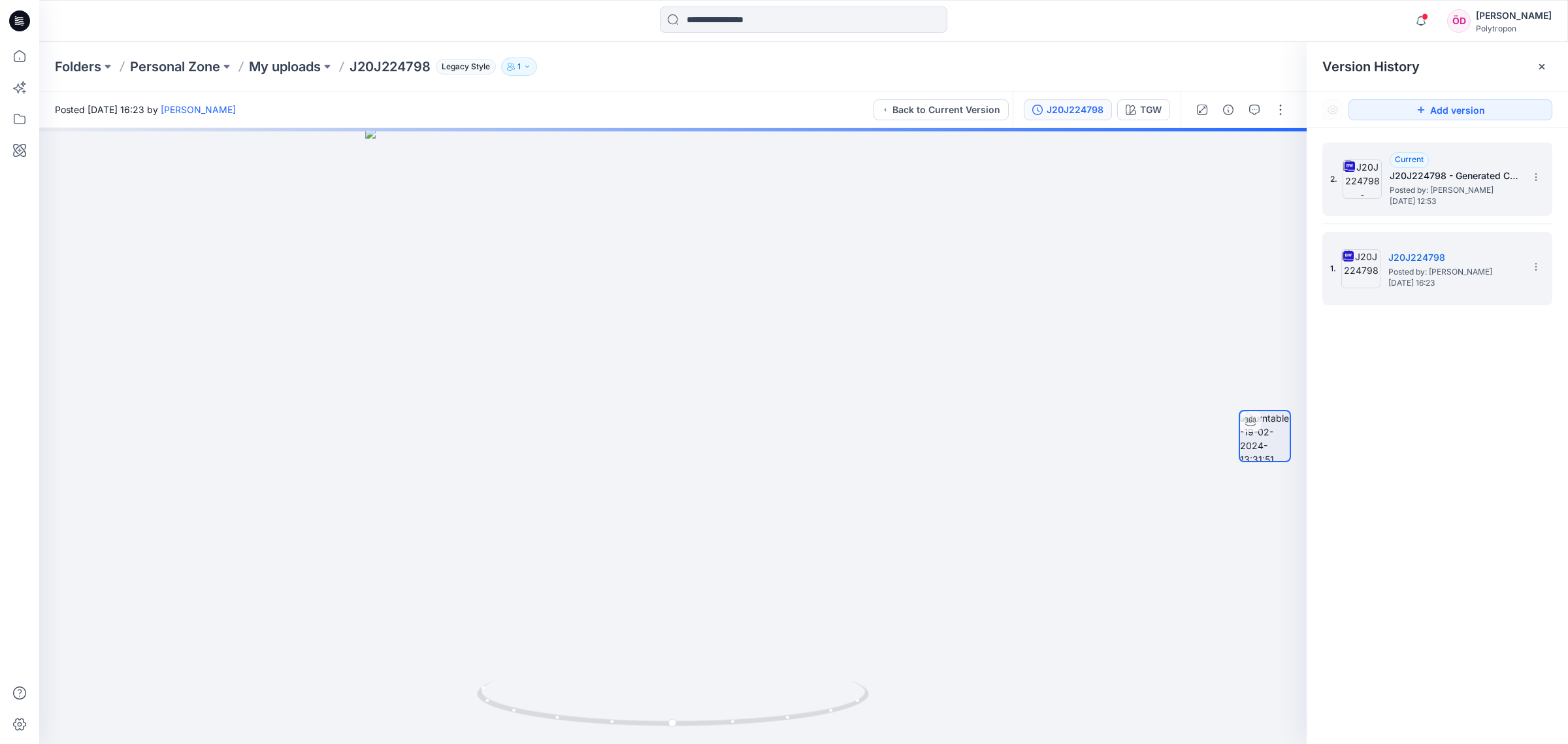
click at [1418, 181] on h5 "J20J224798 - Generated Colorways" at bounding box center [1455, 175] width 131 height 16
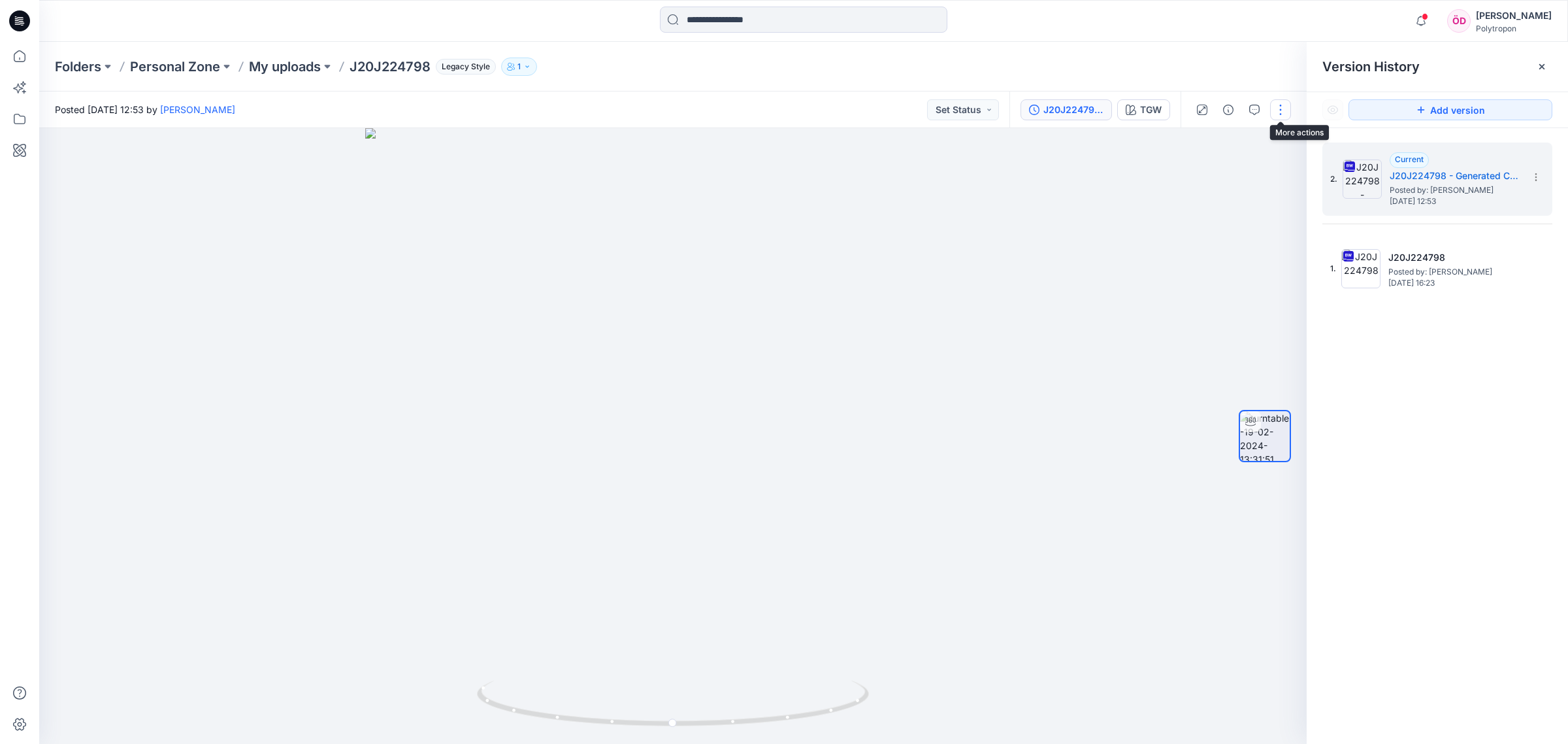
click at [1280, 109] on button "button" at bounding box center [1280, 109] width 21 height 21
click at [1542, 75] on div at bounding box center [1541, 66] width 21 height 21
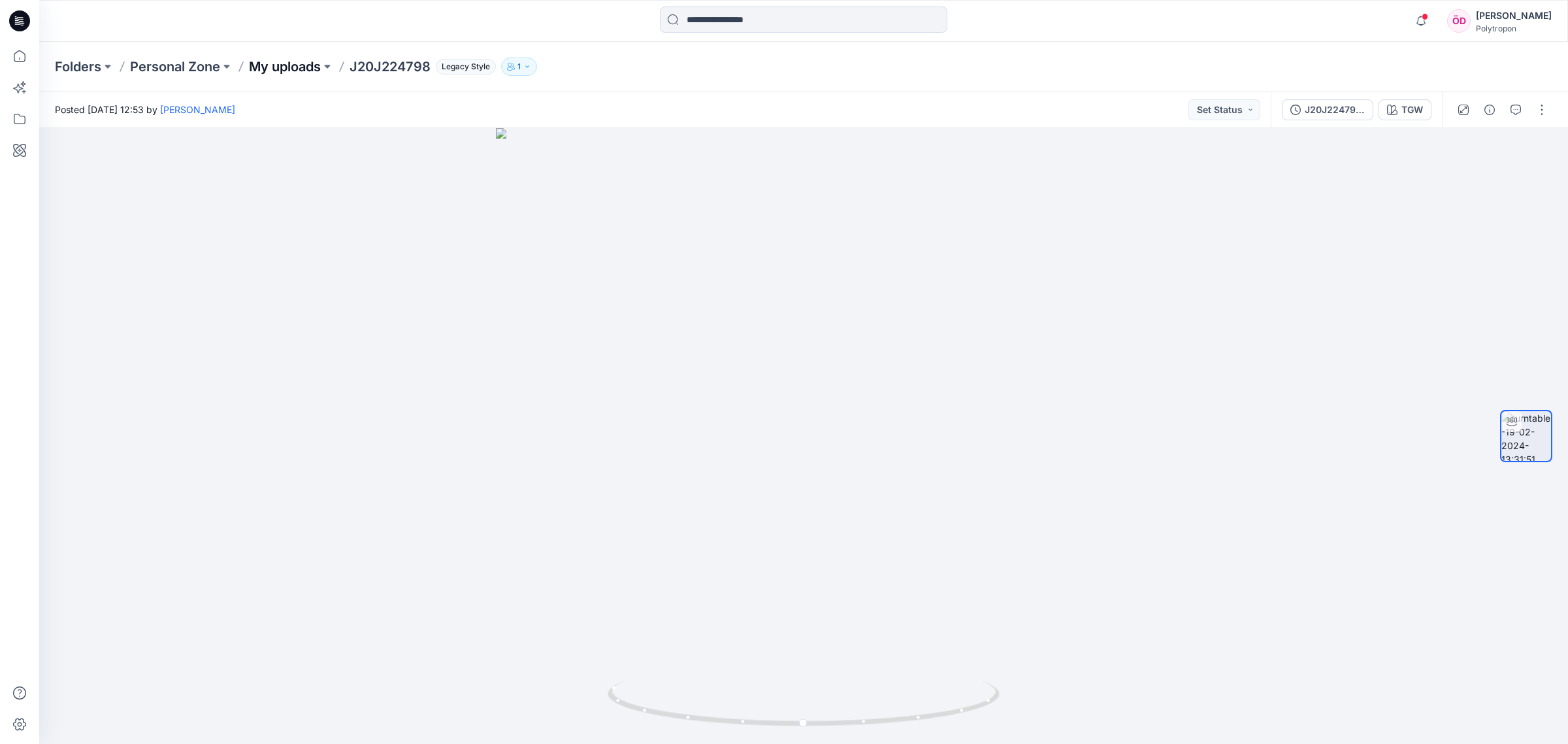
click at [273, 69] on p "My uploads" at bounding box center [284, 66] width 72 height 18
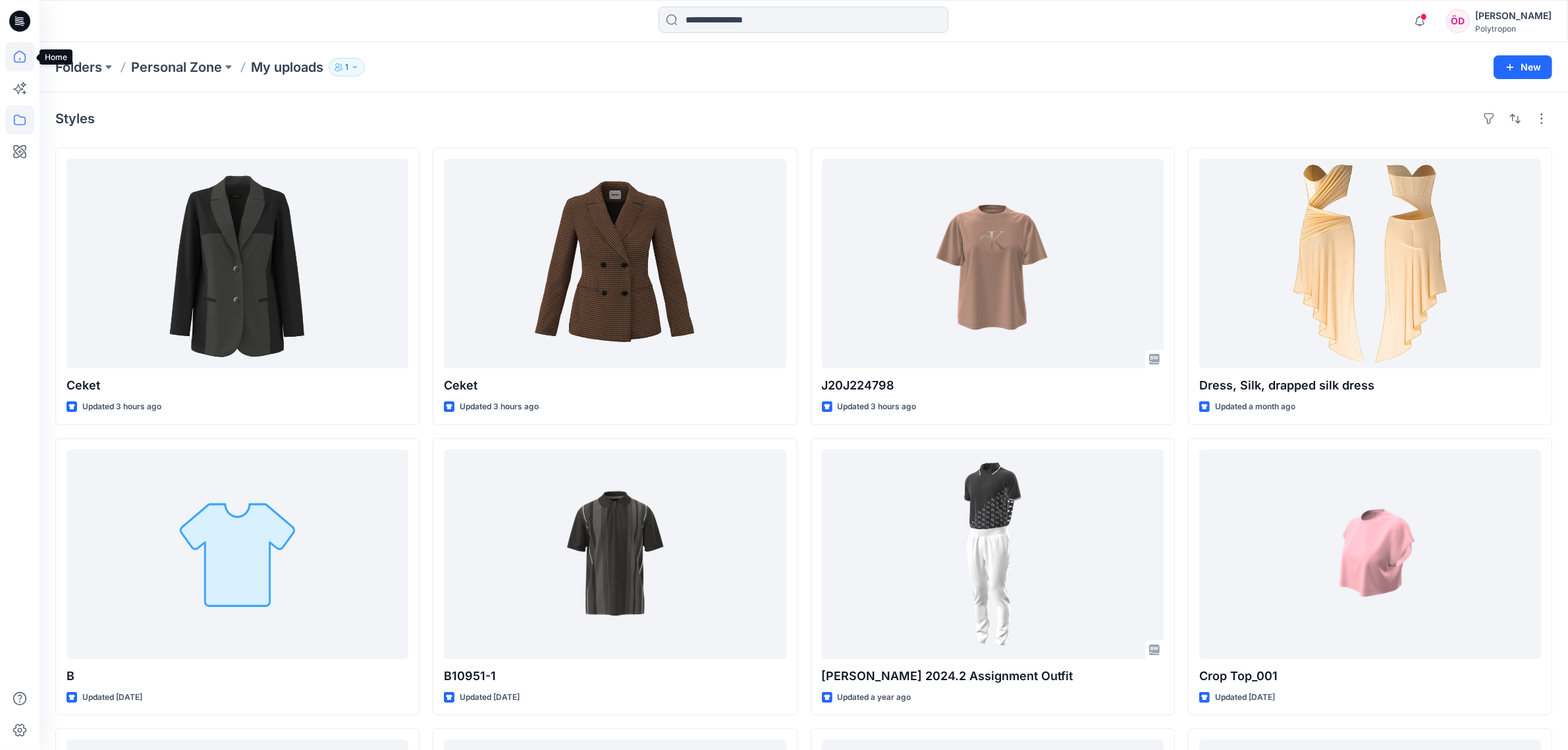
click at [23, 60] on icon at bounding box center [20, 56] width 29 height 29
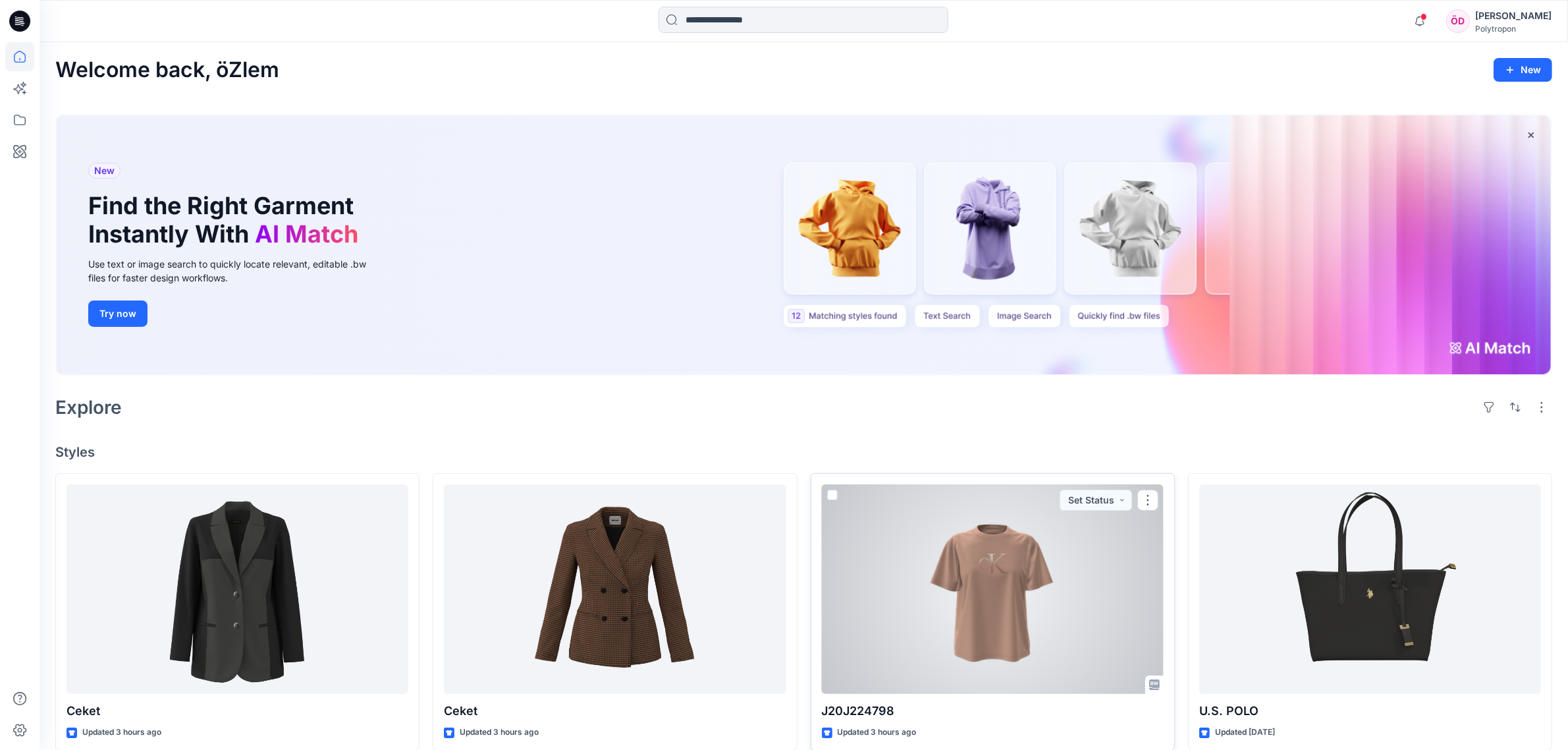
click at [831, 492] on span at bounding box center [833, 495] width 11 height 11
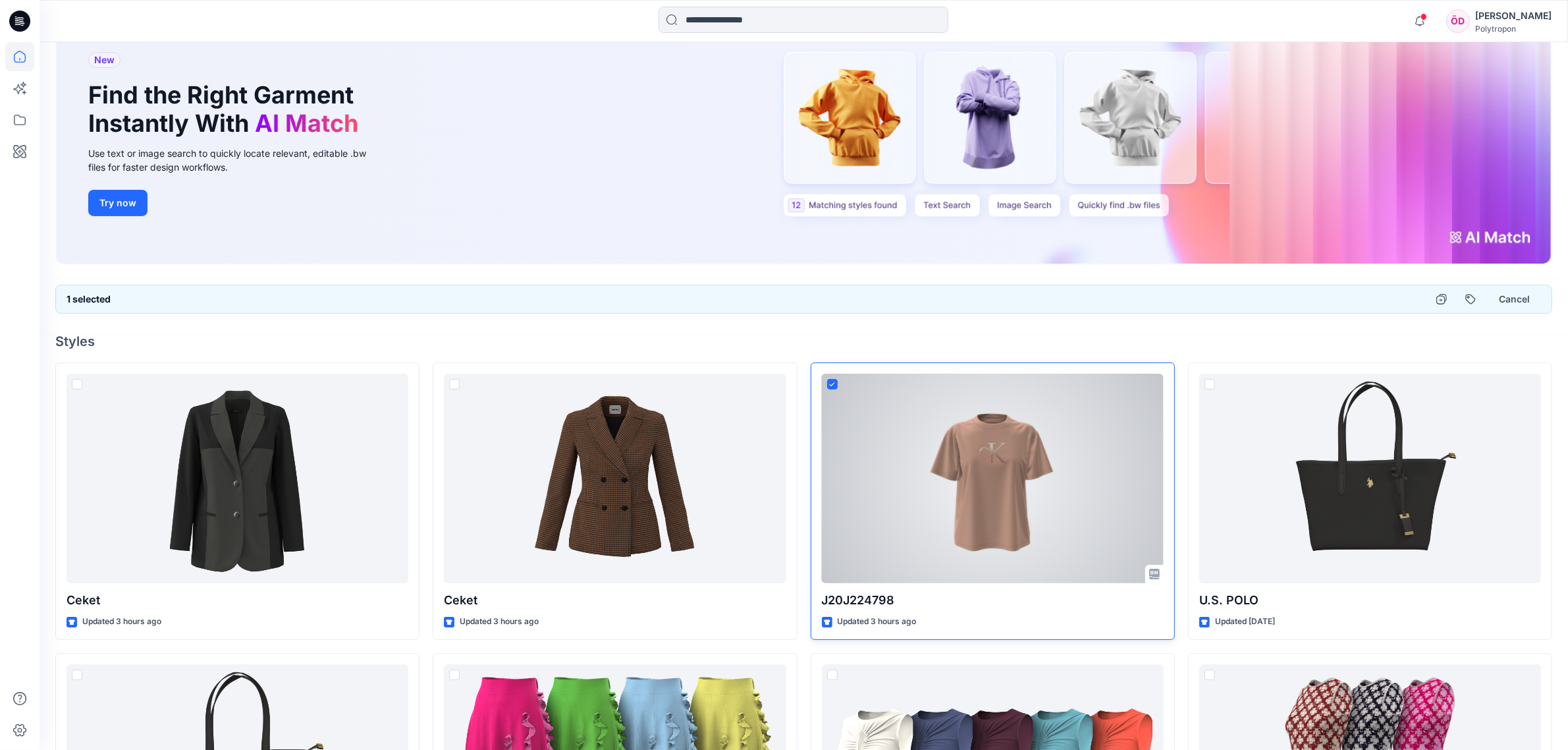
scroll to position [247, 0]
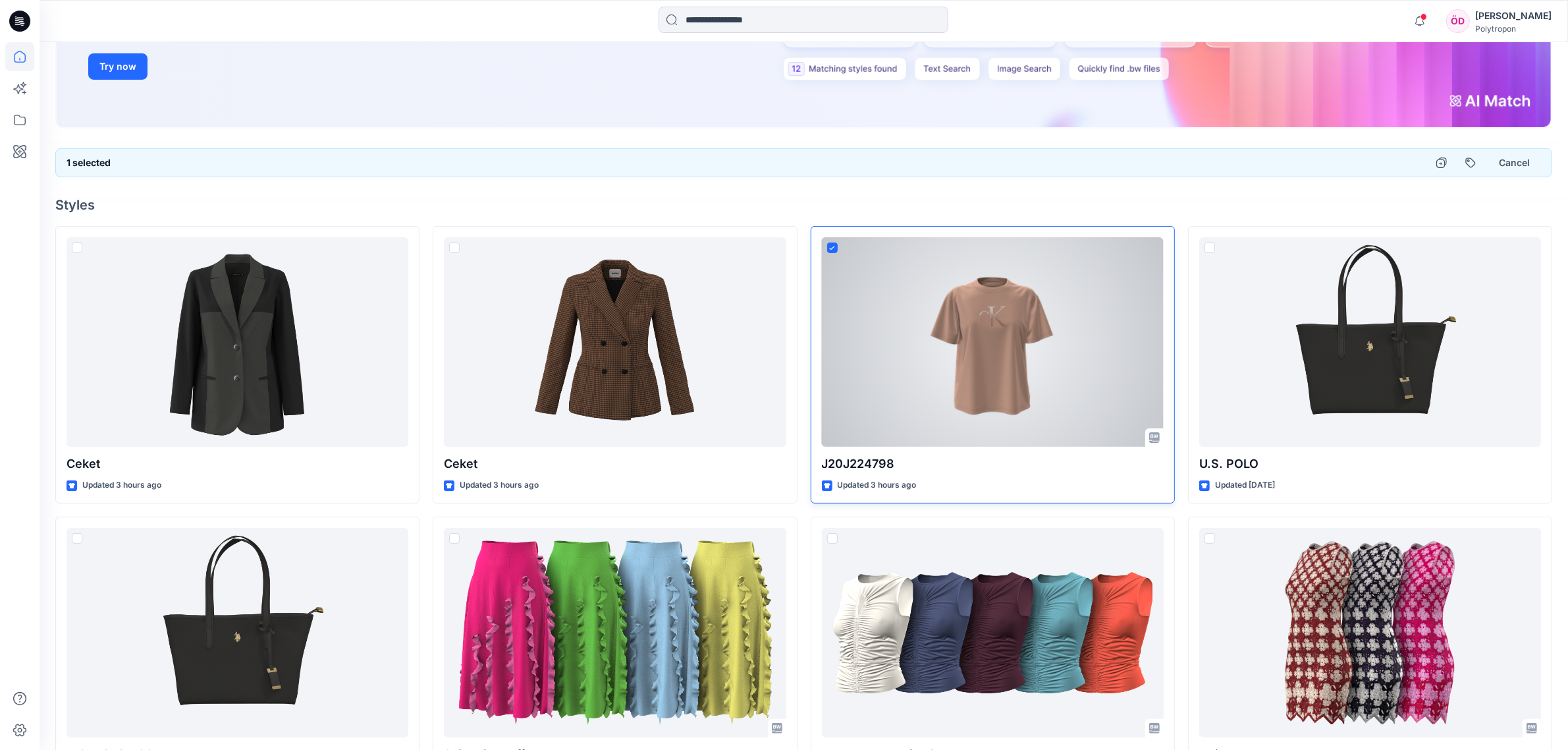
drag, startPoint x: 993, startPoint y: 389, endPoint x: 853, endPoint y: 488, distance: 171.5
click at [853, 488] on p "Updated 3 hours ago" at bounding box center [877, 485] width 79 height 14
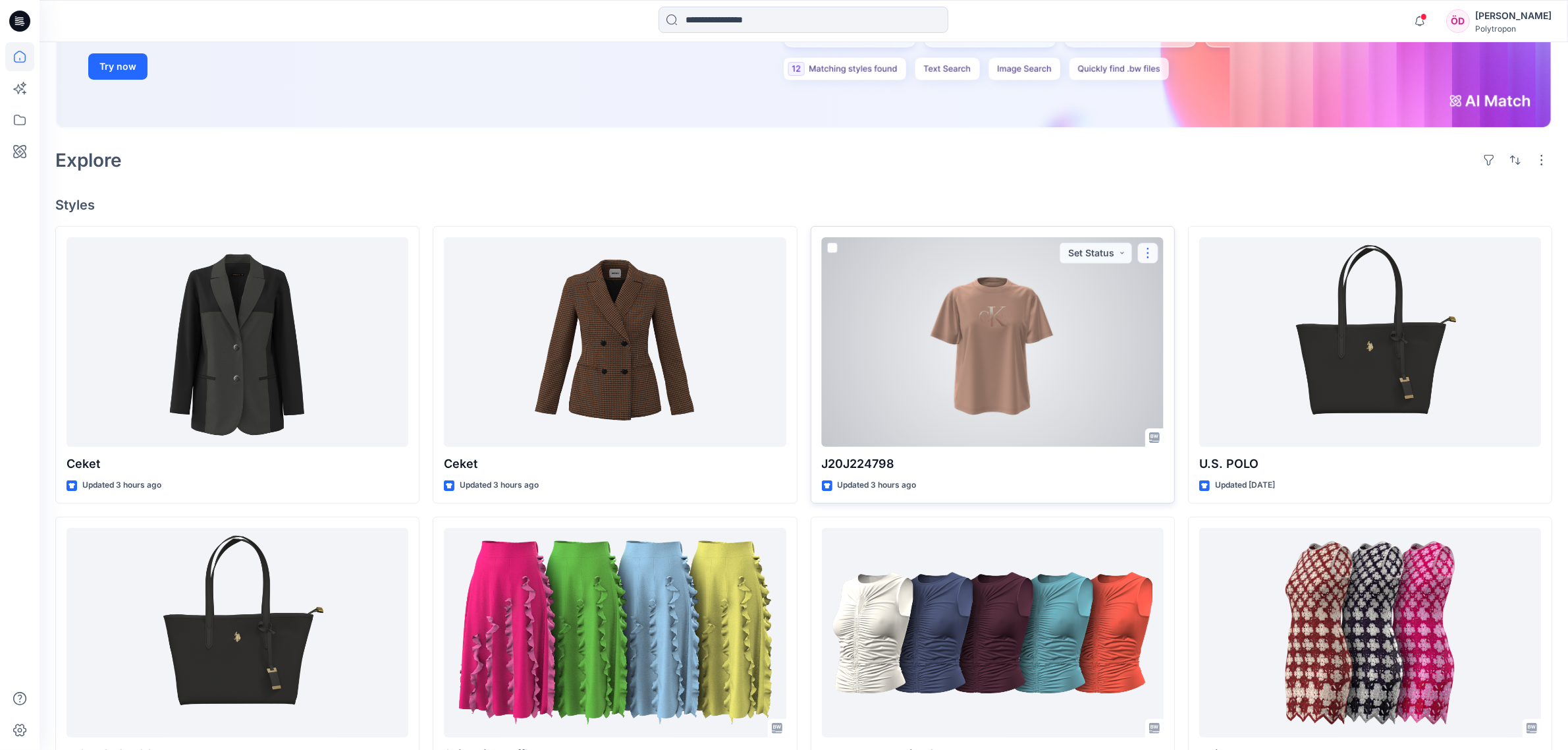
click at [1154, 251] on button "button" at bounding box center [1148, 253] width 21 height 21
click at [1029, 336] on div at bounding box center [992, 342] width 342 height 209
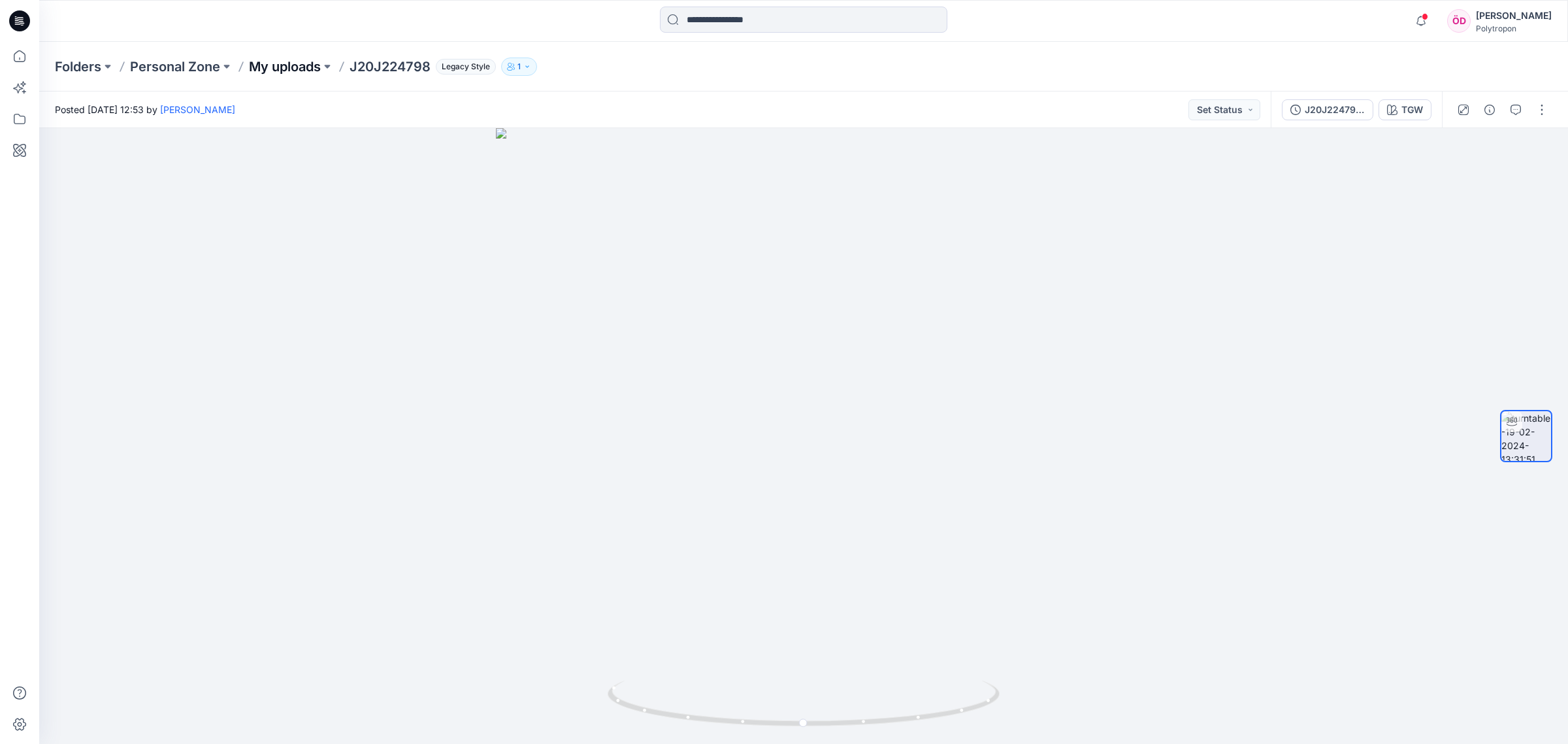
click at [292, 57] on p "My uploads" at bounding box center [284, 66] width 72 height 18
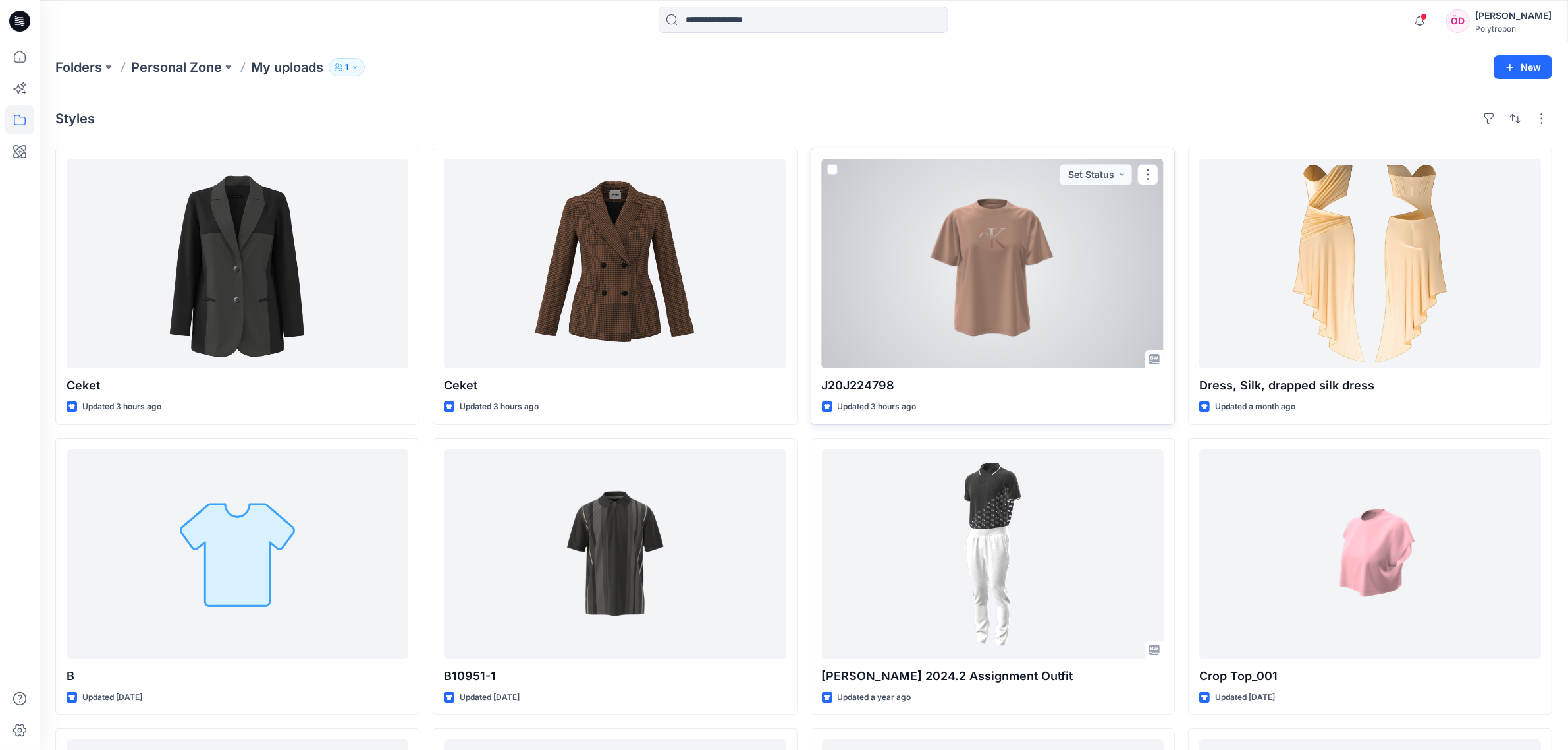
click at [832, 173] on span at bounding box center [833, 169] width 11 height 11
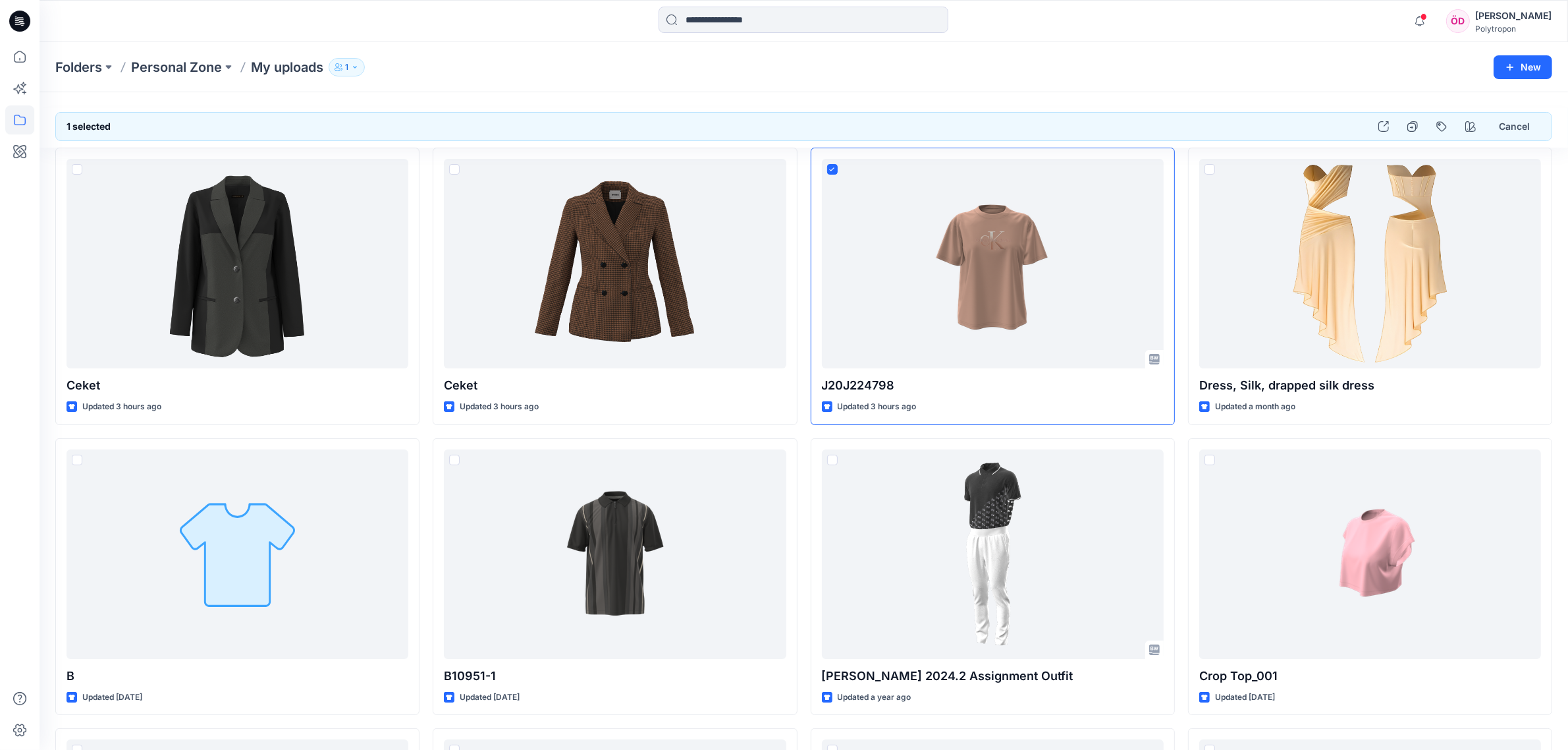
click at [1061, 723] on div "J20J224798 Updated 3 hours ago [PERSON_NAME] 2024.2 Assignment Outfit Updated a…" at bounding box center [993, 576] width 364 height 858
